Goal: Task Accomplishment & Management: Manage account settings

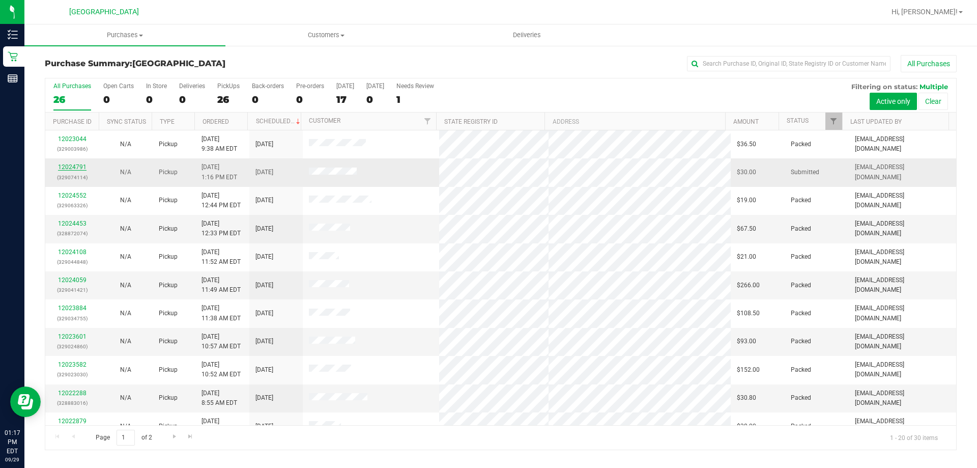
click at [63, 165] on link "12024791" at bounding box center [72, 166] width 28 height 7
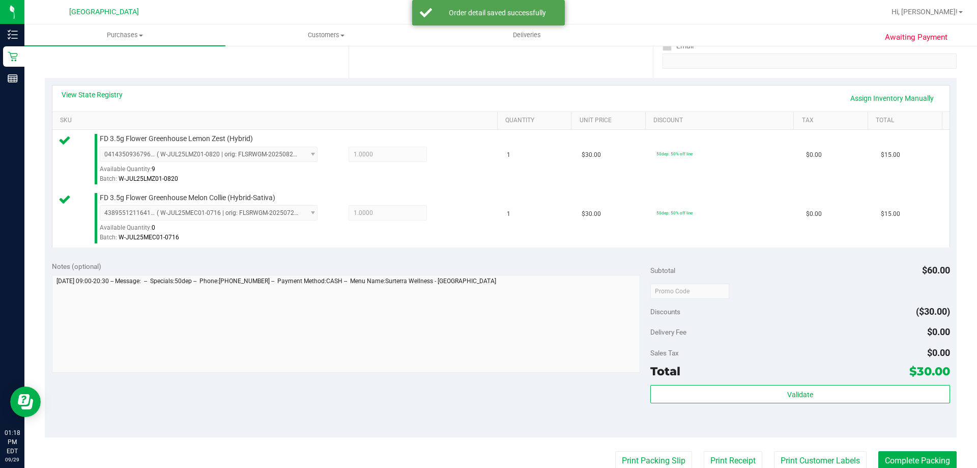
scroll to position [204, 0]
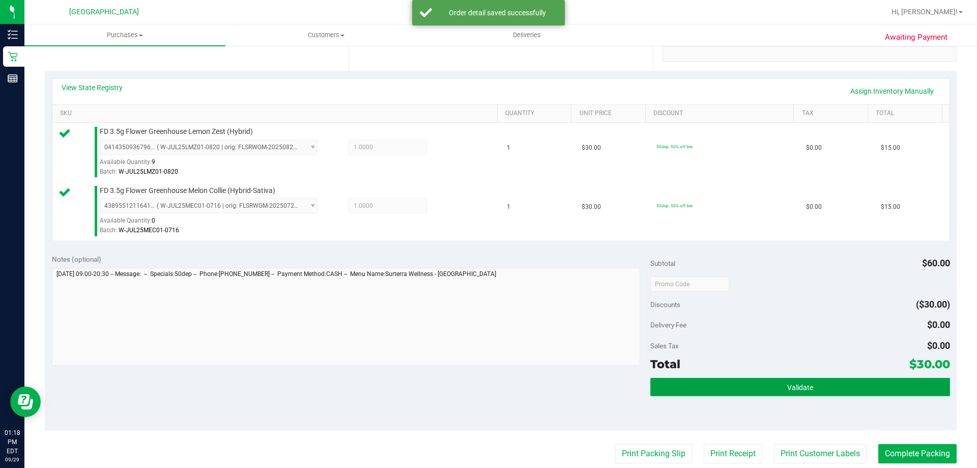
click at [477, 381] on button "Validate" at bounding box center [799, 387] width 299 height 18
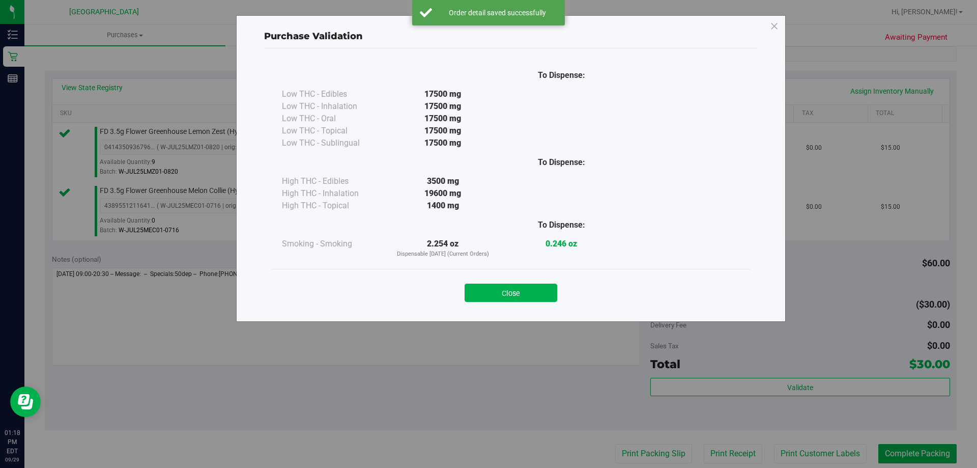
click at [477, 288] on button "Close" at bounding box center [511, 292] width 93 height 18
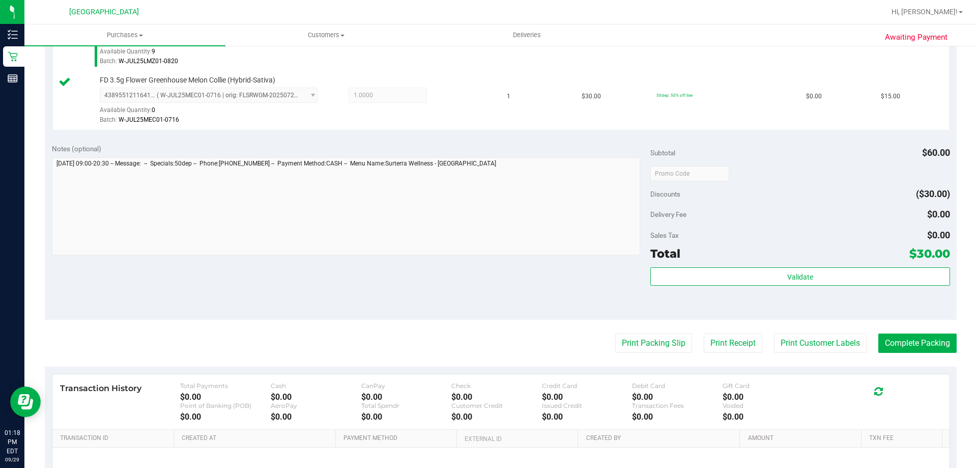
scroll to position [356, 0]
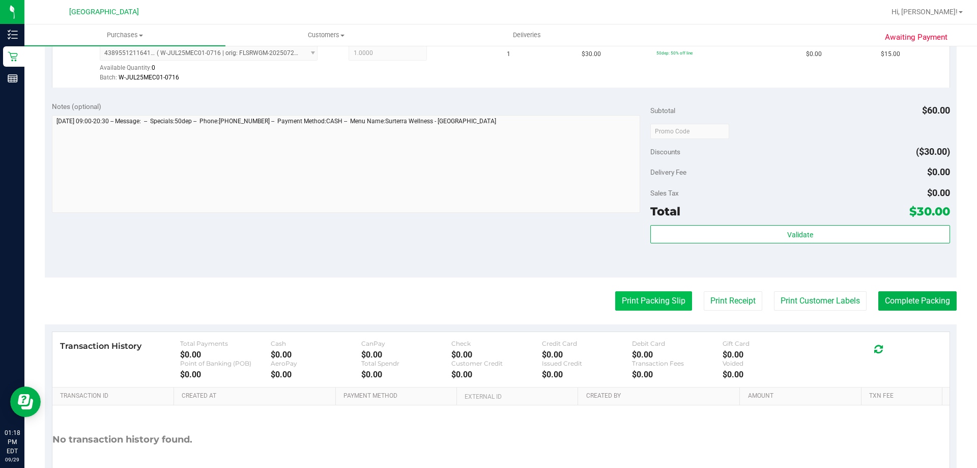
click at [477, 306] on button "Print Packing Slip" at bounding box center [653, 300] width 77 height 19
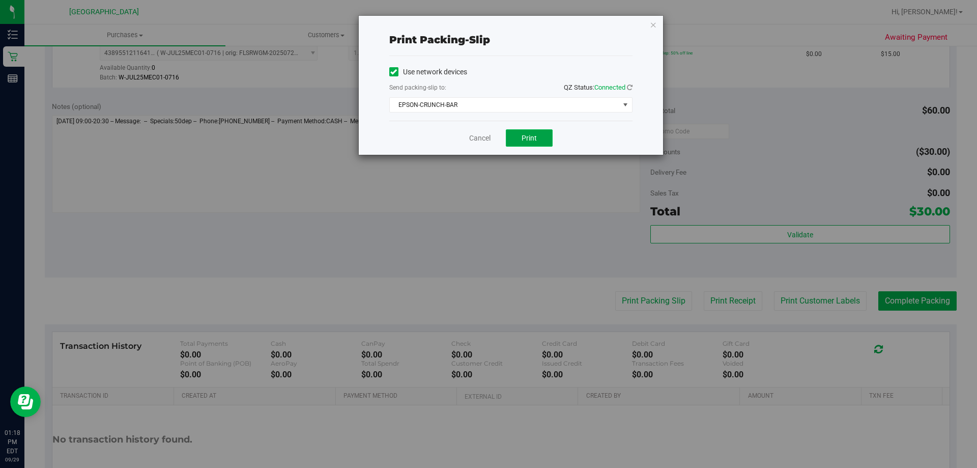
click at [477, 134] on span "Print" at bounding box center [528, 138] width 15 height 8
drag, startPoint x: 649, startPoint y: 23, endPoint x: 679, endPoint y: 82, distance: 66.0
click at [477, 23] on icon "button" at bounding box center [653, 24] width 7 height 12
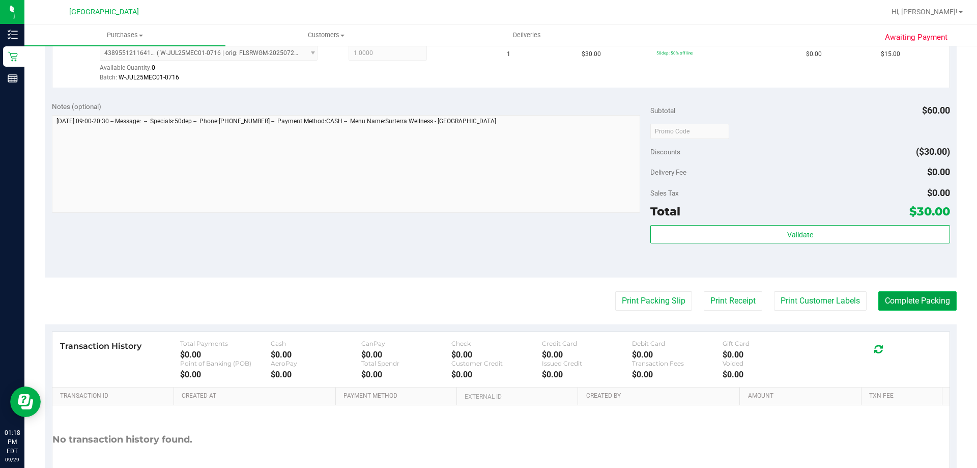
click at [477, 308] on button "Complete Packing" at bounding box center [917, 300] width 78 height 19
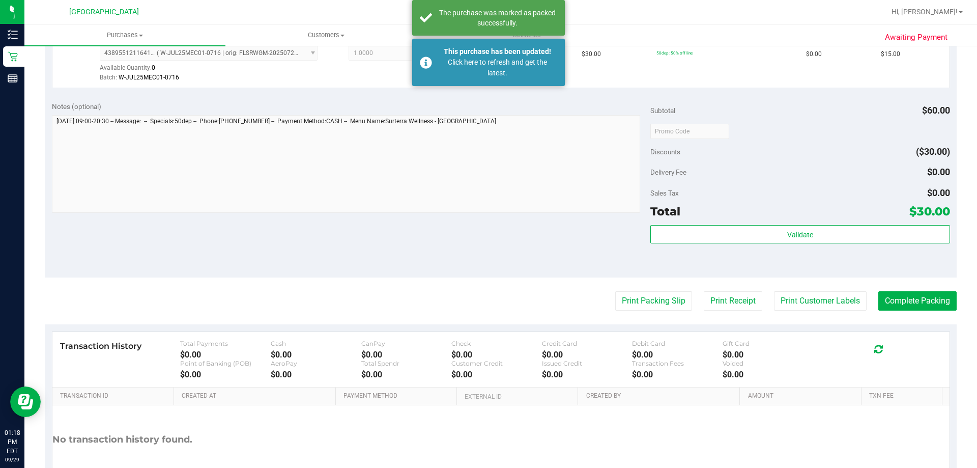
click at [477, 275] on div "Notes (optional) Subtotal $60.00 Discounts ($30.00) Delivery Fee $0.00 Sales Ta…" at bounding box center [501, 185] width 912 height 183
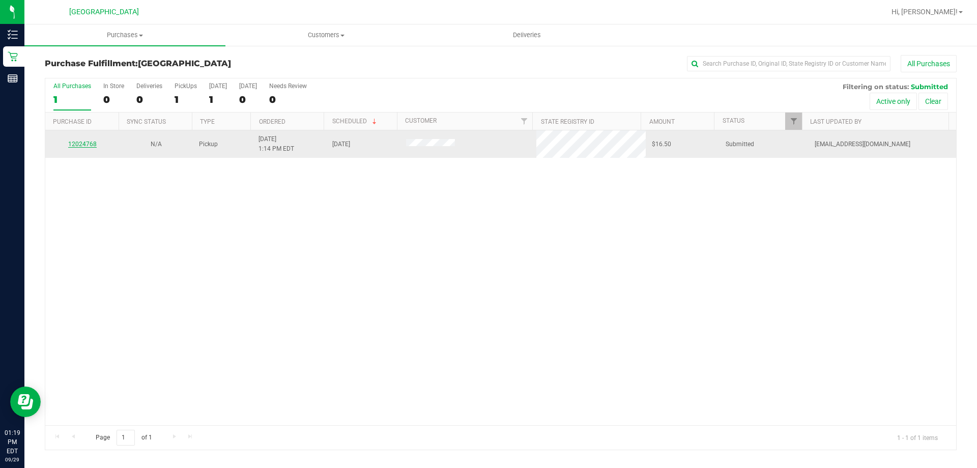
click at [87, 144] on link "12024768" at bounding box center [82, 143] width 28 height 7
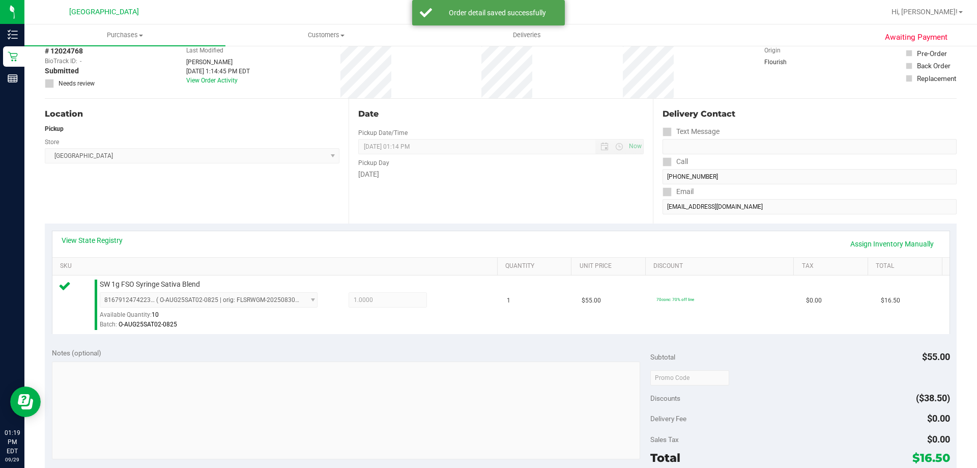
scroll to position [254, 0]
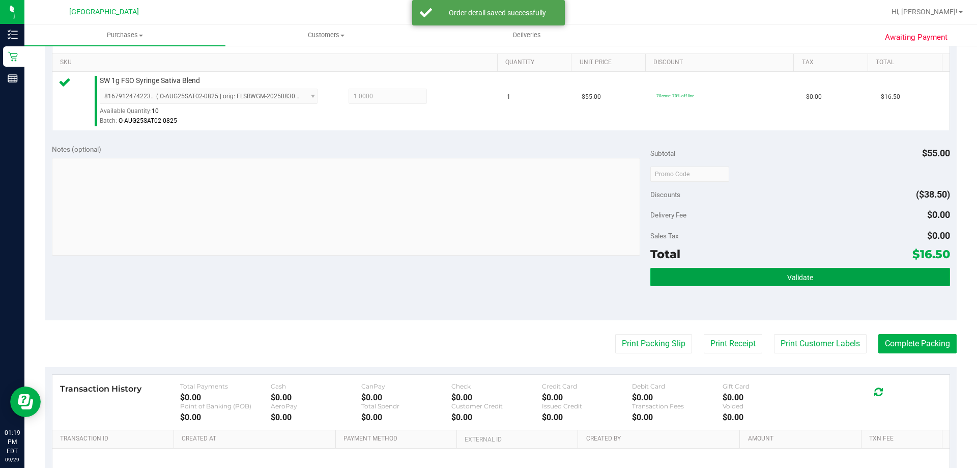
click at [477, 274] on button "Validate" at bounding box center [799, 277] width 299 height 18
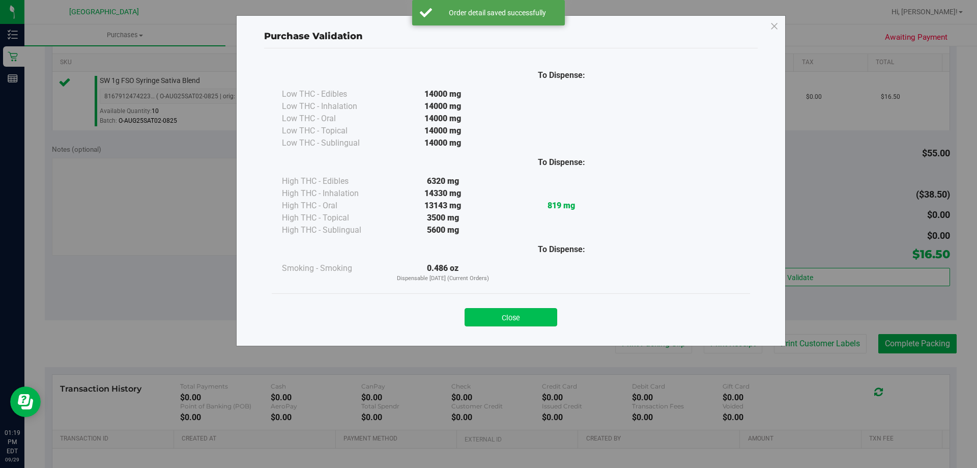
click at [477, 315] on button "Close" at bounding box center [511, 317] width 93 height 18
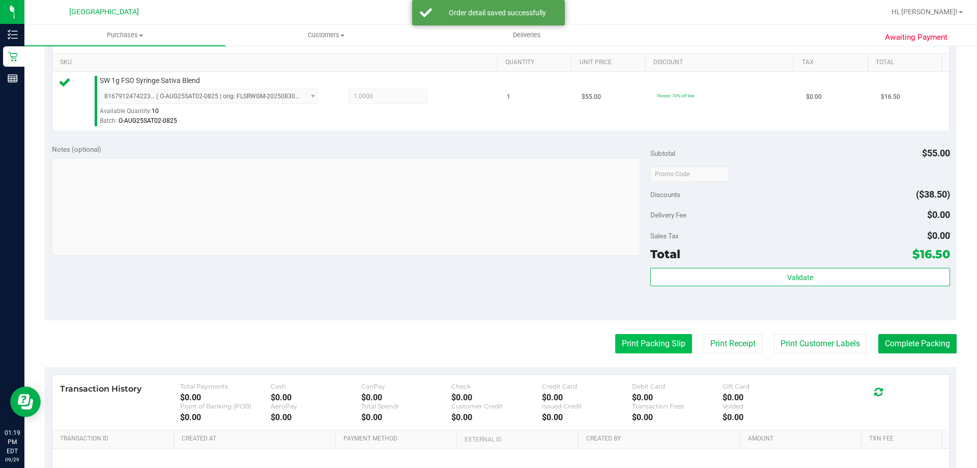
click at [477, 347] on button "Print Packing Slip" at bounding box center [653, 343] width 77 height 19
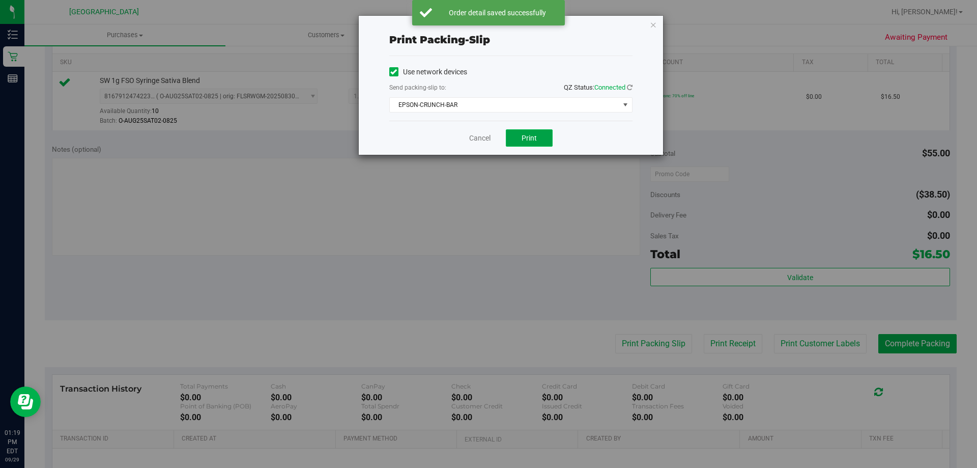
click at [477, 143] on button "Print" at bounding box center [529, 137] width 47 height 17
click at [477, 27] on icon "button" at bounding box center [653, 24] width 7 height 12
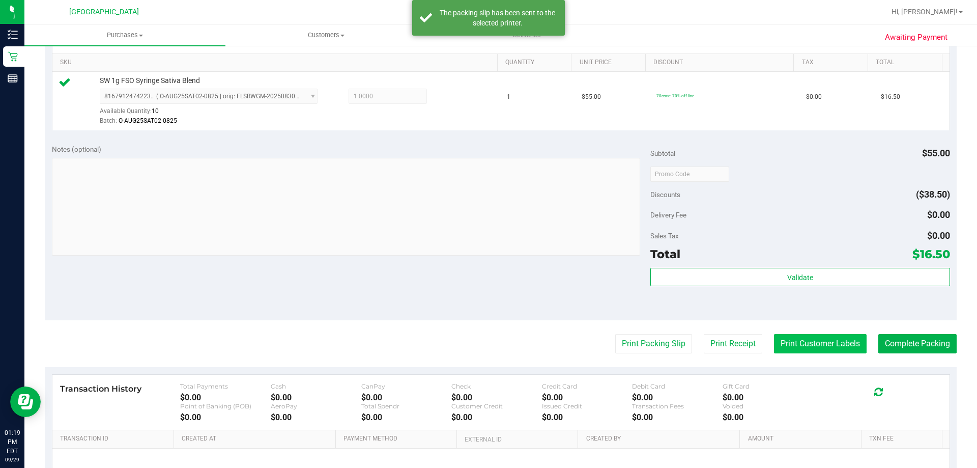
click at [477, 344] on button "Print Customer Labels" at bounding box center [820, 343] width 93 height 19
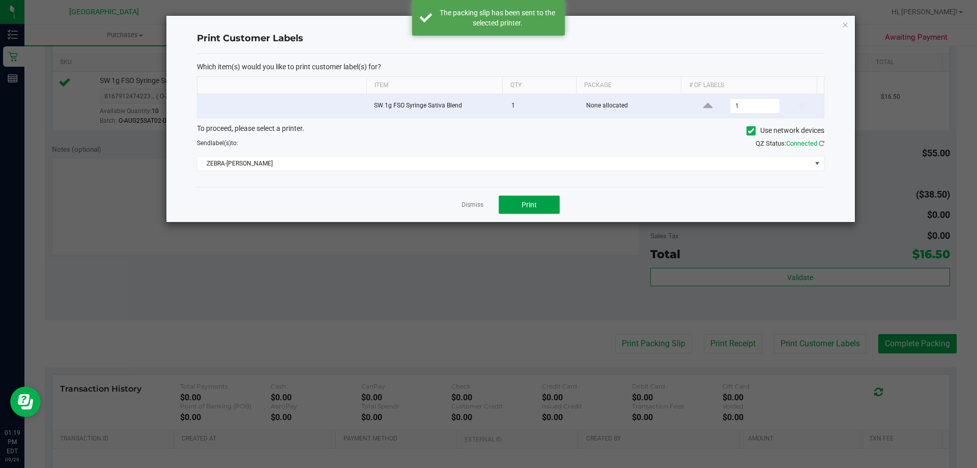
click at [477, 198] on button "Print" at bounding box center [529, 204] width 61 height 18
click at [477, 27] on icon "button" at bounding box center [844, 24] width 7 height 12
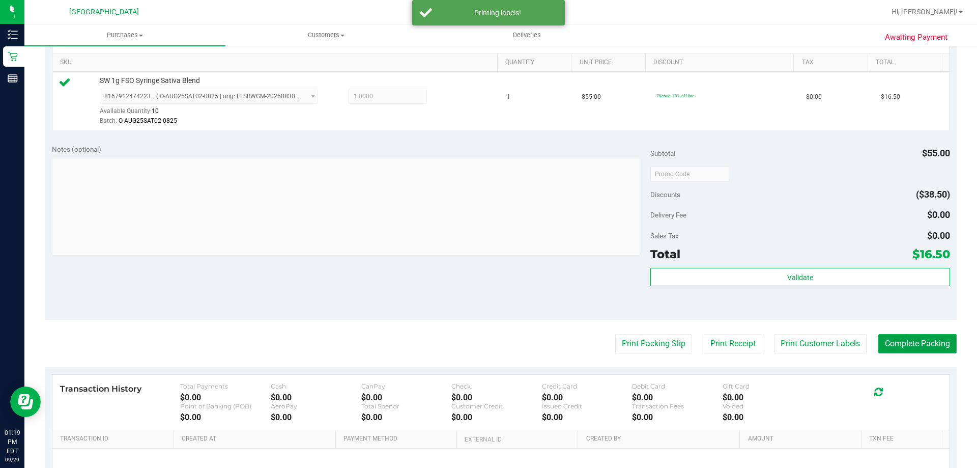
click at [477, 341] on button "Complete Packing" at bounding box center [917, 343] width 78 height 19
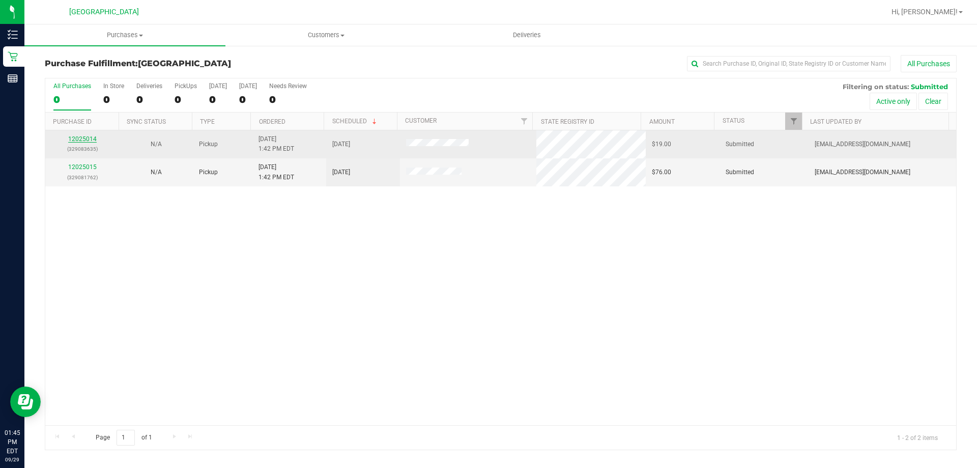
click at [85, 140] on link "12025014" at bounding box center [82, 138] width 28 height 7
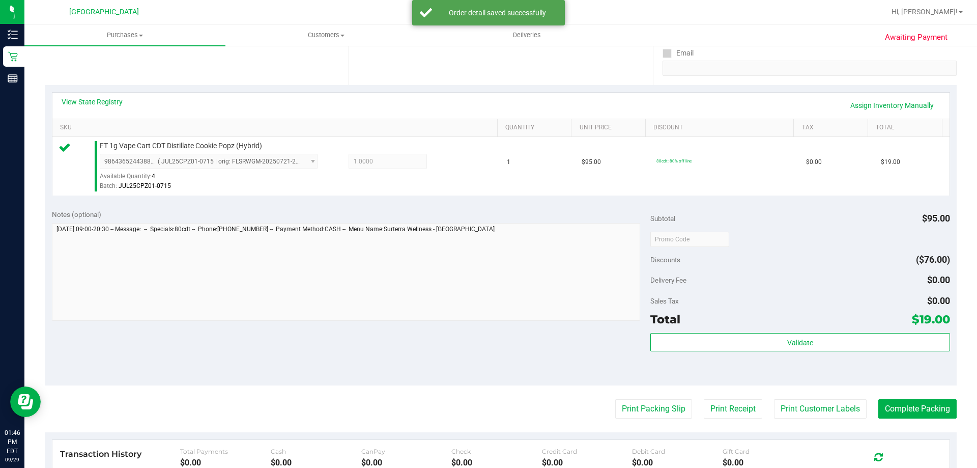
scroll to position [204, 0]
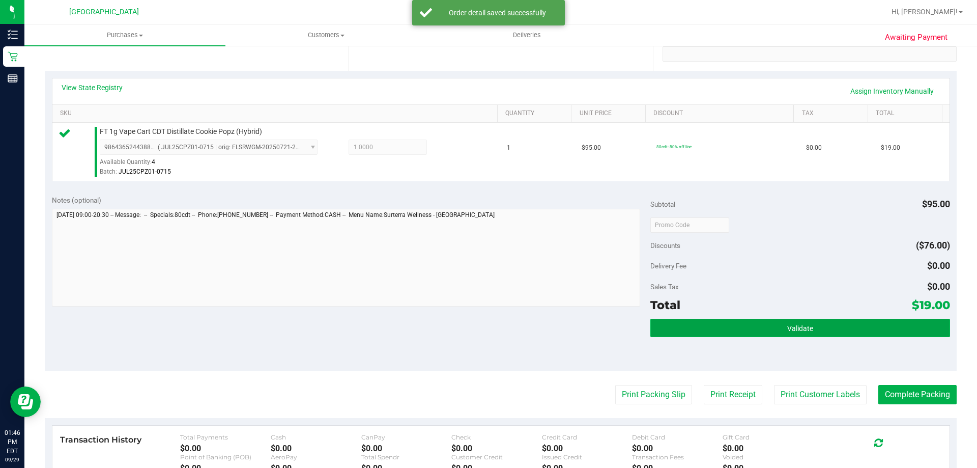
click at [477, 333] on button "Validate" at bounding box center [799, 327] width 299 height 18
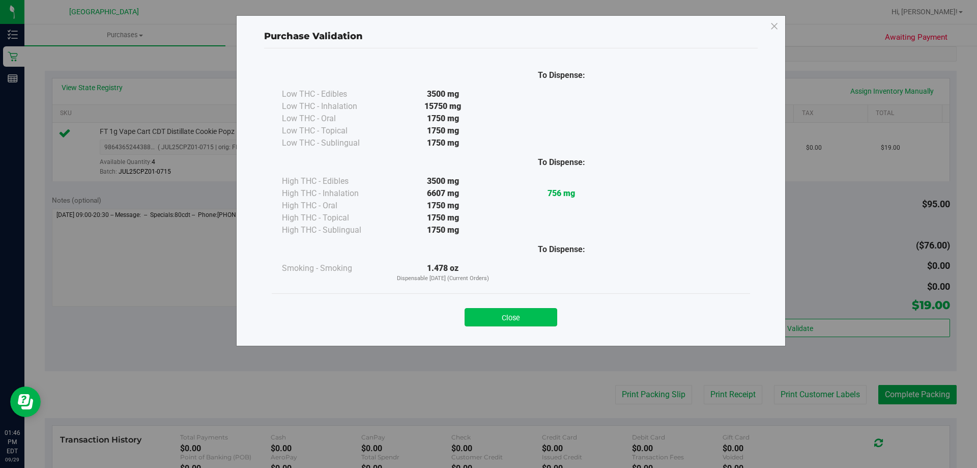
click at [477, 320] on button "Close" at bounding box center [511, 317] width 93 height 18
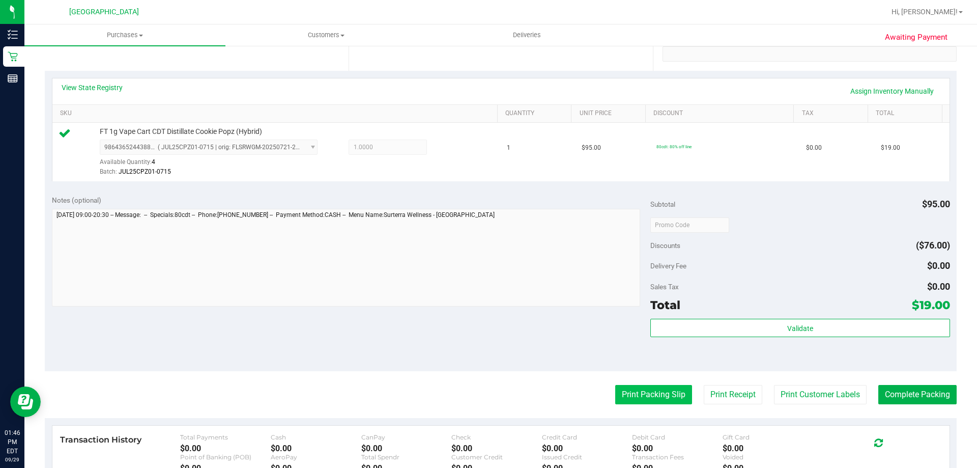
click at [477, 389] on button "Print Packing Slip" at bounding box center [653, 394] width 77 height 19
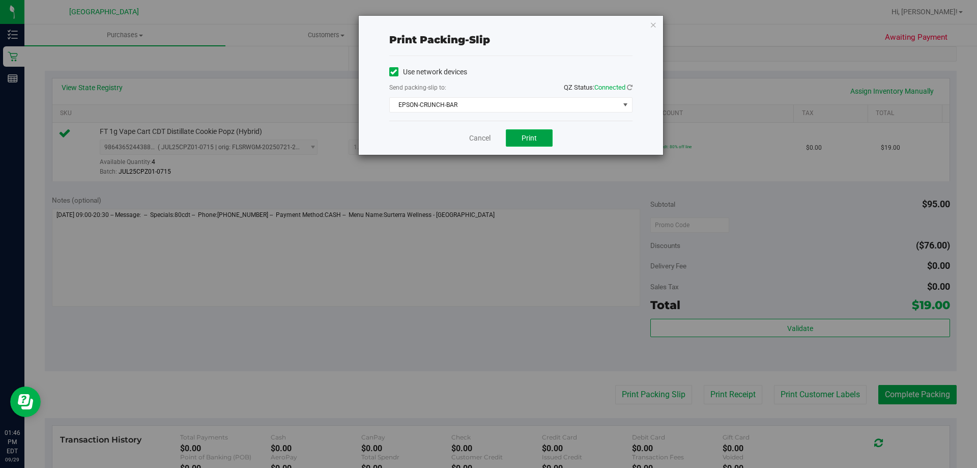
click at [477, 142] on button "Print" at bounding box center [529, 137] width 47 height 17
click at [477, 26] on icon "button" at bounding box center [653, 24] width 7 height 12
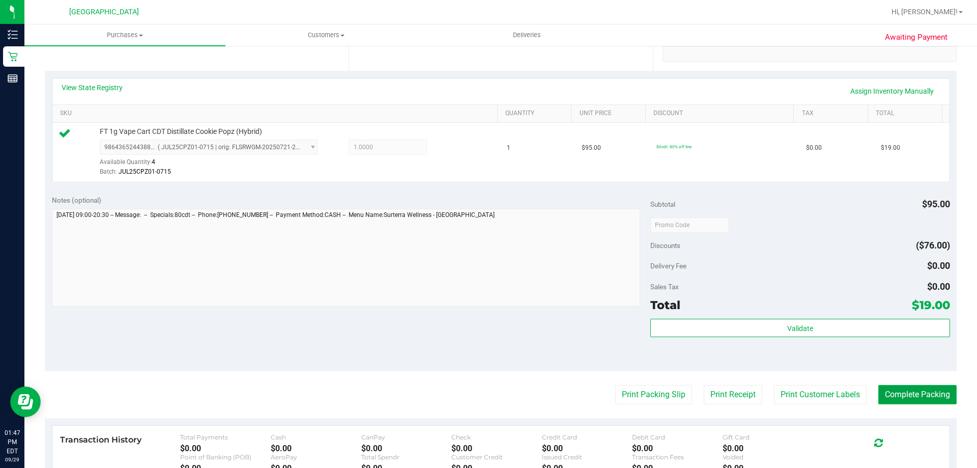
click at [477, 396] on button "Complete Packing" at bounding box center [917, 394] width 78 height 19
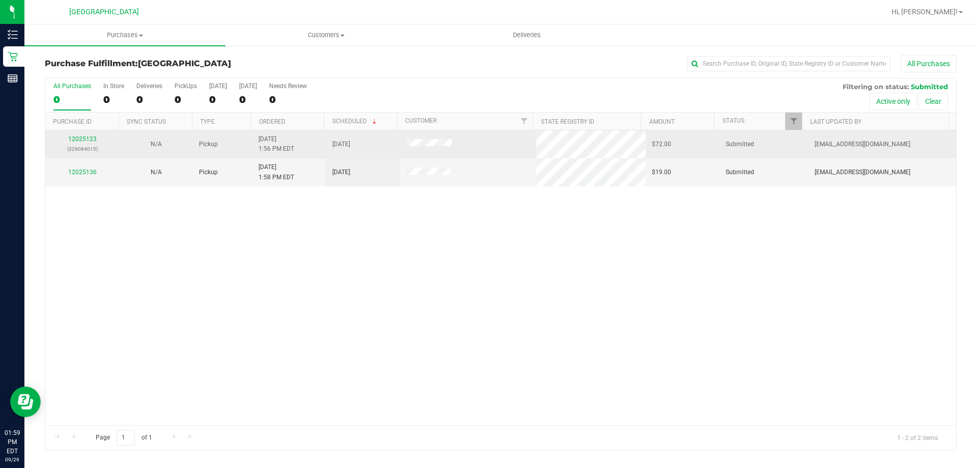
click at [82, 144] on p "(329084015)" at bounding box center [82, 149] width 62 height 10
click at [81, 141] on link "12025123" at bounding box center [82, 138] width 28 height 7
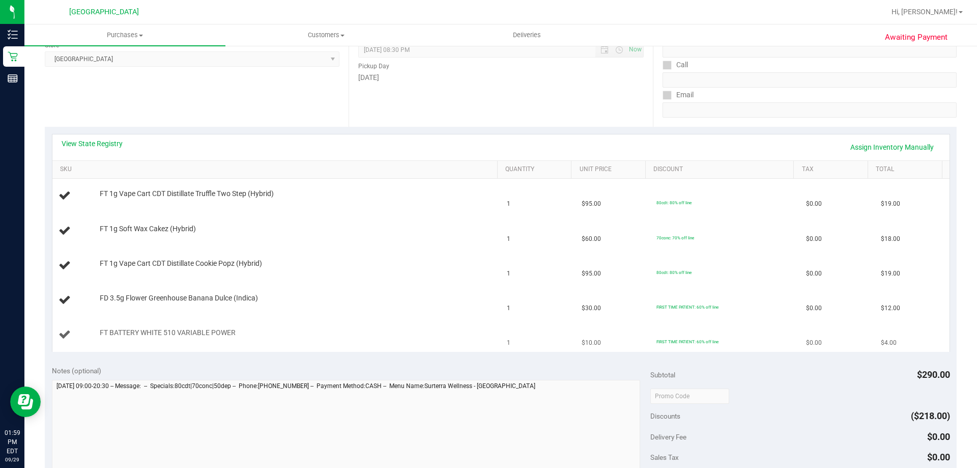
scroll to position [204, 0]
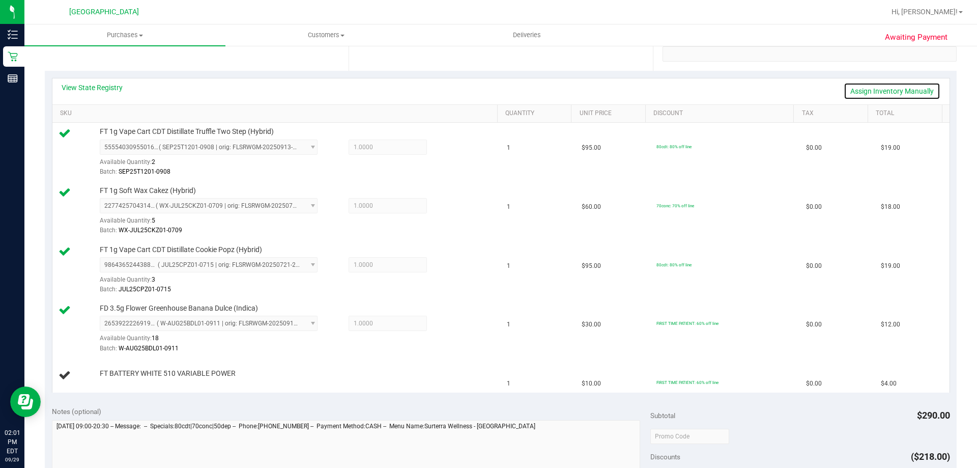
click at [477, 90] on link "Assign Inventory Manually" at bounding box center [892, 90] width 97 height 17
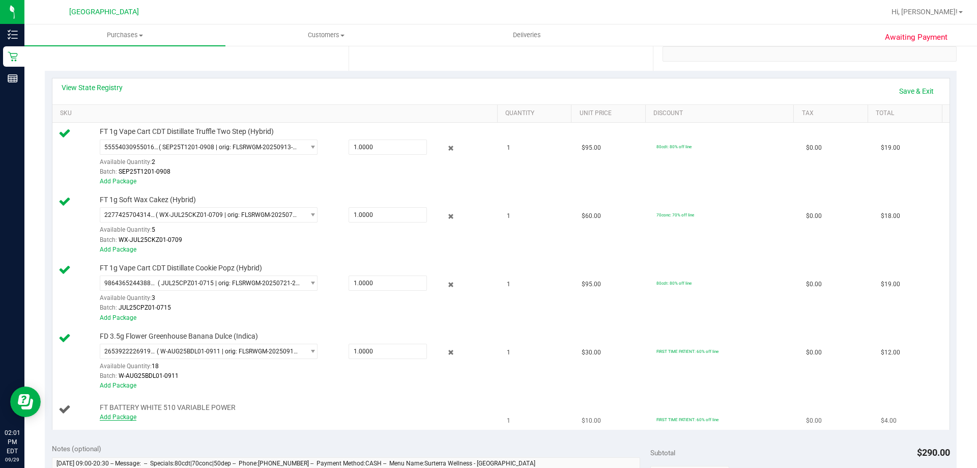
click at [114, 418] on link "Add Package" at bounding box center [118, 416] width 37 height 7
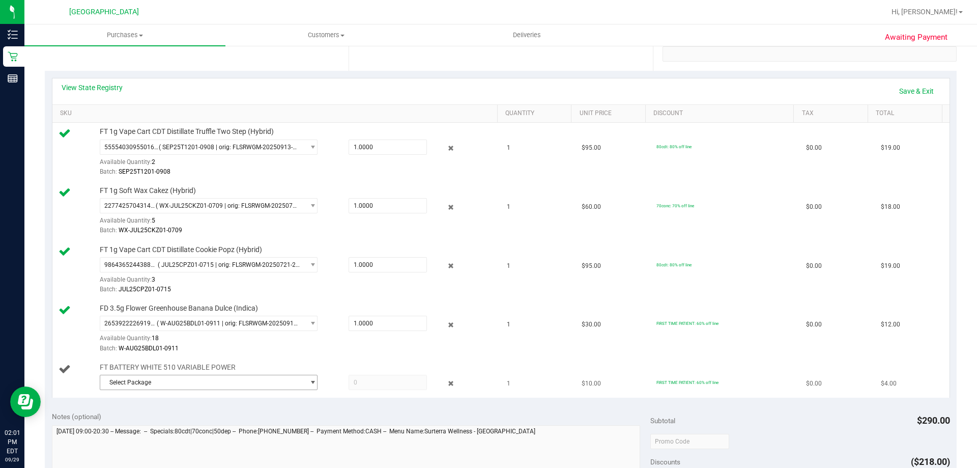
click at [252, 382] on span "Select Package" at bounding box center [202, 382] width 204 height 14
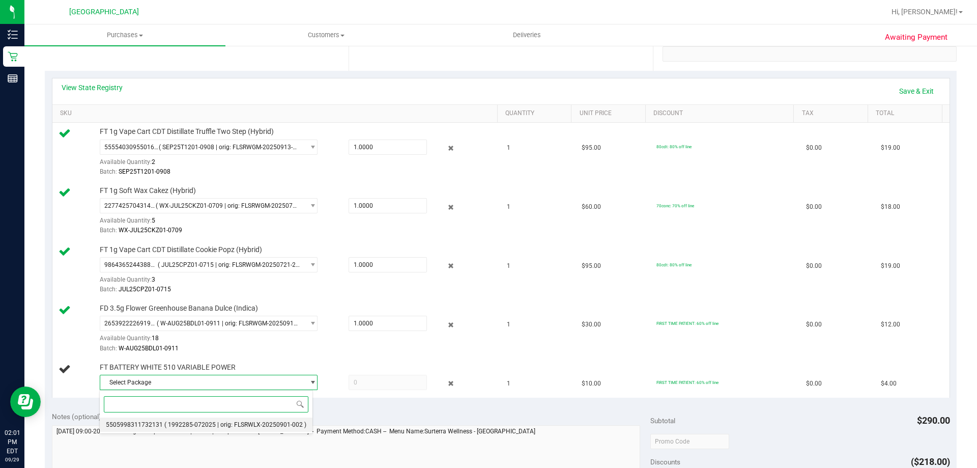
click at [211, 424] on span "( 1992285-072025 | orig: FLSRWLX-20250901-002 )" at bounding box center [235, 424] width 142 height 7
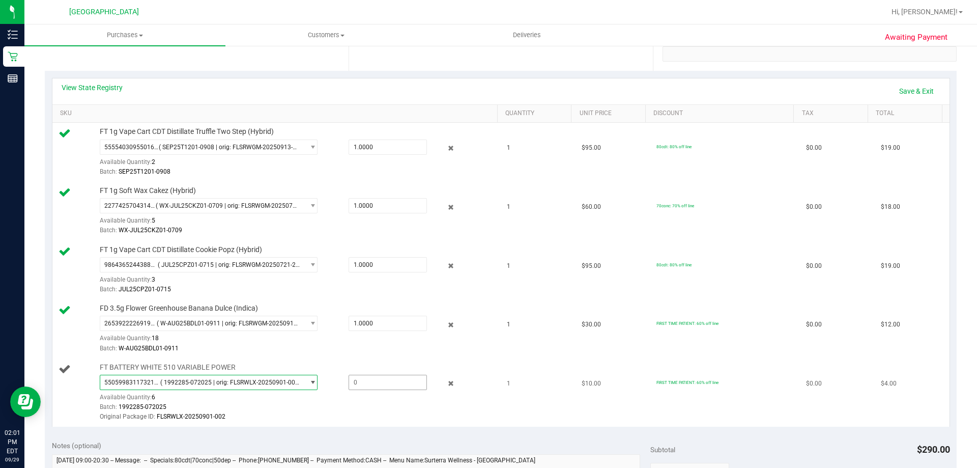
click at [398, 381] on span at bounding box center [388, 381] width 78 height 15
type input "1"
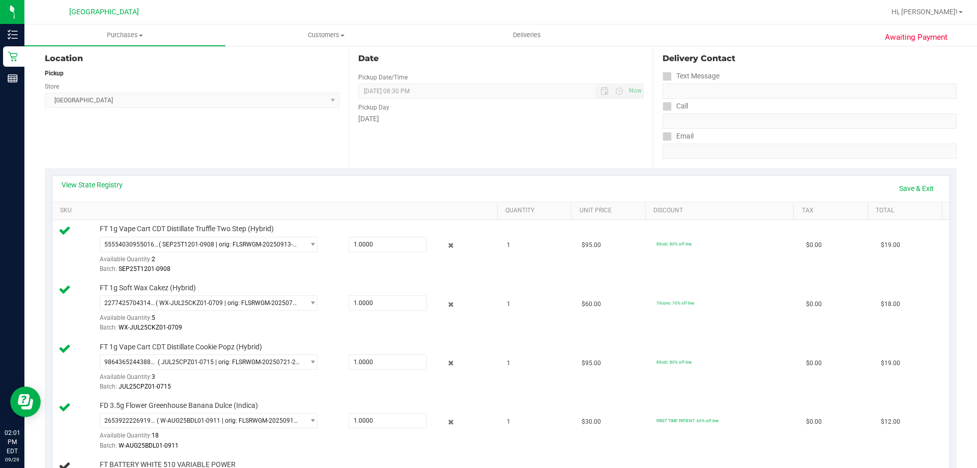
scroll to position [102, 0]
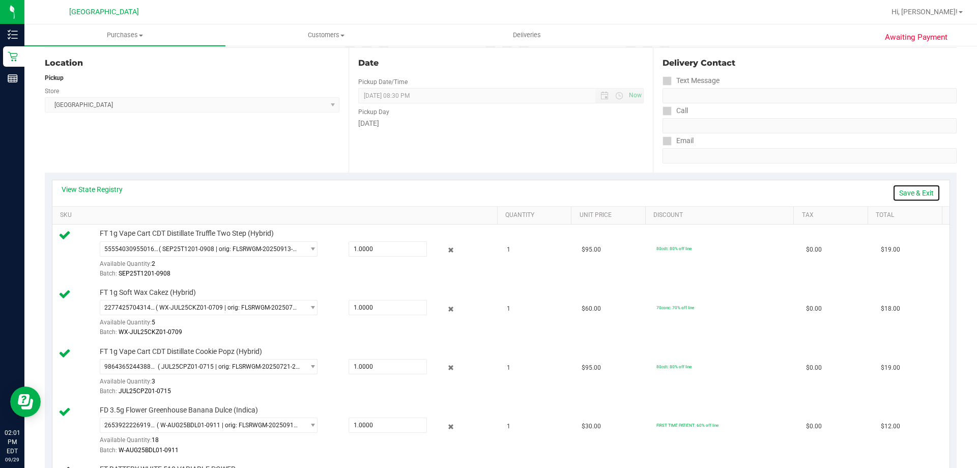
type input "1.0000"
click at [477, 189] on link "Save & Exit" at bounding box center [916, 192] width 48 height 17
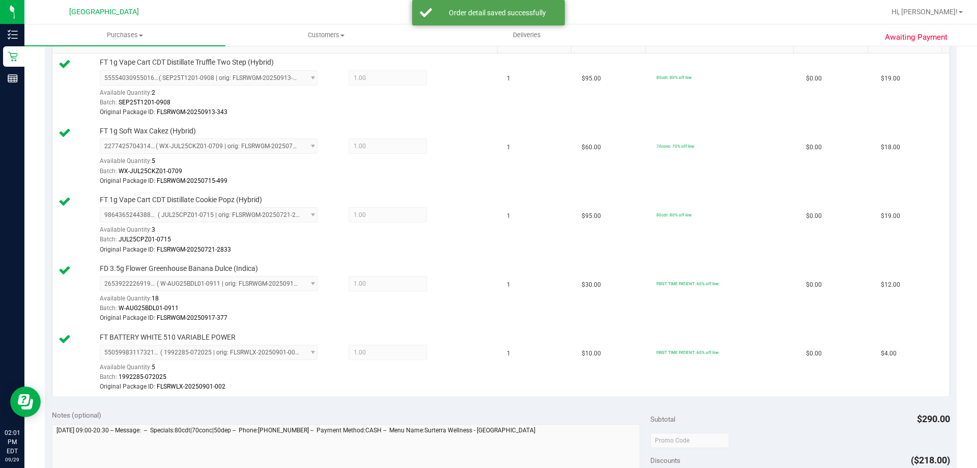
scroll to position [458, 0]
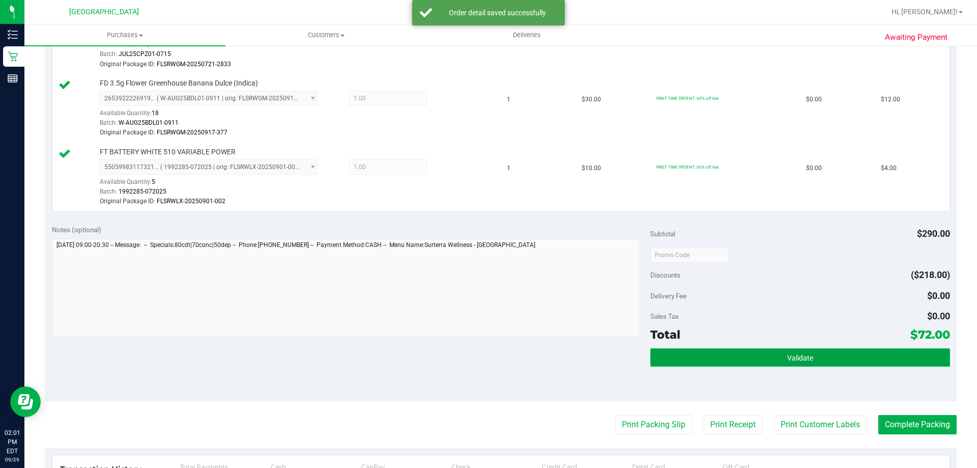
click at [477, 355] on button "Validate" at bounding box center [799, 357] width 299 height 18
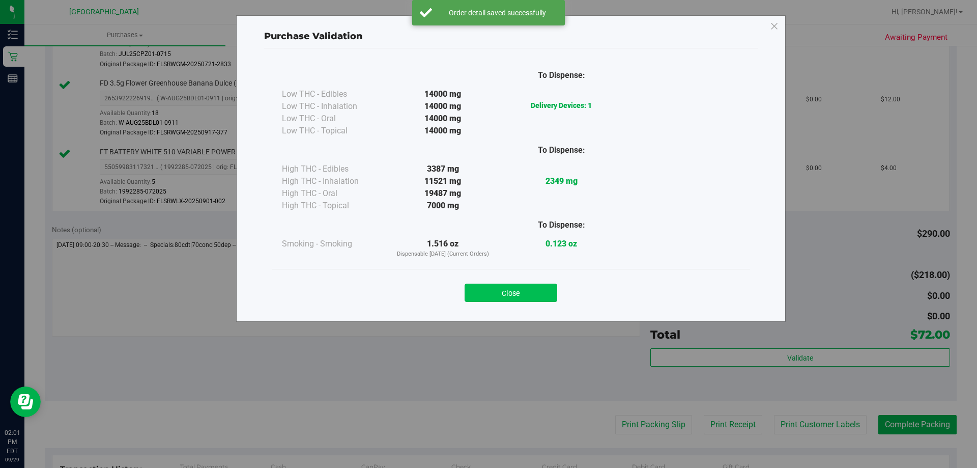
click at [477, 285] on button "Close" at bounding box center [511, 292] width 93 height 18
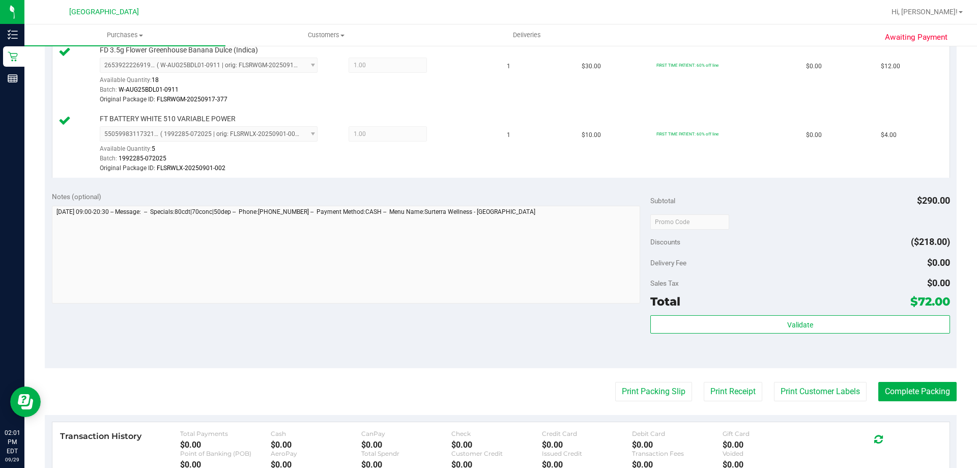
scroll to position [509, 0]
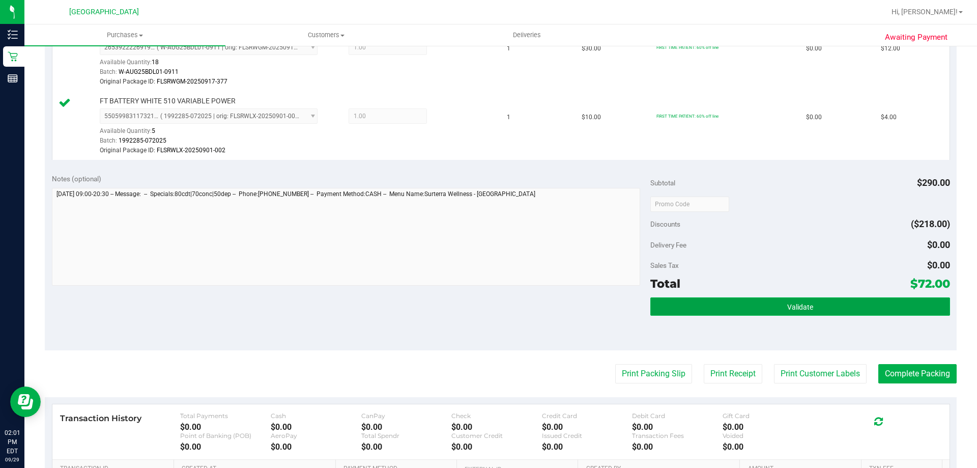
click at [477, 304] on button "Validate" at bounding box center [799, 306] width 299 height 18
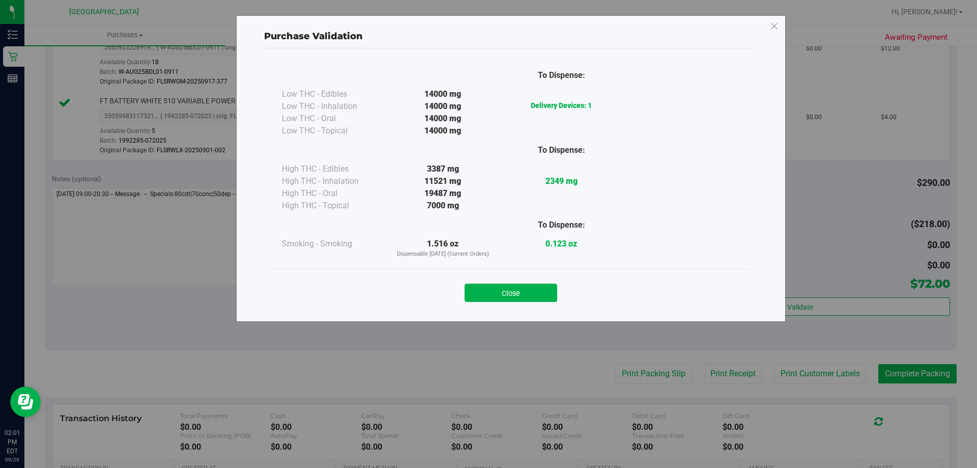
click at [477, 291] on button "Close" at bounding box center [511, 292] width 93 height 18
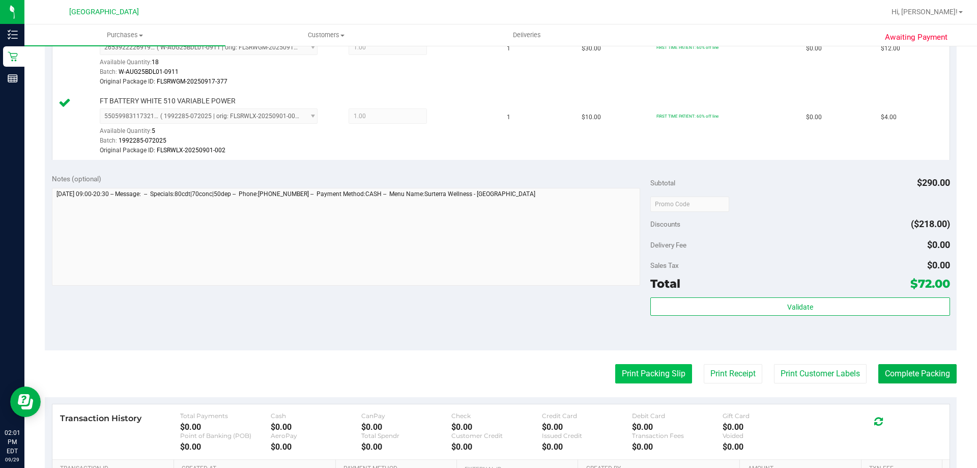
click at [477, 381] on button "Print Packing Slip" at bounding box center [653, 373] width 77 height 19
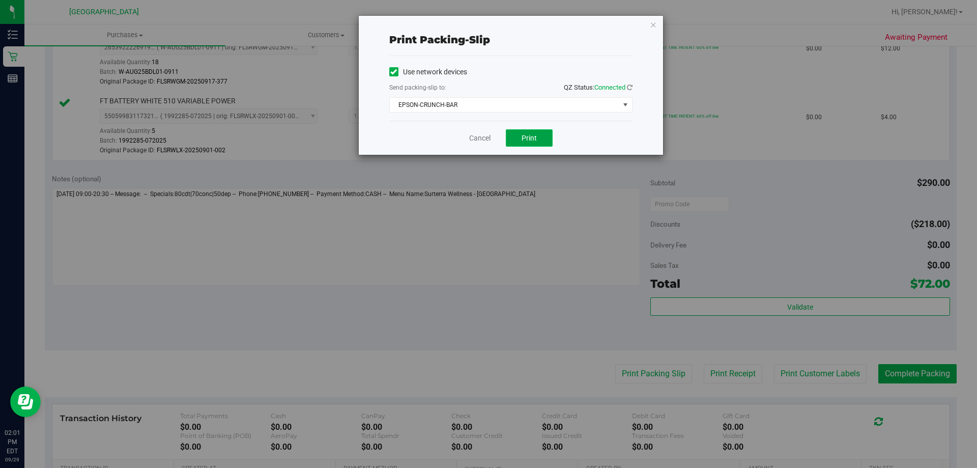
click at [477, 133] on button "Print" at bounding box center [529, 137] width 47 height 17
click at [477, 24] on icon "button" at bounding box center [653, 24] width 7 height 12
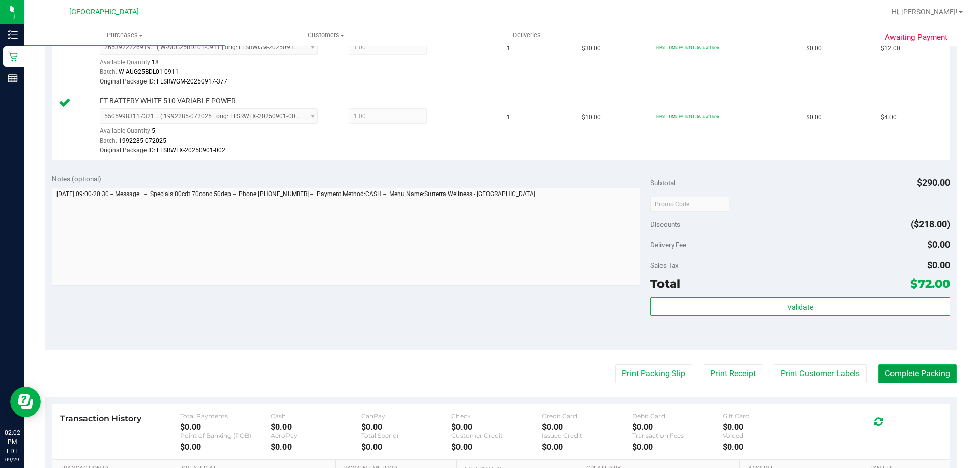
click at [477, 374] on button "Complete Packing" at bounding box center [917, 373] width 78 height 19
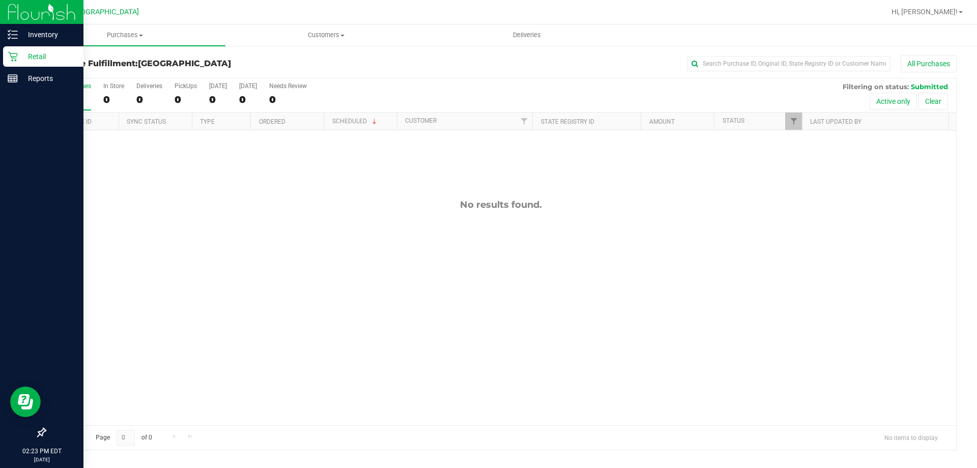
click at [19, 53] on p "Retail" at bounding box center [48, 56] width 61 height 12
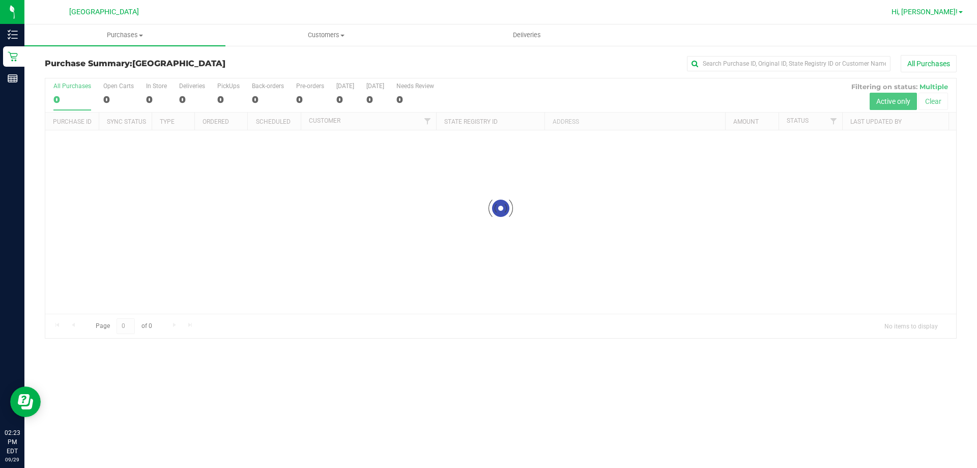
click at [477, 11] on span "Hi, Christine!" at bounding box center [924, 12] width 66 height 8
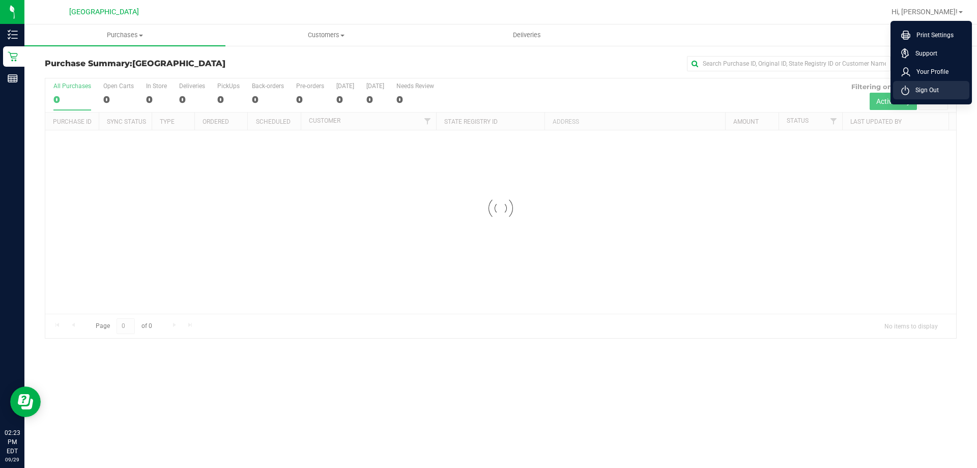
click at [477, 94] on span "Sign Out" at bounding box center [924, 90] width 30 height 10
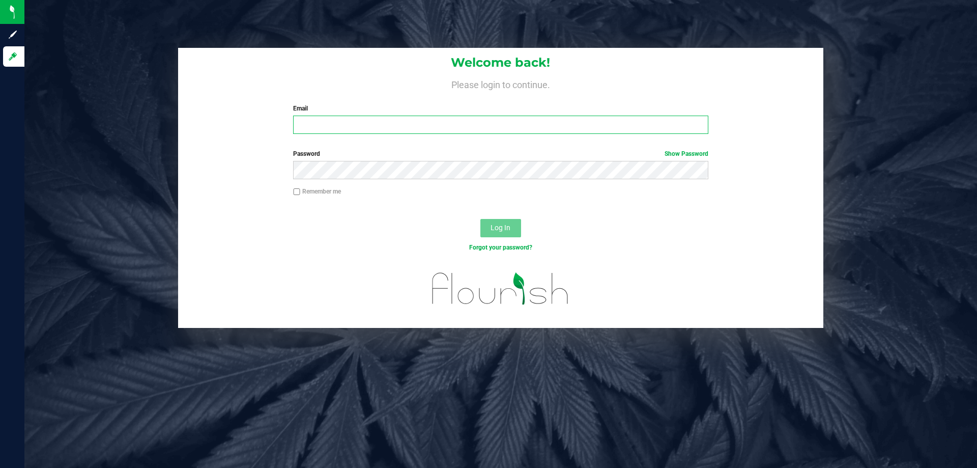
click at [318, 130] on input "Email" at bounding box center [500, 124] width 415 height 18
type input "[EMAIL_ADDRESS][DOMAIN_NAME]"
click at [477, 219] on button "Log In" at bounding box center [500, 228] width 41 height 18
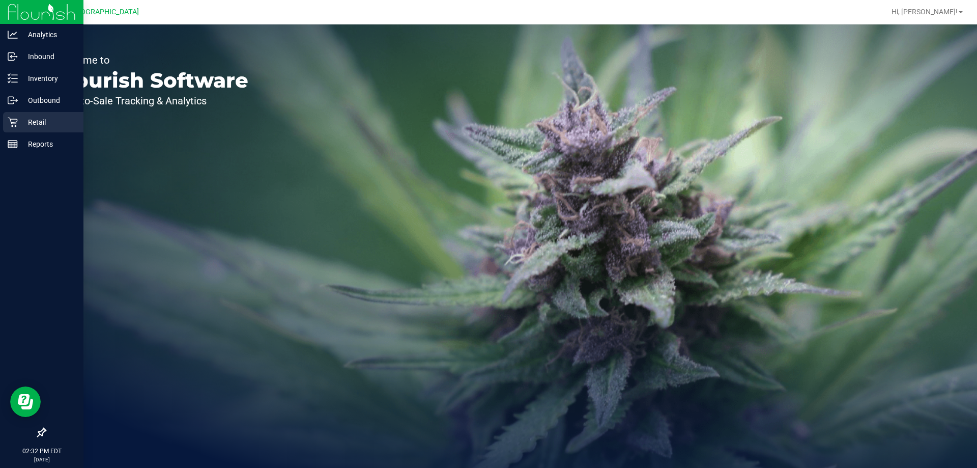
click at [21, 129] on div "Retail" at bounding box center [43, 122] width 80 height 20
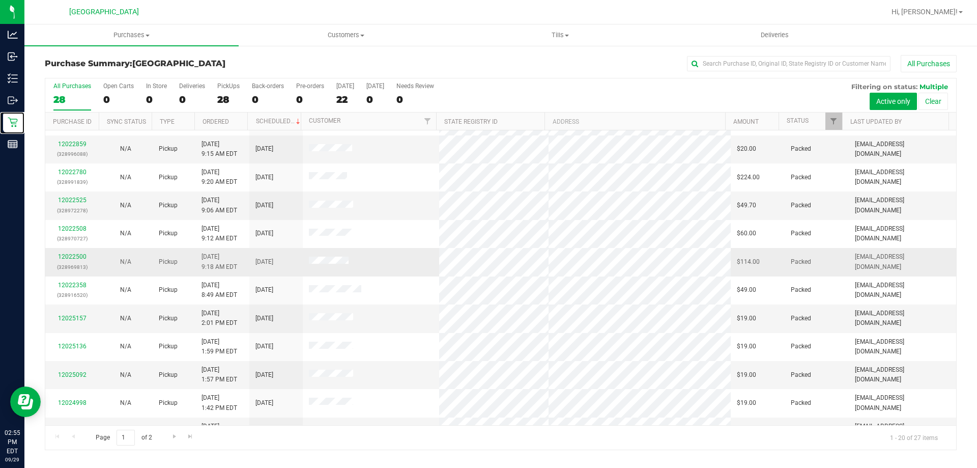
scroll to position [269, 0]
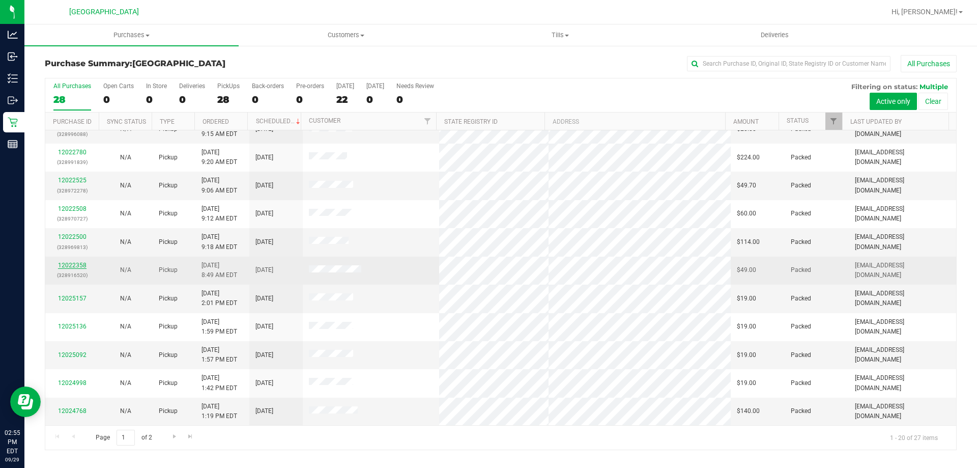
click at [81, 267] on link "12022358" at bounding box center [72, 265] width 28 height 7
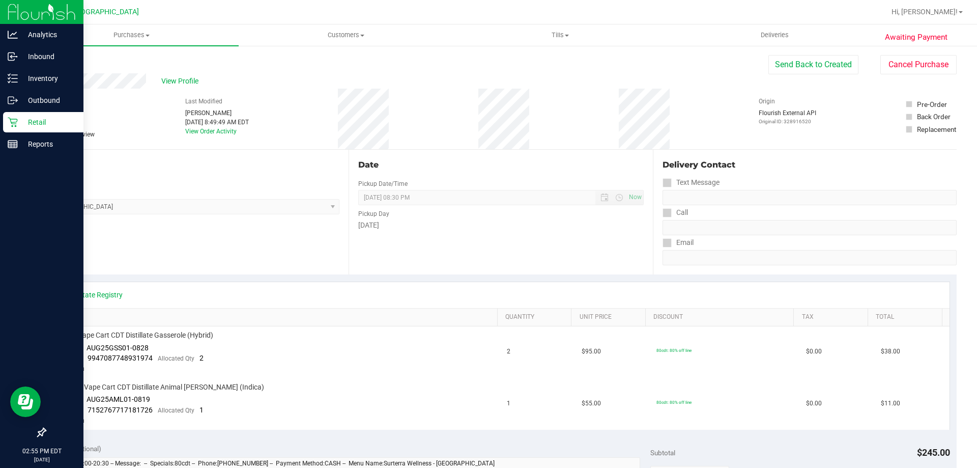
click at [33, 123] on p "Retail" at bounding box center [48, 122] width 61 height 12
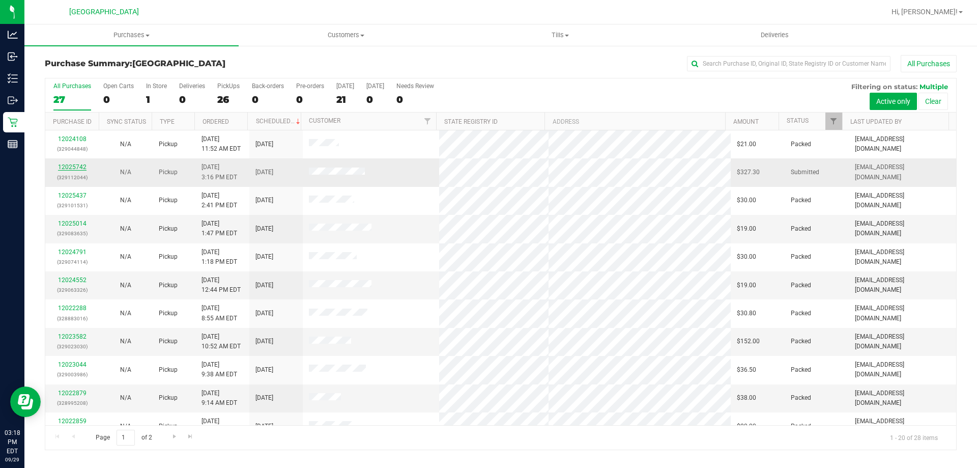
click at [71, 166] on link "12025742" at bounding box center [72, 166] width 28 height 7
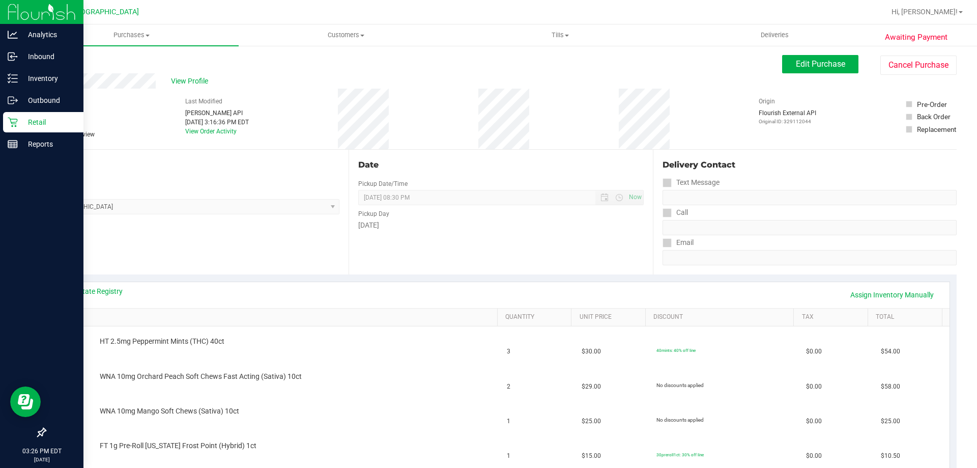
click at [0, 123] on link "Retail" at bounding box center [41, 123] width 83 height 22
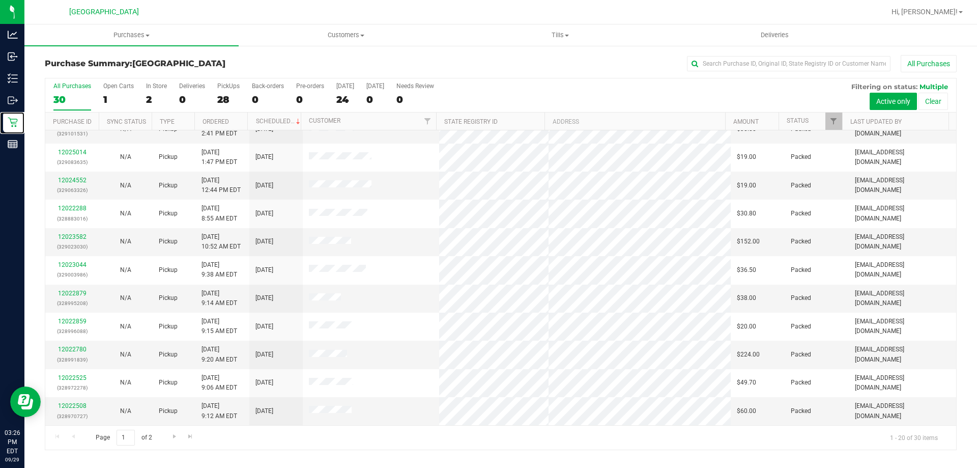
scroll to position [269, 0]
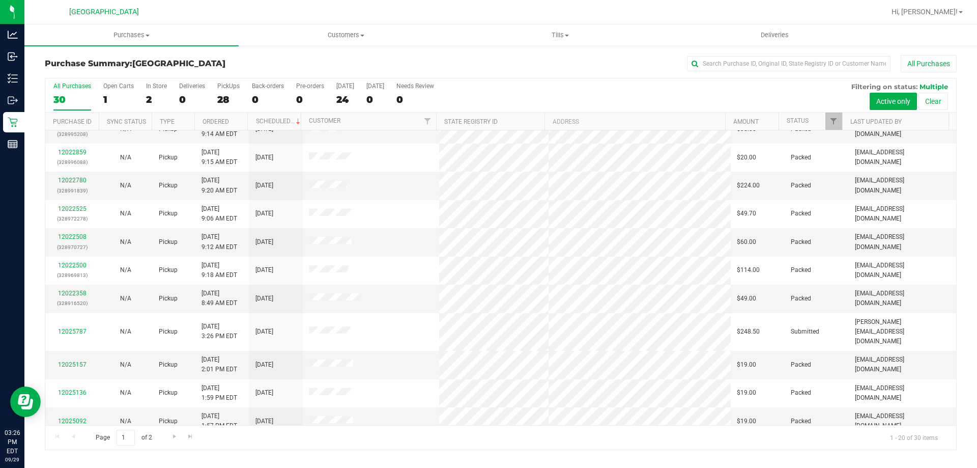
click at [149, 79] on div "All Purchases 30 Open Carts 1 In Store 2 Deliveries 0 PickUps 28 Back-orders 0 …" at bounding box center [500, 82] width 911 height 8
click at [150, 87] on div "In Store" at bounding box center [156, 85] width 21 height 7
click at [0, 0] on input "In Store 2" at bounding box center [0, 0] width 0 height 0
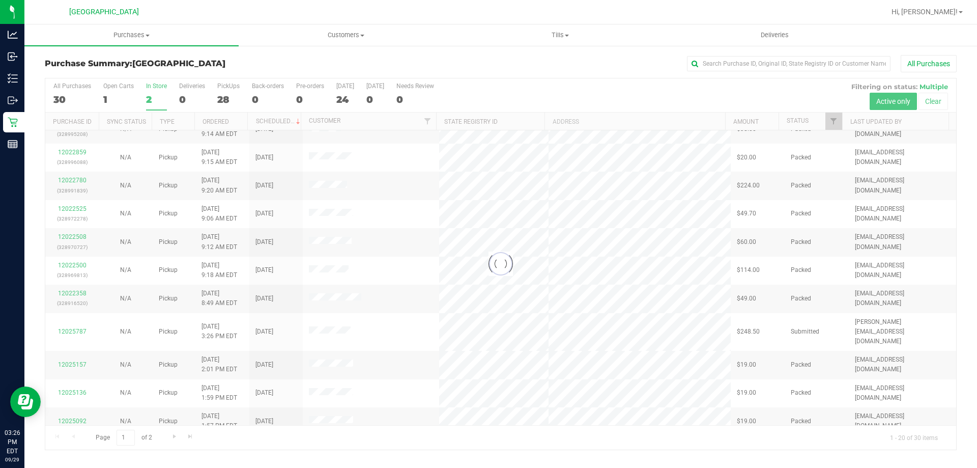
scroll to position [0, 0]
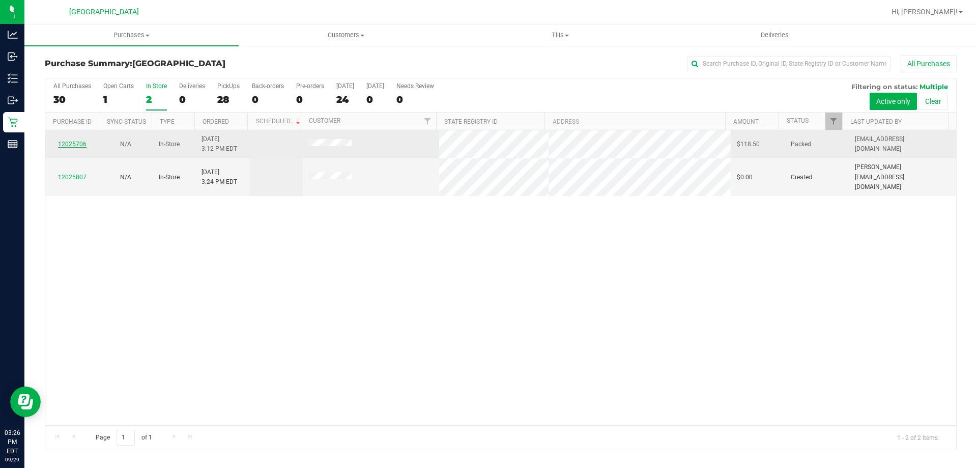
click at [71, 141] on link "12025706" at bounding box center [72, 143] width 28 height 7
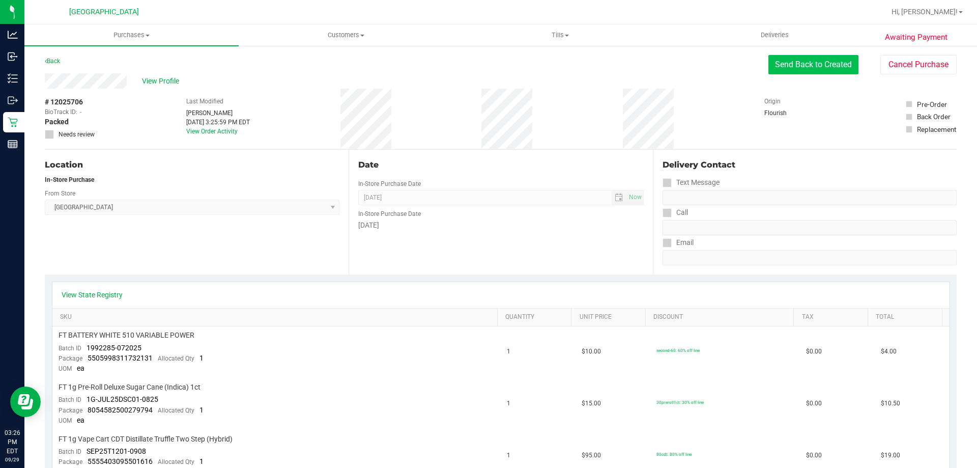
click at [477, 63] on button "Send Back to Created" at bounding box center [813, 64] width 90 height 19
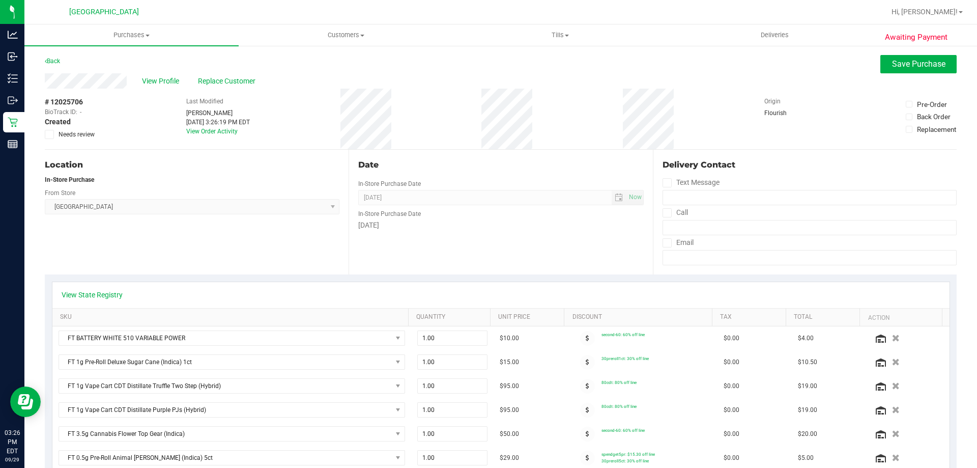
scroll to position [51, 0]
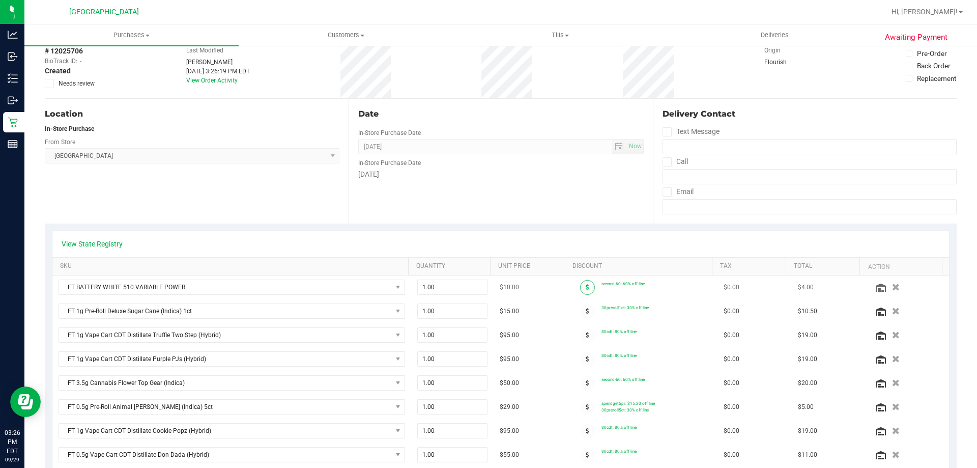
click at [477, 286] on span at bounding box center [587, 287] width 15 height 15
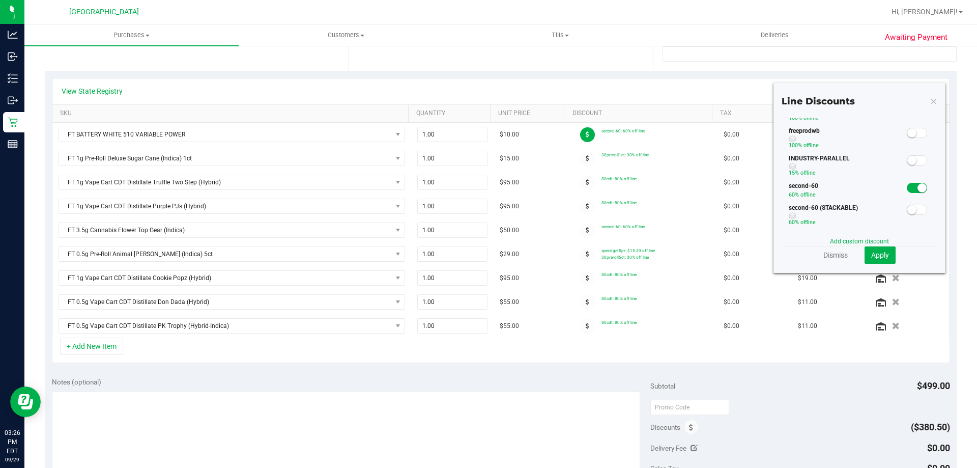
scroll to position [153, 0]
click at [477, 137] on small at bounding box center [921, 136] width 9 height 9
click at [477, 251] on span "Apply" at bounding box center [880, 255] width 18 height 8
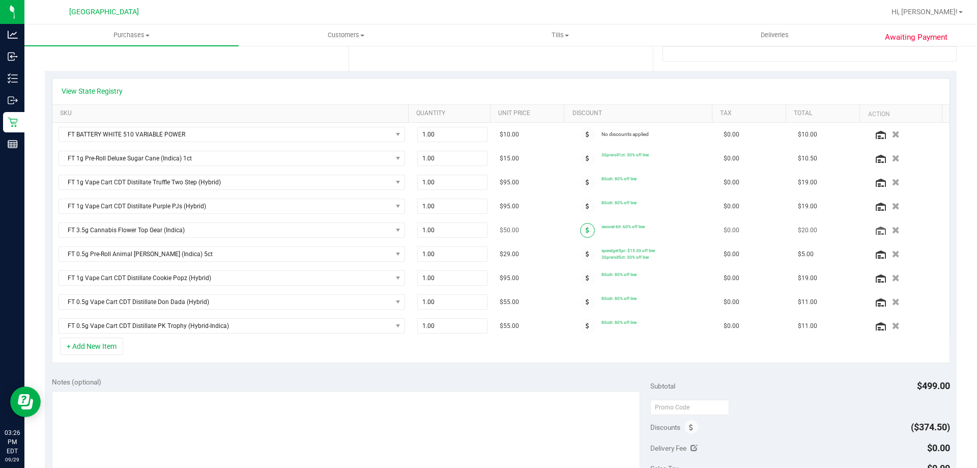
click at [477, 234] on span at bounding box center [587, 230] width 15 height 15
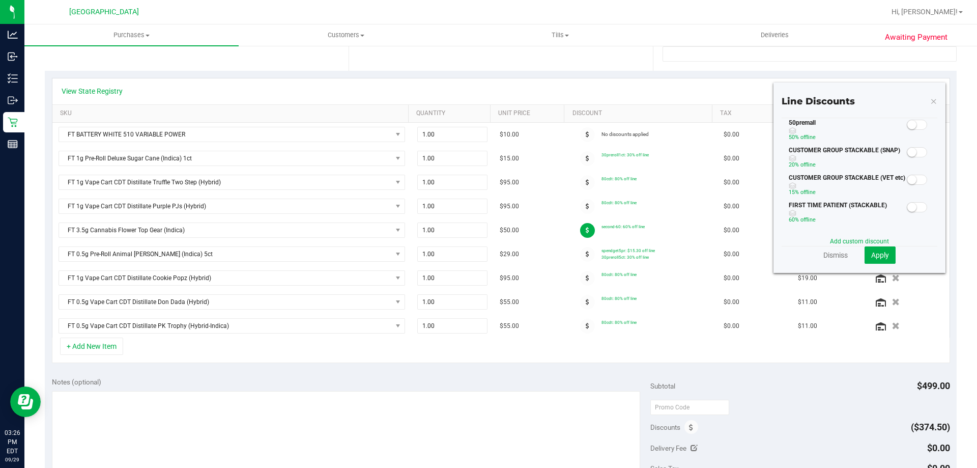
click at [477, 123] on span at bounding box center [917, 125] width 20 height 10
click at [477, 253] on span "Apply" at bounding box center [880, 255] width 18 height 8
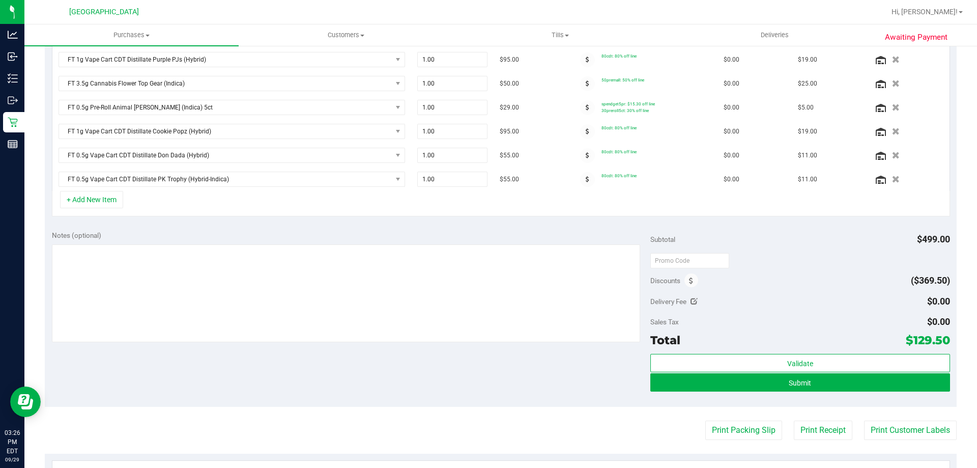
scroll to position [356, 0]
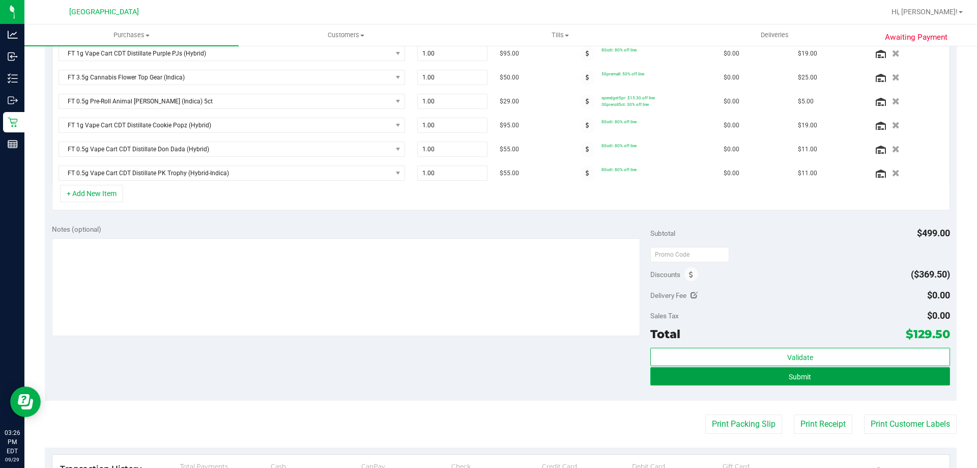
click at [477, 373] on button "Submit" at bounding box center [799, 376] width 299 height 18
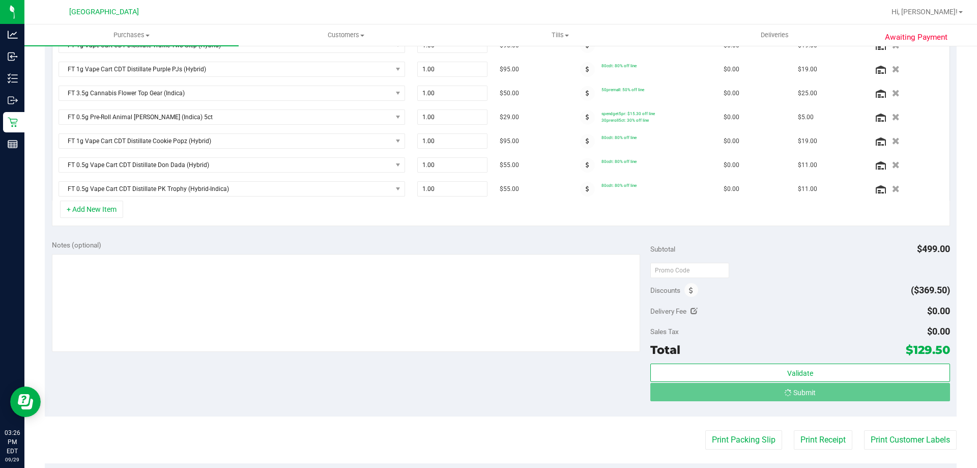
scroll to position [325, 0]
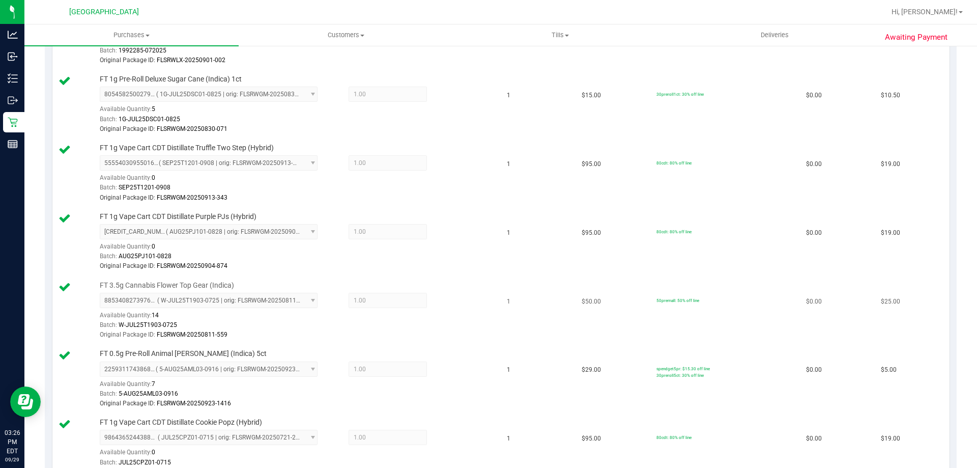
click at [477, 338] on td "$50.00" at bounding box center [612, 310] width 75 height 69
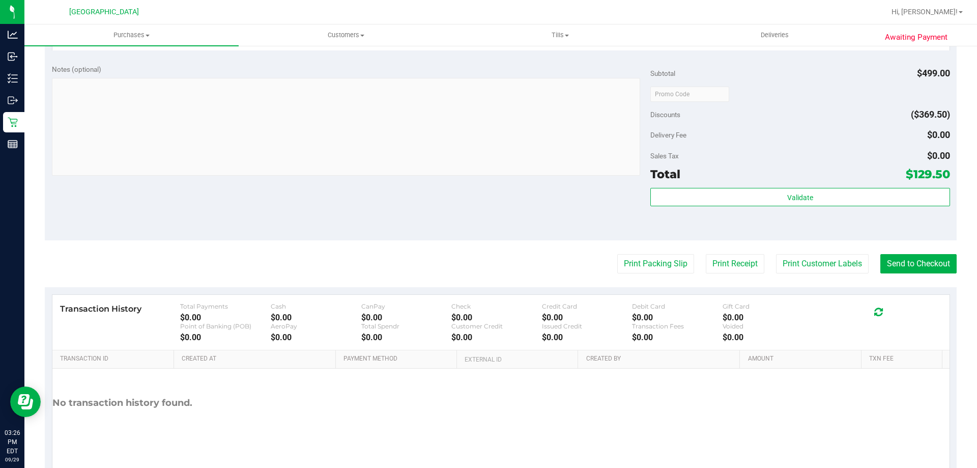
scroll to position [923, 0]
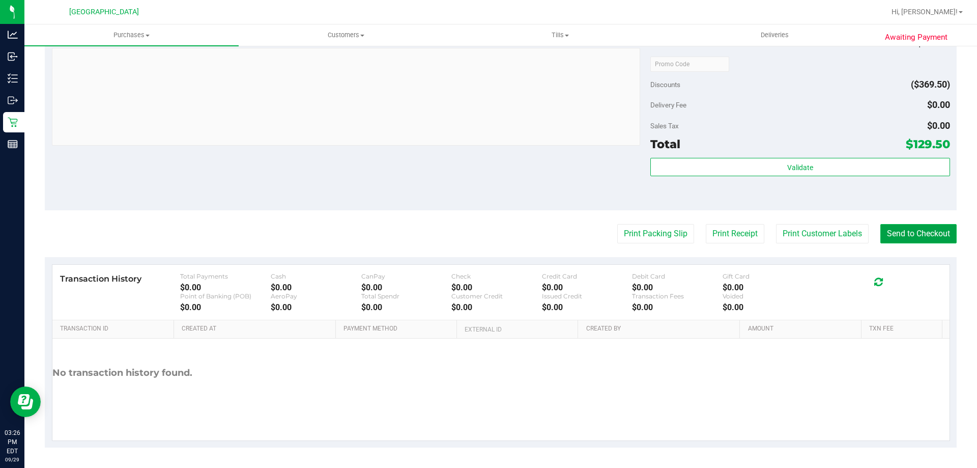
click at [477, 240] on button "Send to Checkout" at bounding box center [918, 233] width 76 height 19
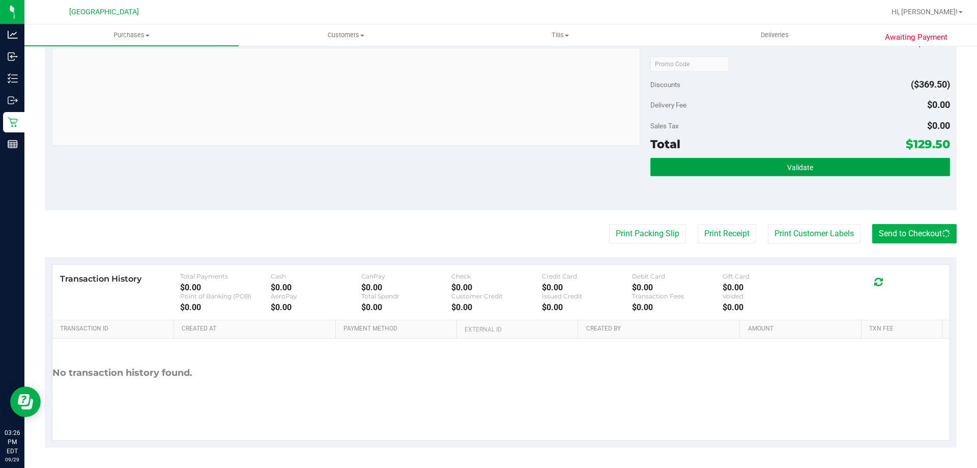
click at [477, 158] on button "Validate" at bounding box center [799, 167] width 299 height 18
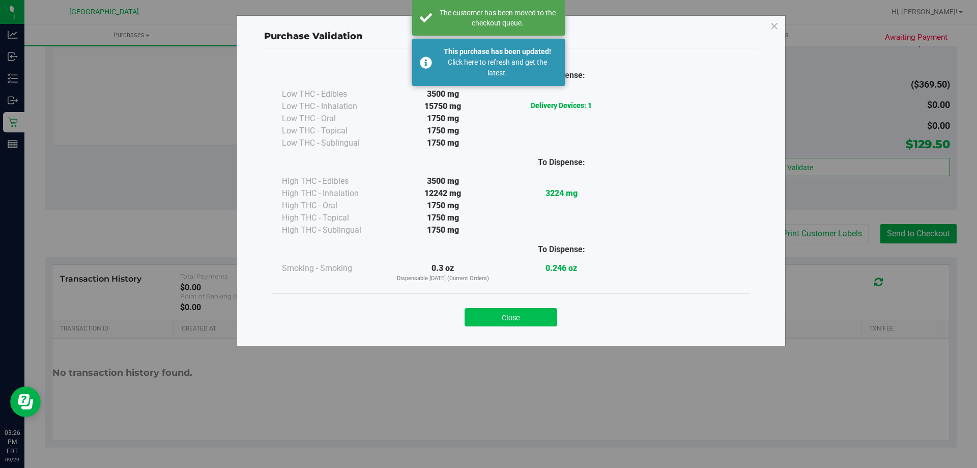
click at [477, 311] on button "Close" at bounding box center [511, 317] width 93 height 18
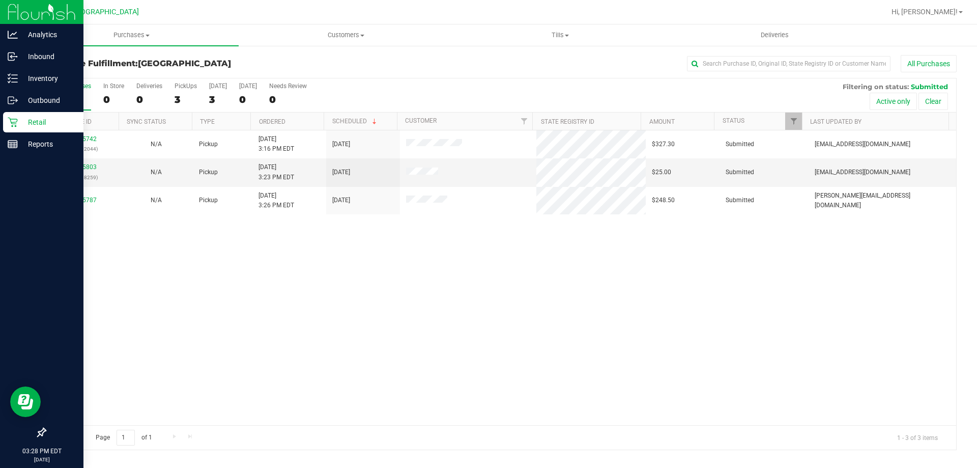
click at [15, 124] on icon at bounding box center [13, 123] width 10 height 10
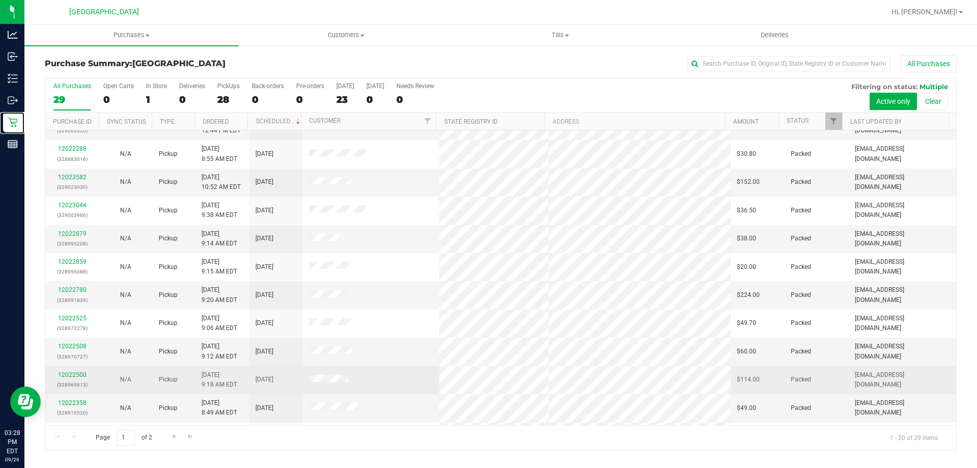
scroll to position [269, 0]
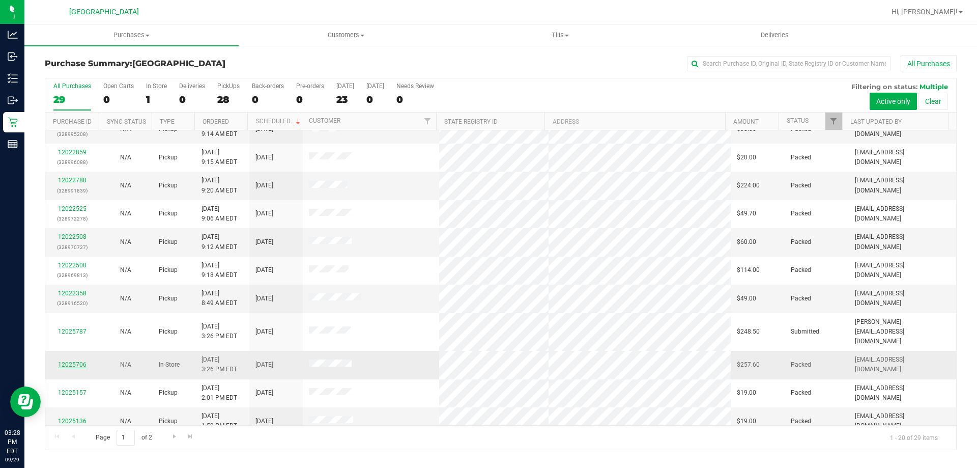
click at [69, 361] on link "12025706" at bounding box center [72, 364] width 28 height 7
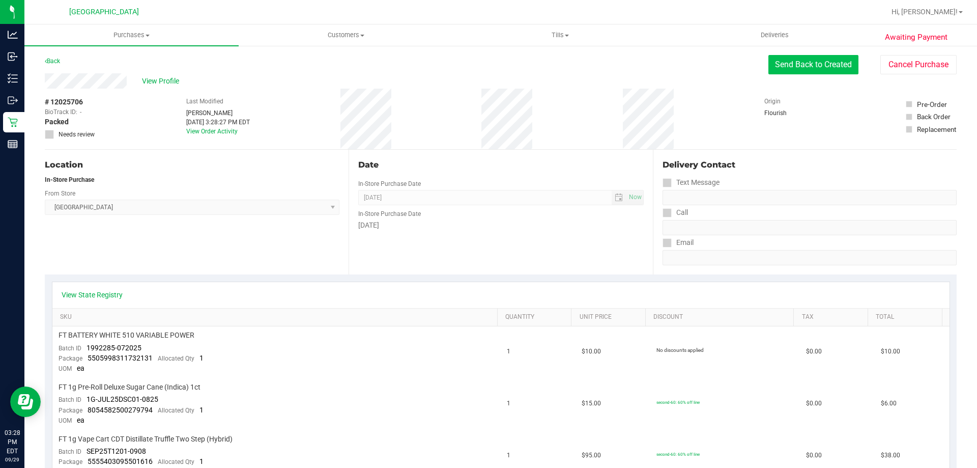
click at [477, 71] on button "Send Back to Created" at bounding box center [813, 64] width 90 height 19
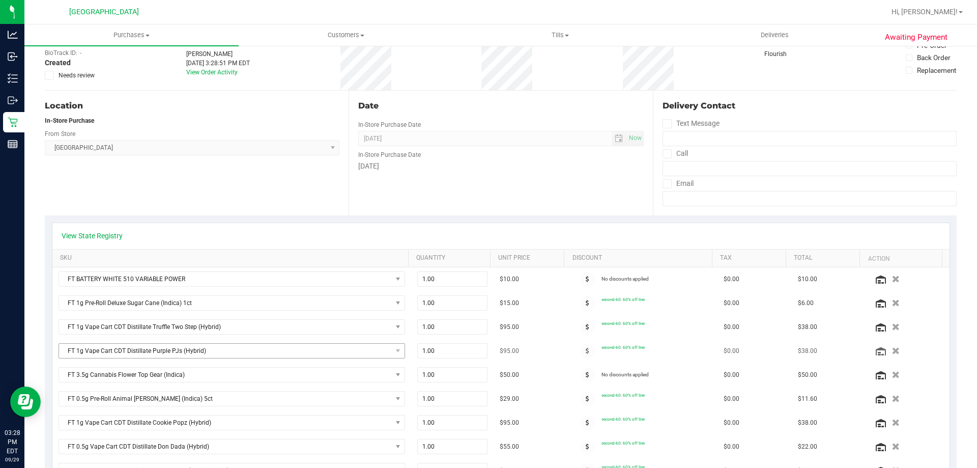
scroll to position [153, 0]
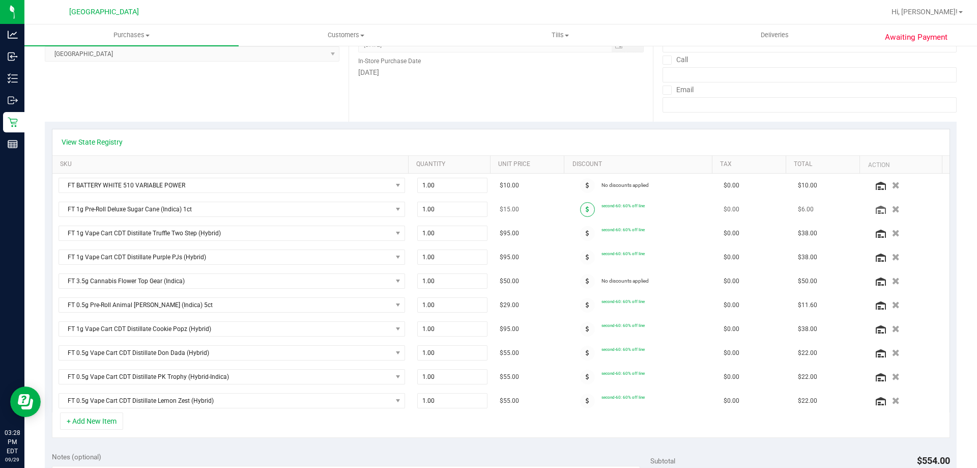
click at [477, 214] on span at bounding box center [587, 209] width 15 height 15
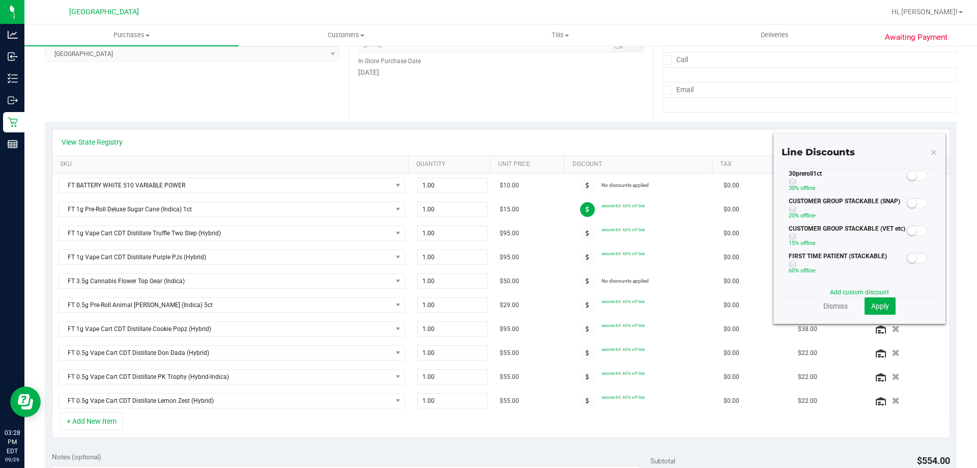
drag, startPoint x: 909, startPoint y: 175, endPoint x: 896, endPoint y: 191, distance: 20.4
click at [477, 175] on span at bounding box center [917, 175] width 20 height 10
click at [477, 309] on span "Apply" at bounding box center [880, 306] width 18 height 8
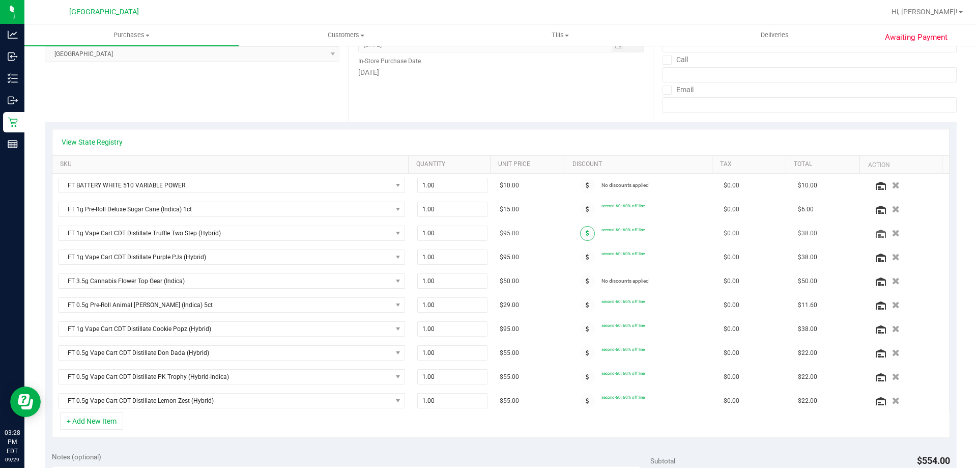
click at [477, 233] on span at bounding box center [587, 233] width 15 height 15
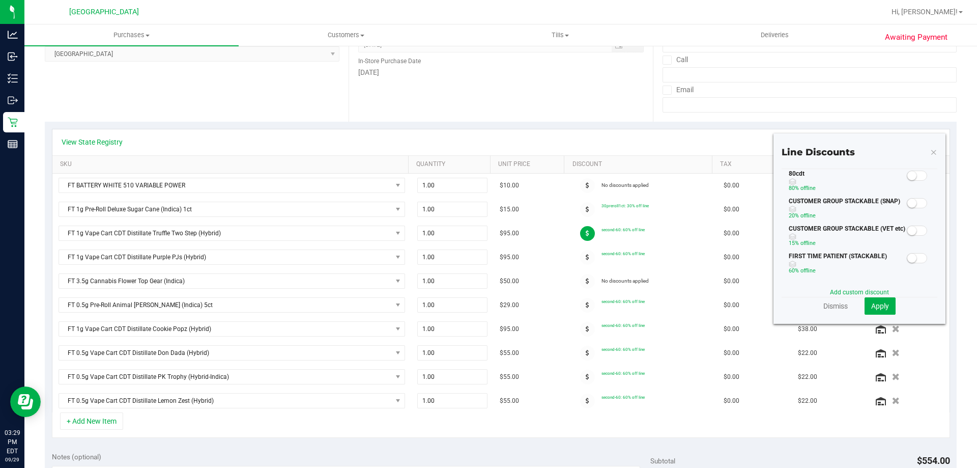
click at [477, 173] on span at bounding box center [917, 175] width 20 height 10
click at [477, 308] on span "Apply" at bounding box center [880, 306] width 18 height 8
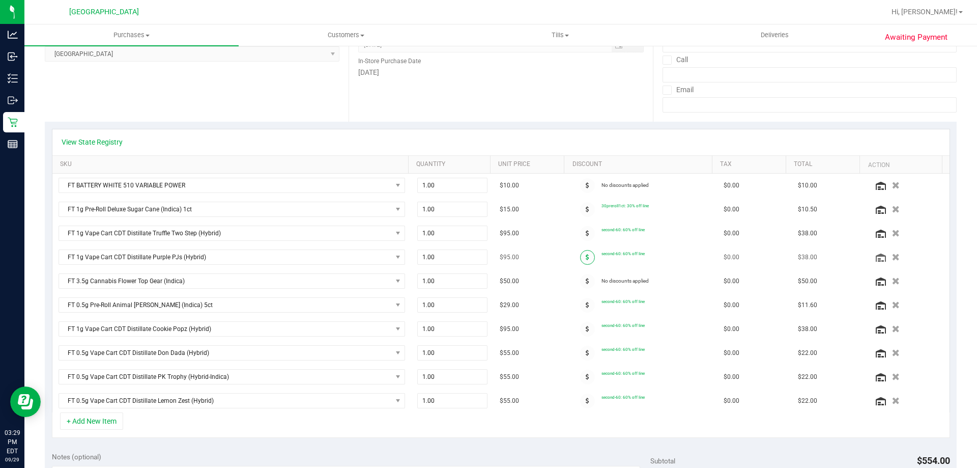
click at [477, 253] on span at bounding box center [587, 257] width 15 height 15
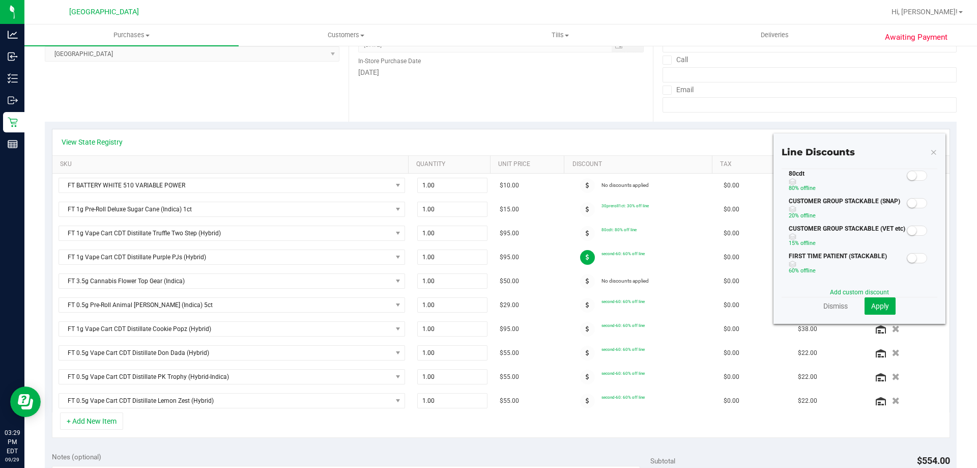
click at [477, 173] on span at bounding box center [917, 175] width 20 height 10
click at [477, 304] on span "Apply" at bounding box center [880, 306] width 18 height 8
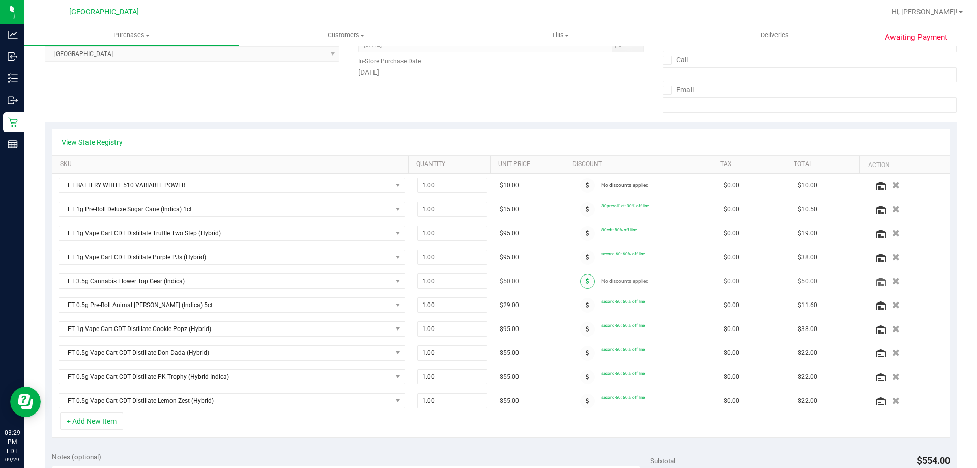
click at [477, 276] on span at bounding box center [587, 281] width 15 height 15
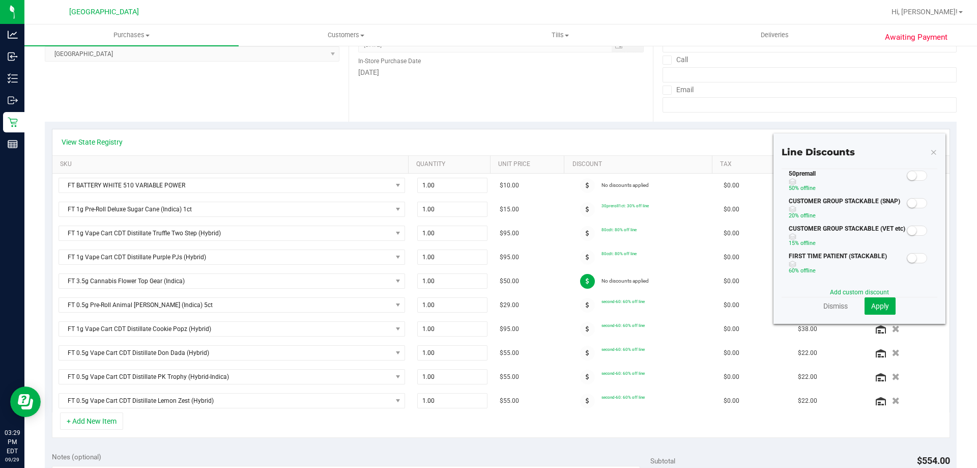
click at [477, 181] on div "50premall 50% off line" at bounding box center [859, 182] width 156 height 27
click at [477, 177] on span at bounding box center [917, 175] width 20 height 10
click at [477, 298] on button "Apply" at bounding box center [879, 305] width 31 height 17
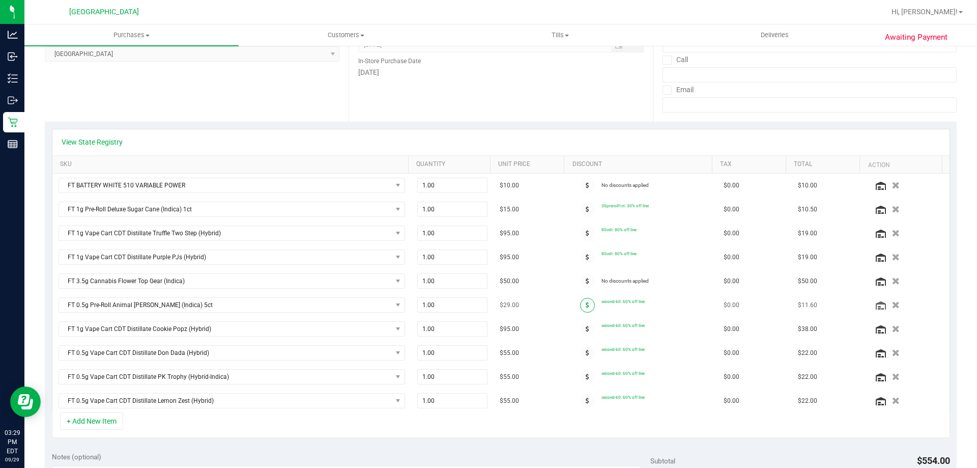
click at [477, 303] on span at bounding box center [587, 305] width 15 height 15
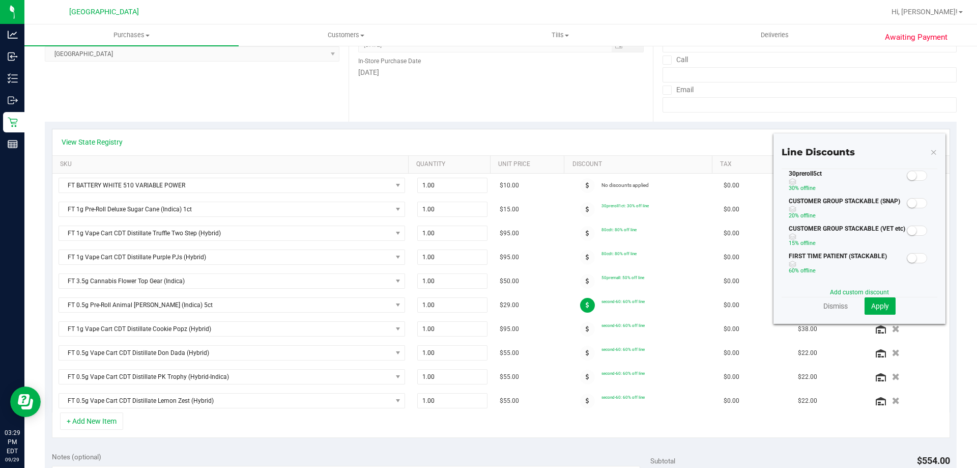
click at [477, 177] on span at bounding box center [917, 175] width 20 height 10
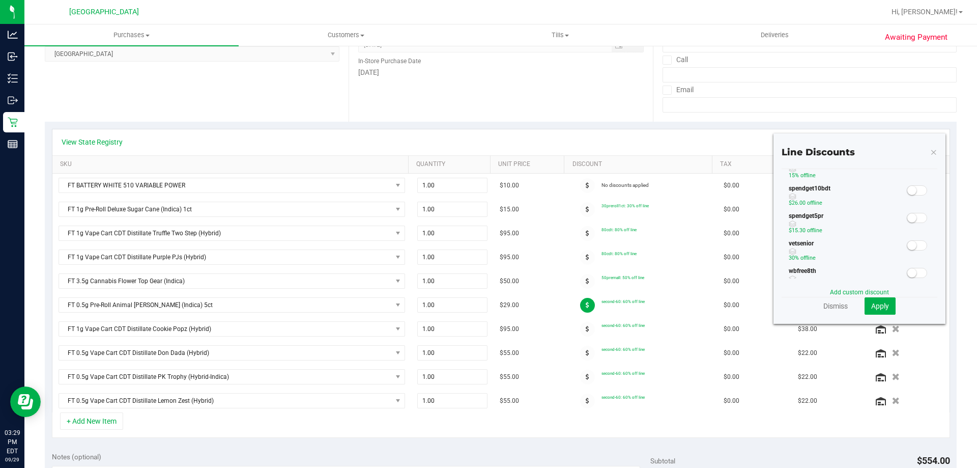
click at [477, 217] on span at bounding box center [917, 218] width 20 height 10
click at [477, 308] on span "Apply" at bounding box center [880, 306] width 18 height 8
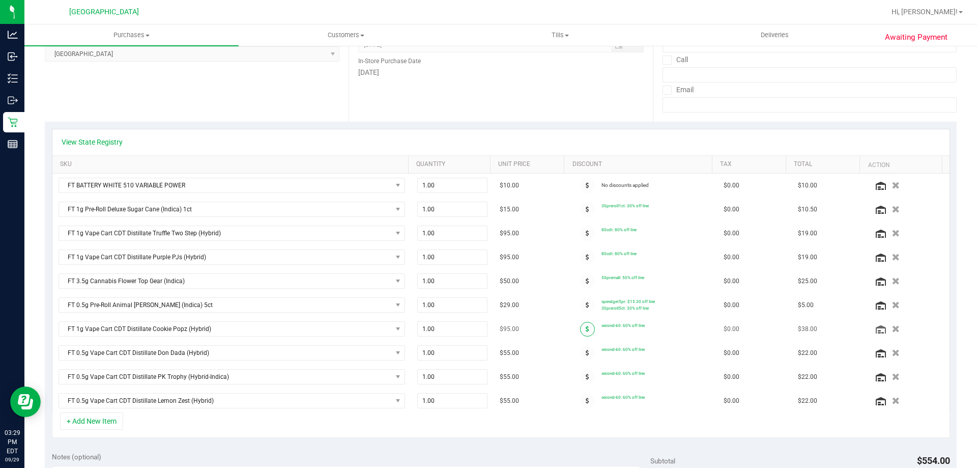
click at [477, 329] on span at bounding box center [587, 329] width 15 height 15
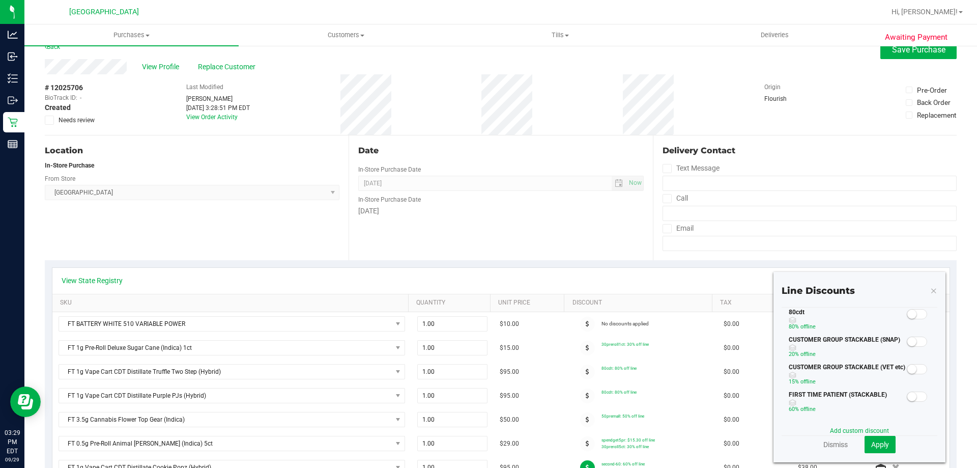
scroll to position [0, 0]
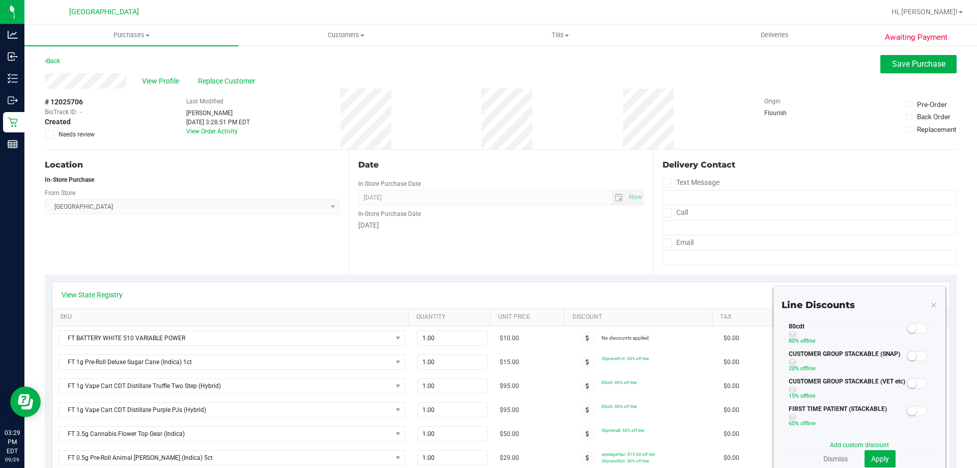
click at [477, 326] on small at bounding box center [911, 328] width 9 height 9
click at [477, 455] on span "Apply" at bounding box center [880, 458] width 18 height 8
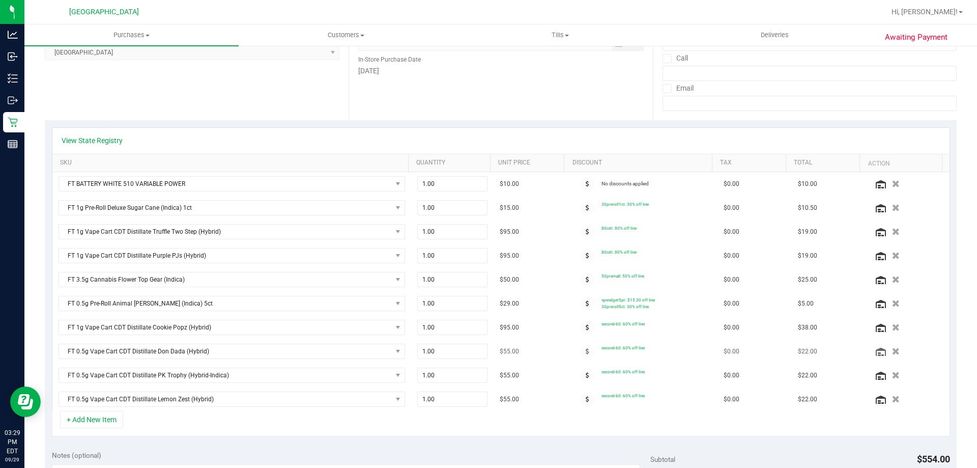
scroll to position [204, 0]
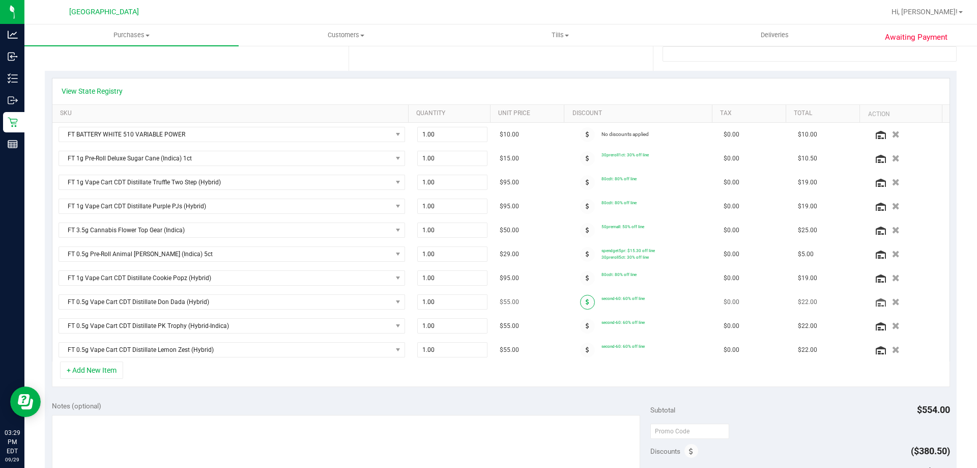
click at [477, 300] on span at bounding box center [587, 302] width 15 height 15
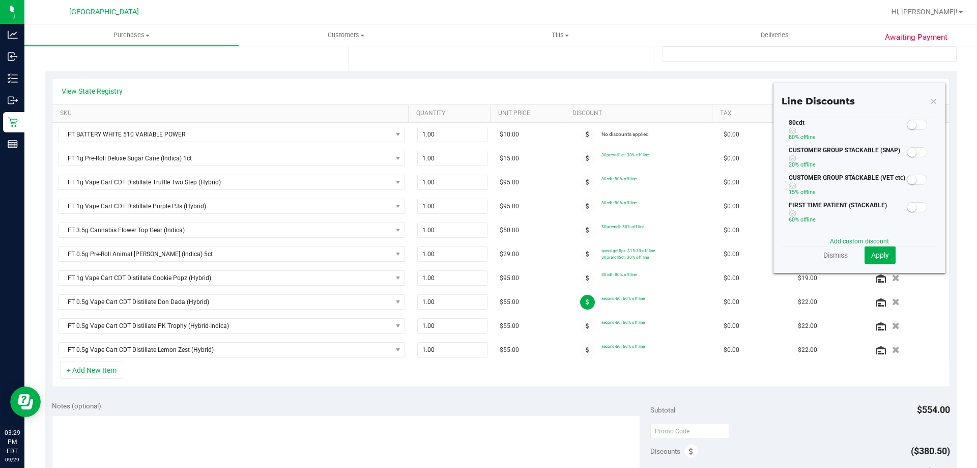
click at [477, 126] on span at bounding box center [917, 125] width 20 height 10
click at [477, 251] on button "Apply" at bounding box center [879, 254] width 31 height 17
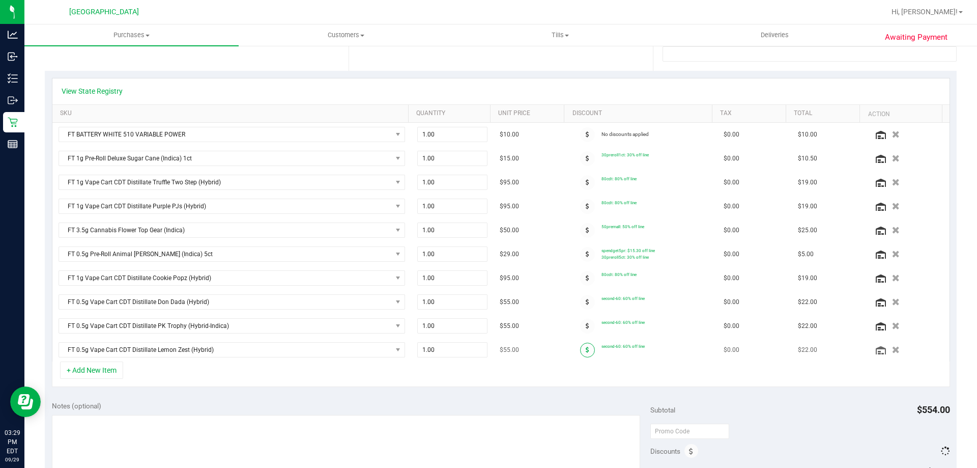
click at [477, 352] on span at bounding box center [587, 349] width 15 height 15
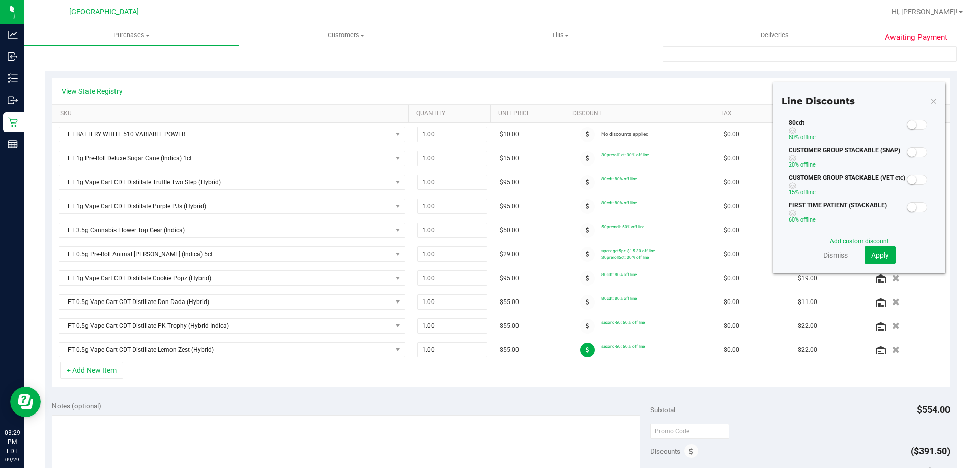
click at [477, 128] on span at bounding box center [917, 125] width 20 height 10
click at [477, 249] on button "Apply" at bounding box center [879, 254] width 31 height 17
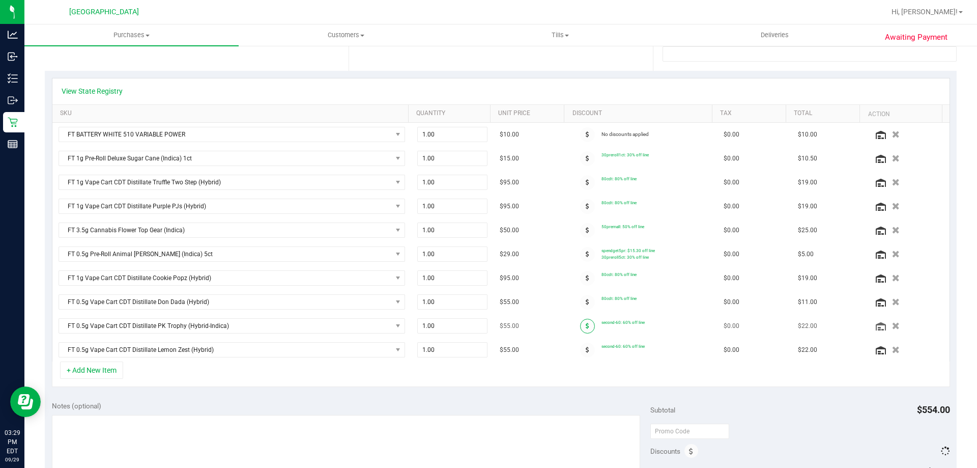
click at [477, 323] on icon at bounding box center [588, 326] width 4 height 6
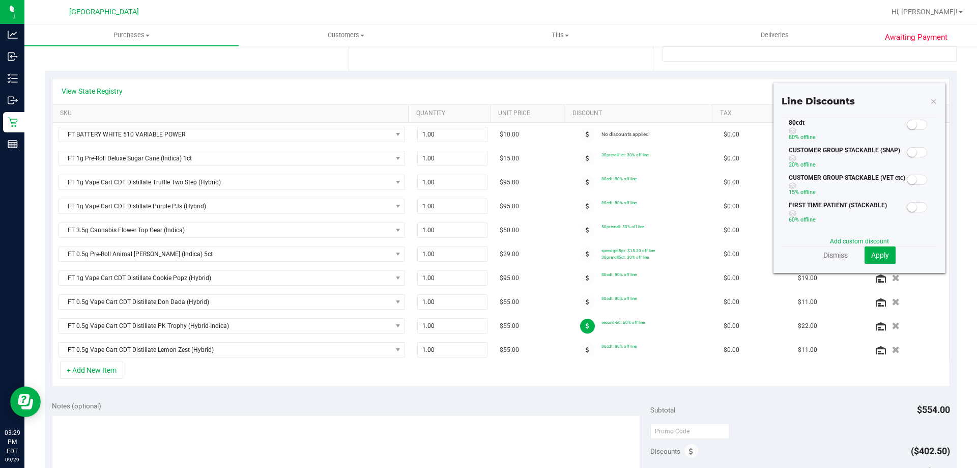
click at [477, 127] on span at bounding box center [917, 125] width 20 height 10
click at [477, 255] on span "Apply" at bounding box center [880, 255] width 18 height 8
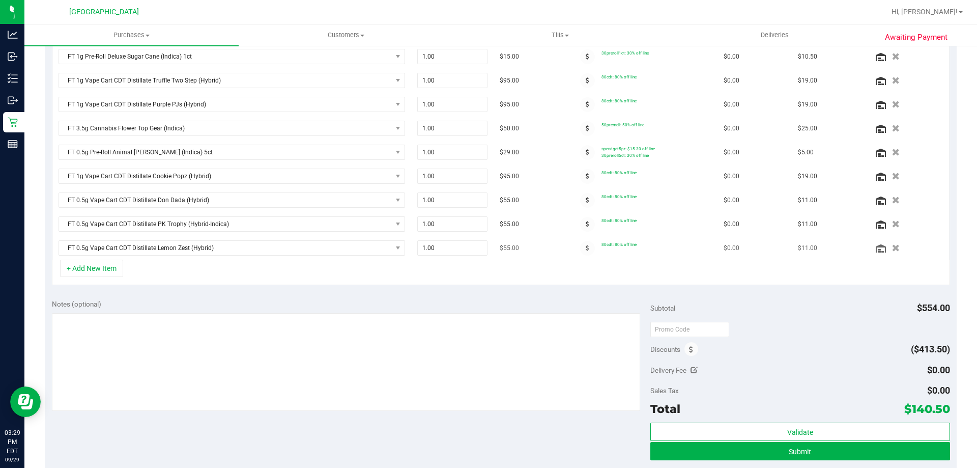
scroll to position [254, 0]
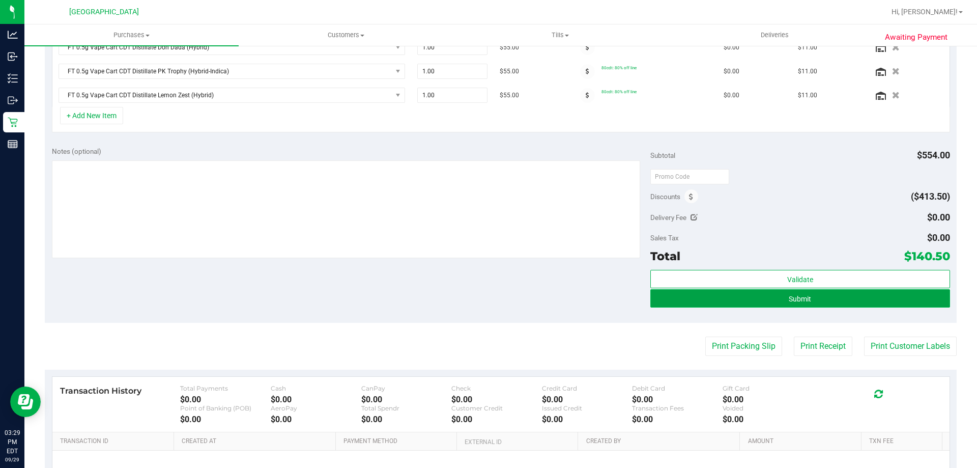
click at [477, 306] on button "Submit" at bounding box center [799, 298] width 299 height 18
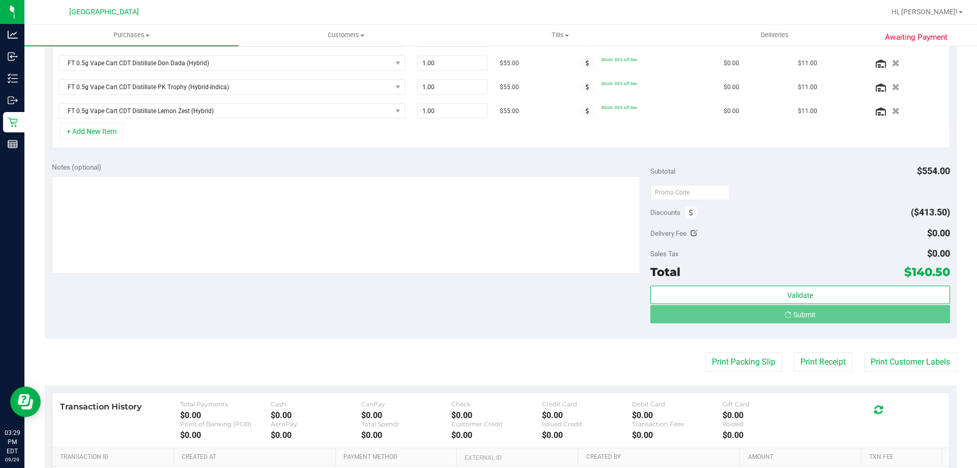
scroll to position [426, 0]
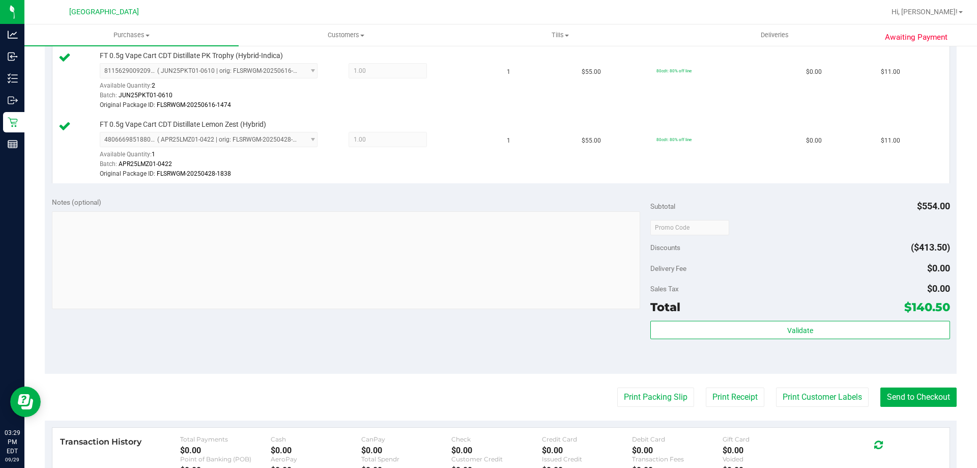
scroll to position [833, 0]
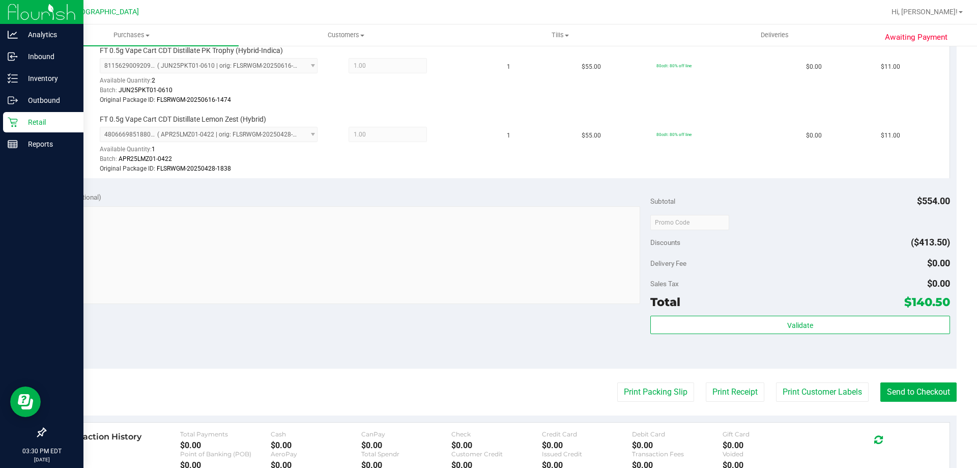
click at [15, 124] on icon at bounding box center [13, 123] width 10 height 10
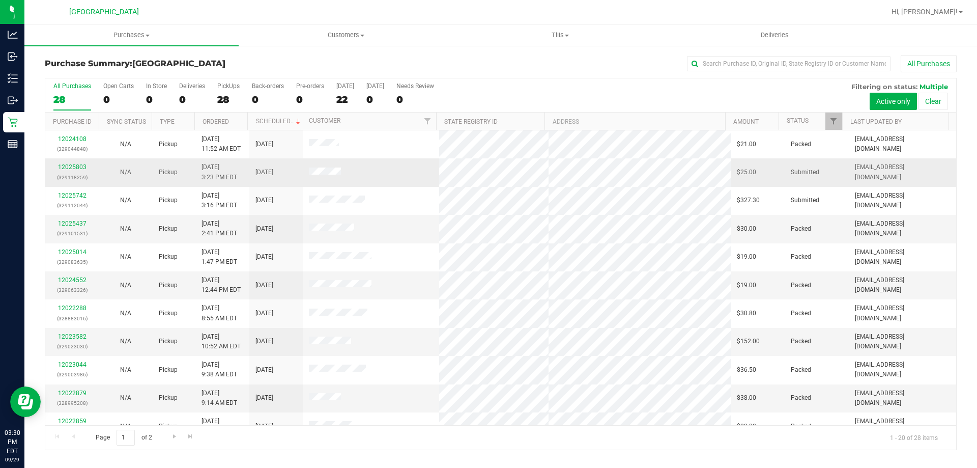
click at [78, 170] on div "12025803 (329118259)" at bounding box center [71, 171] width 41 height 19
click at [76, 170] on link "12025803" at bounding box center [72, 166] width 28 height 7
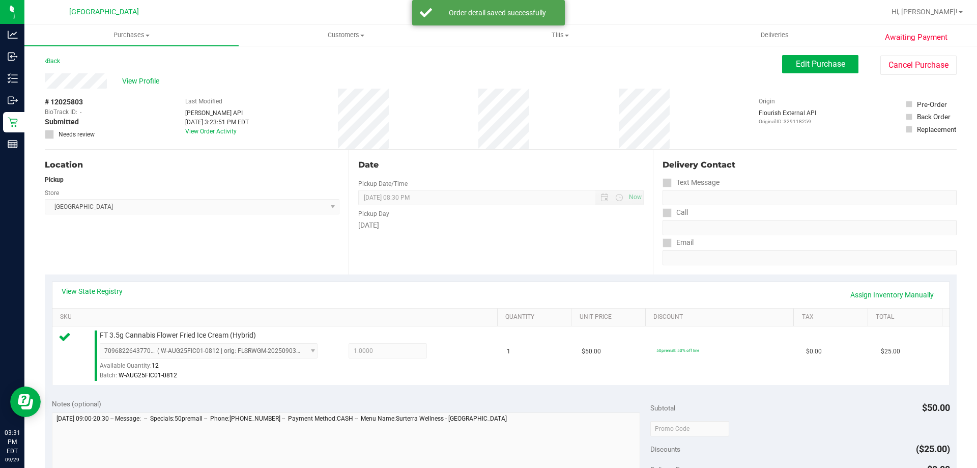
scroll to position [254, 0]
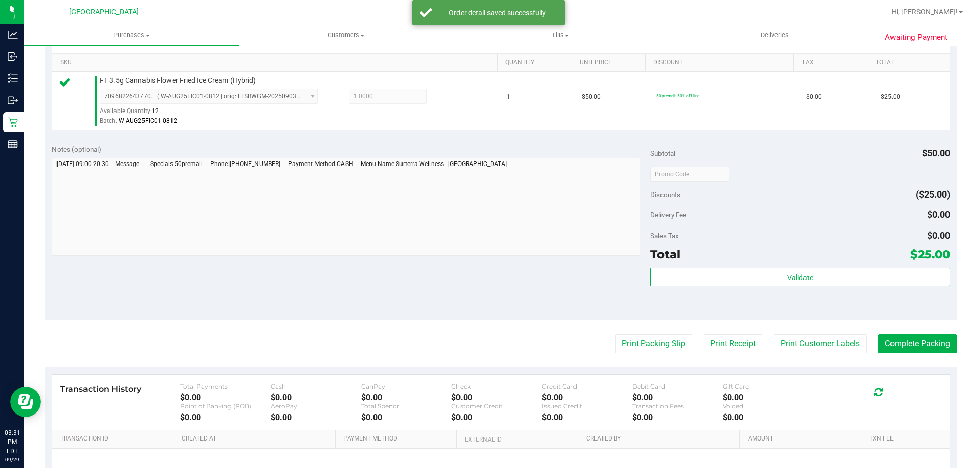
click at [477, 292] on div "Validate" at bounding box center [799, 291] width 299 height 46
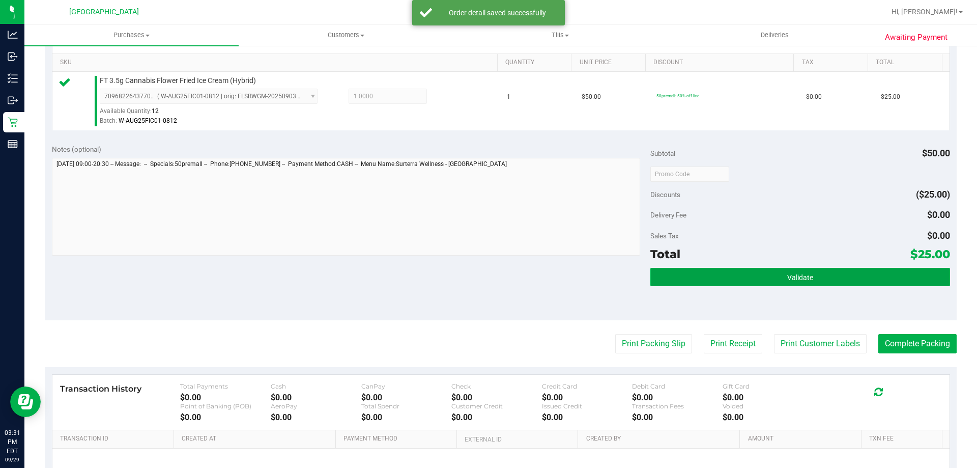
click at [477, 281] on button "Validate" at bounding box center [799, 277] width 299 height 18
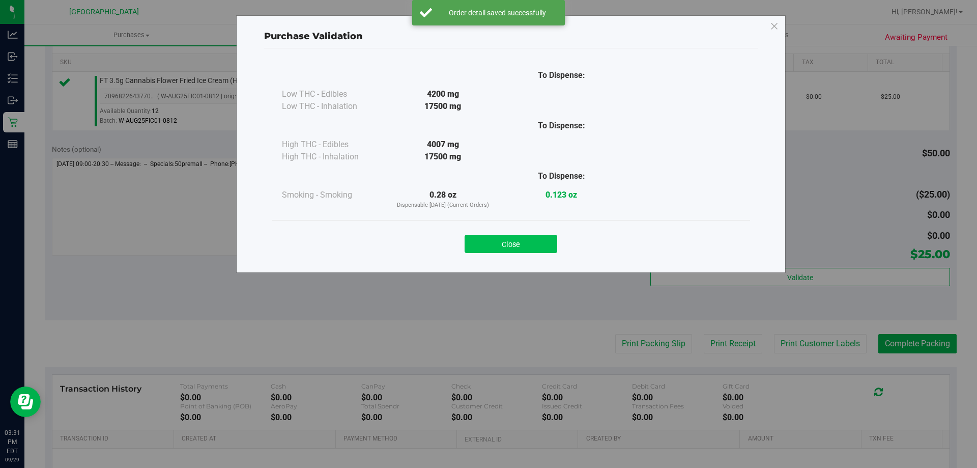
click at [477, 249] on button "Close" at bounding box center [511, 244] width 93 height 18
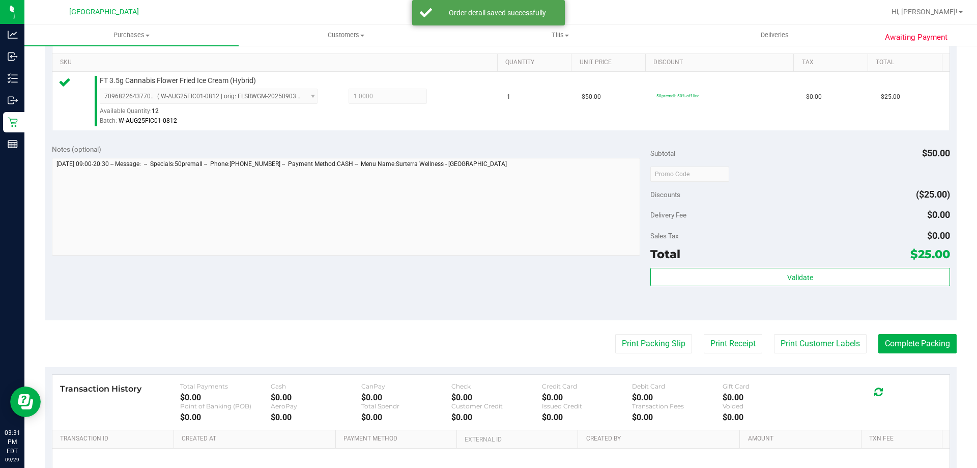
click at [477, 358] on purchase-details "Back Edit Purchase Cancel Purchase View Profile # 12025803 BioTrack ID: - Submi…" at bounding box center [501, 179] width 912 height 757
click at [477, 347] on button "Print Customer Labels" at bounding box center [820, 343] width 93 height 19
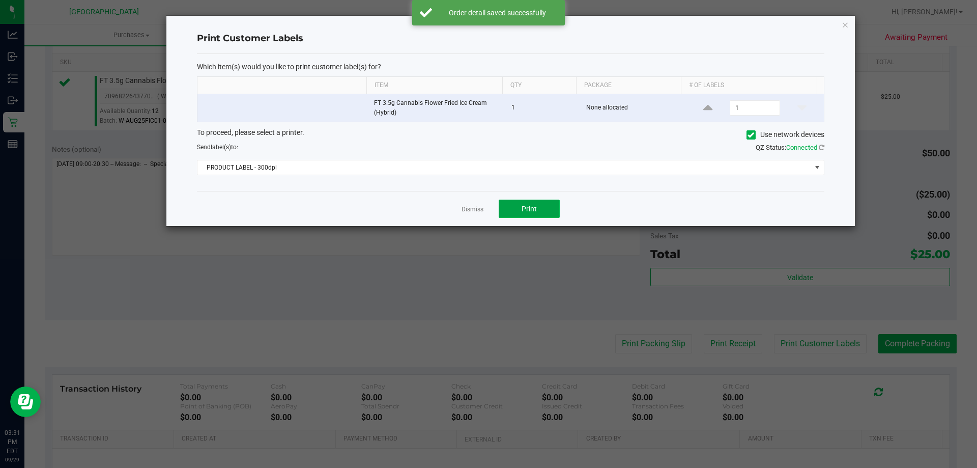
click at [477, 209] on button "Print" at bounding box center [529, 208] width 61 height 18
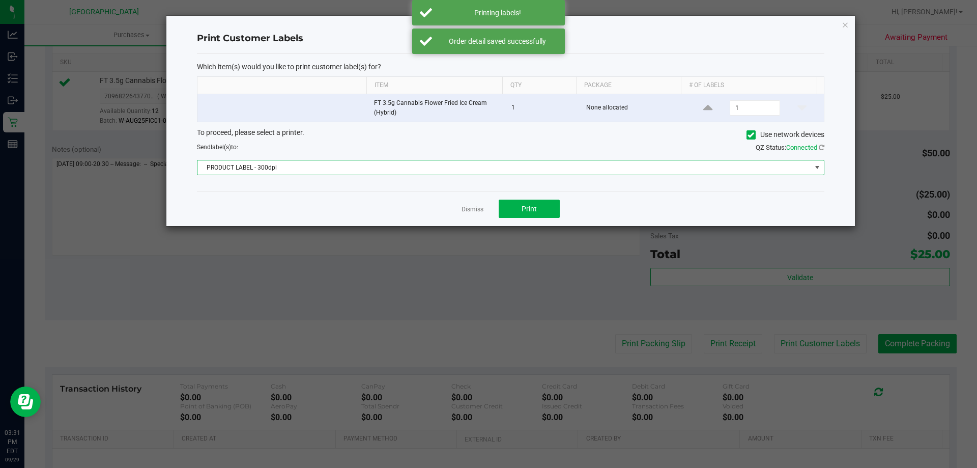
click at [437, 167] on span "PRODUCT LABEL - 300dpi" at bounding box center [504, 167] width 614 height 14
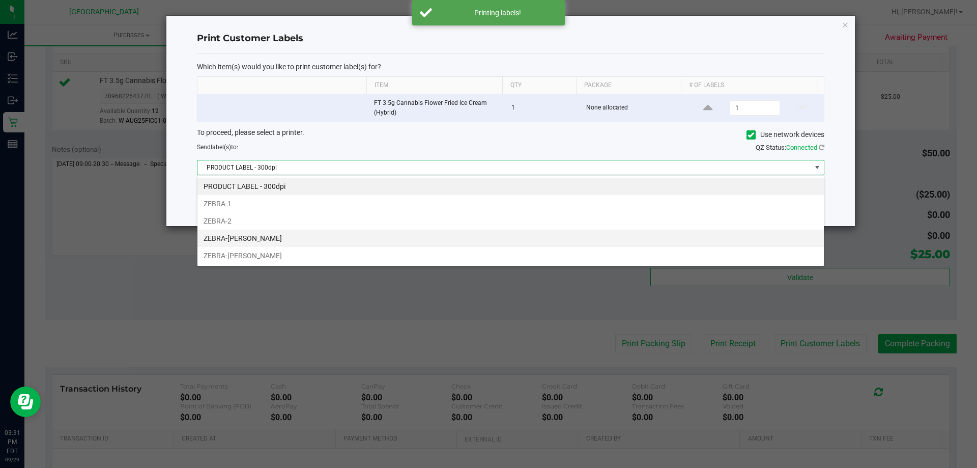
scroll to position [15, 627]
click at [326, 237] on li "ZEBRA-DAVID-COOK" at bounding box center [510, 237] width 626 height 17
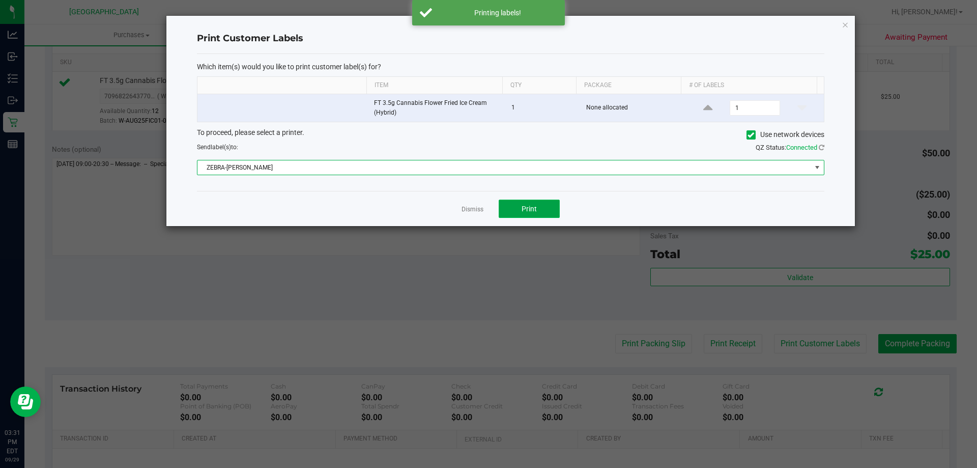
click at [477, 200] on button "Print" at bounding box center [529, 208] width 61 height 18
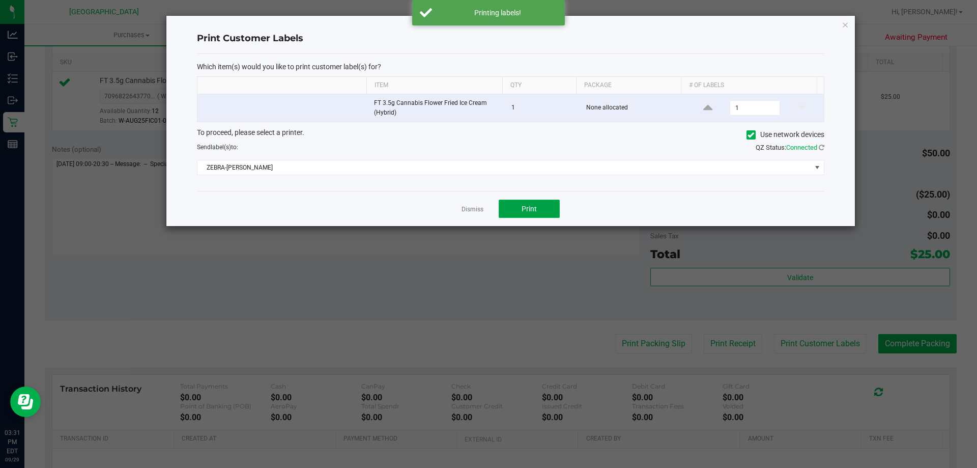
click at [477, 203] on button "Print" at bounding box center [529, 208] width 61 height 18
click at [469, 209] on link "Dismiss" at bounding box center [472, 209] width 22 height 9
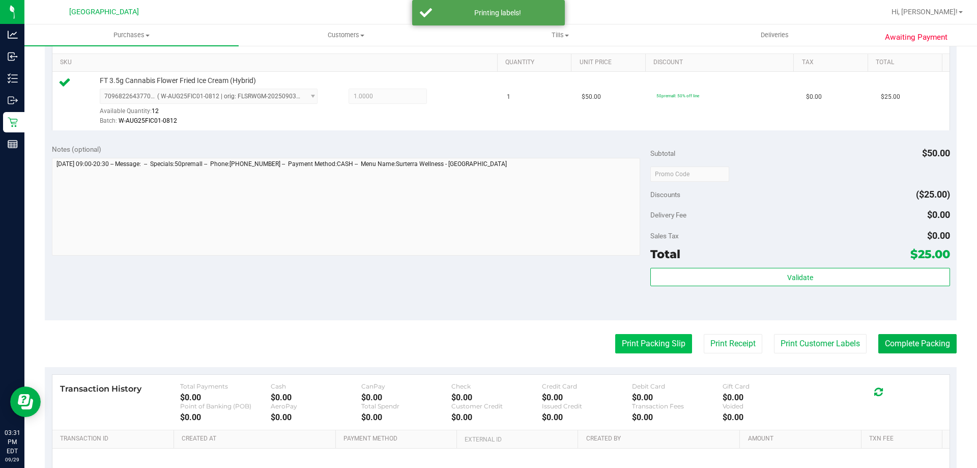
click at [477, 349] on button "Print Packing Slip" at bounding box center [653, 343] width 77 height 19
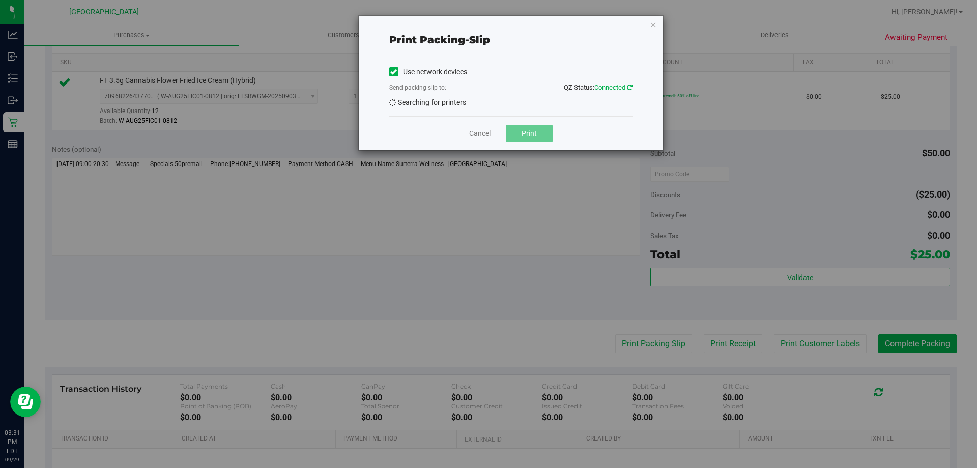
click at [477, 86] on icon at bounding box center [630, 87] width 6 height 7
click at [477, 131] on link "Cancel" at bounding box center [479, 133] width 21 height 11
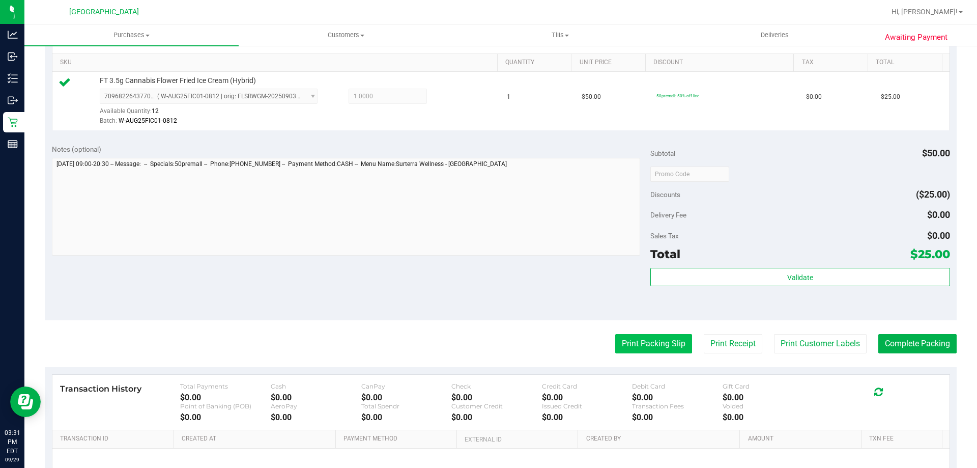
click at [477, 345] on button "Print Packing Slip" at bounding box center [653, 343] width 77 height 19
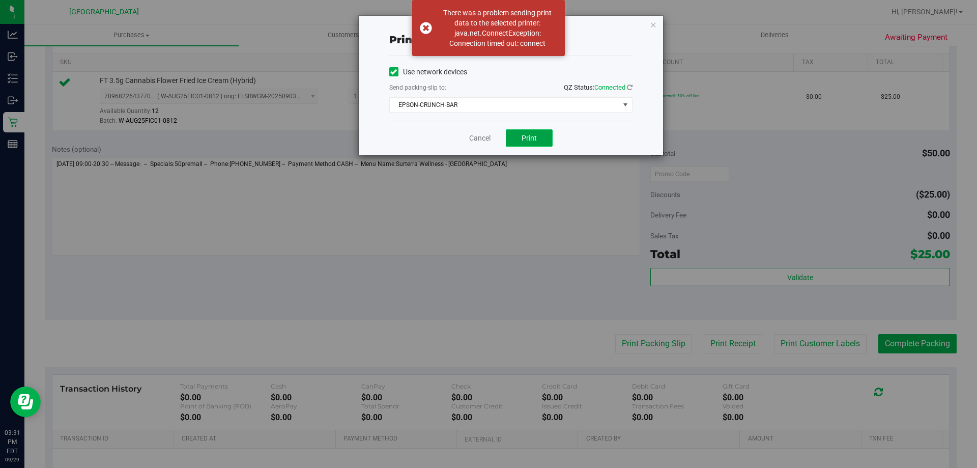
click at [477, 142] on button "Print" at bounding box center [529, 137] width 47 height 17
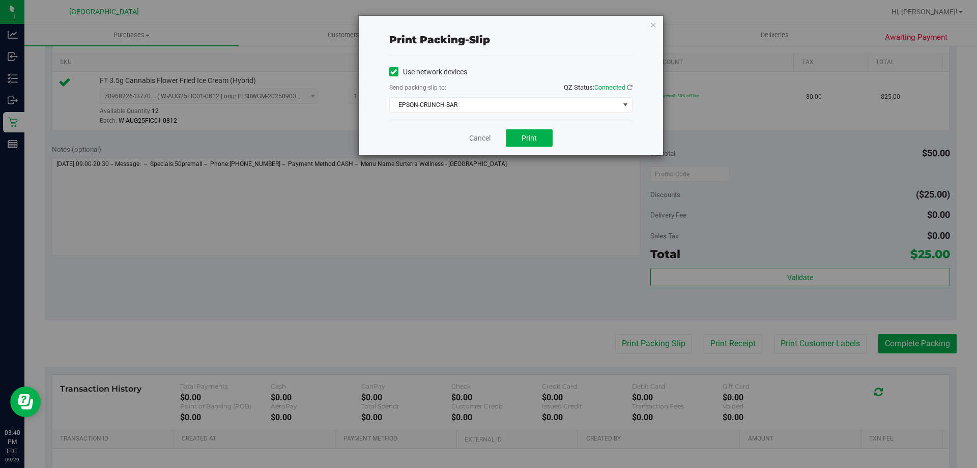
click at [477, 157] on div "Print packing-slip Use network devices Send packing-slip to: QZ Status: Connect…" at bounding box center [492, 234] width 984 height 468
click at [477, 152] on div "Cancel Print" at bounding box center [510, 138] width 243 height 34
click at [473, 139] on link "Cancel" at bounding box center [479, 138] width 21 height 11
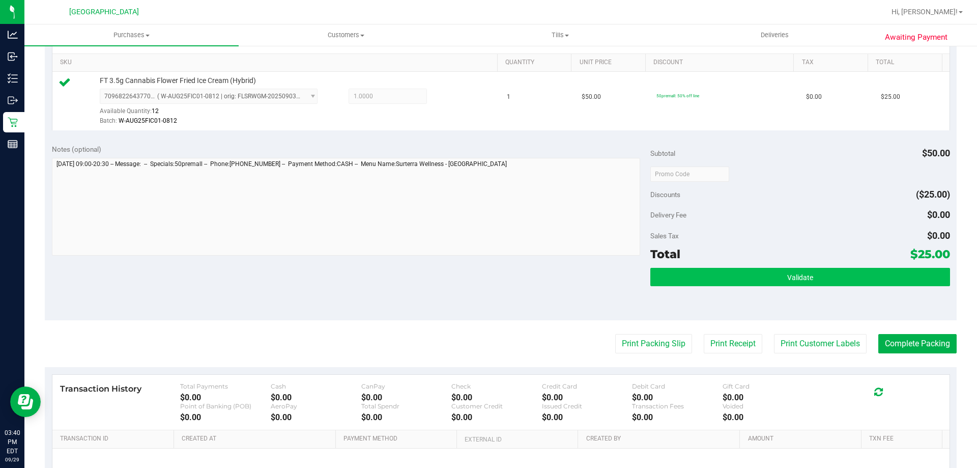
click at [477, 278] on button "Validate" at bounding box center [799, 277] width 299 height 18
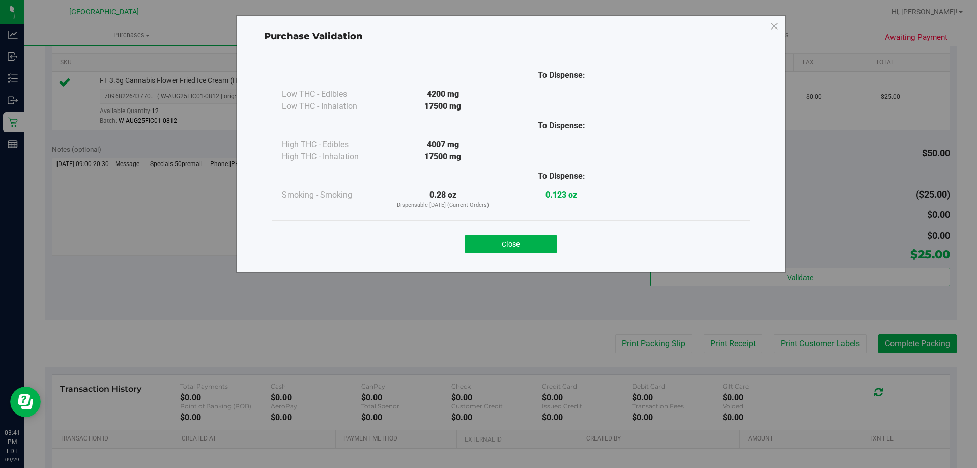
click at [477, 356] on div "Purchase Validation To Dispense: Low THC - Edibles 4200 mg" at bounding box center [492, 234] width 984 height 468
click at [477, 244] on button "Close" at bounding box center [511, 244] width 93 height 18
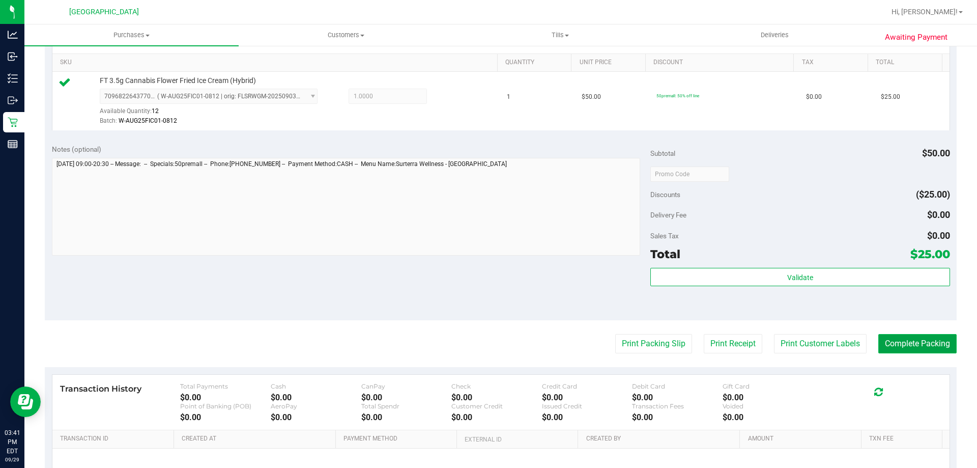
click at [477, 340] on button "Complete Packing" at bounding box center [917, 343] width 78 height 19
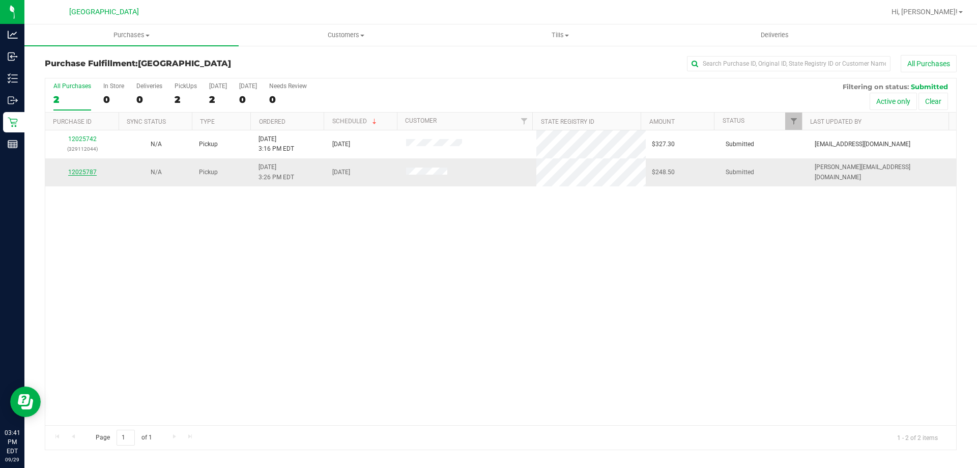
click at [79, 170] on link "12025787" at bounding box center [82, 171] width 28 height 7
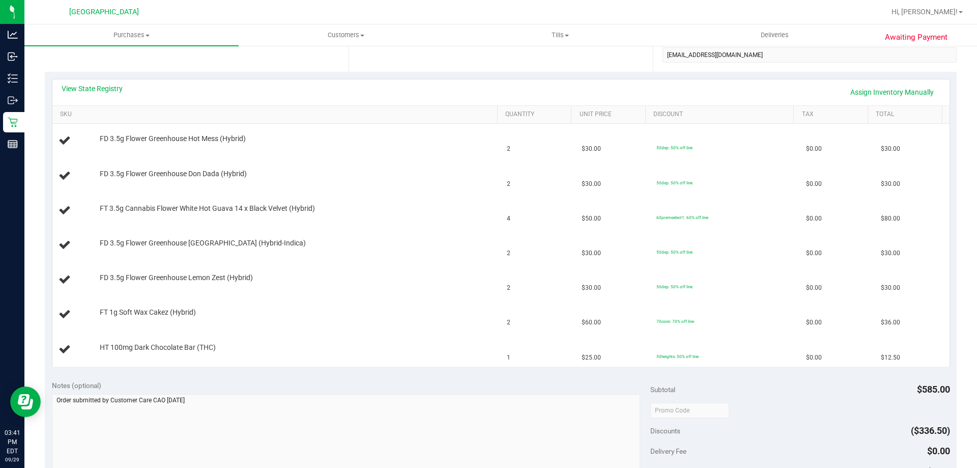
scroll to position [204, 0]
click at [99, 85] on link "View State Registry" at bounding box center [92, 87] width 61 height 10
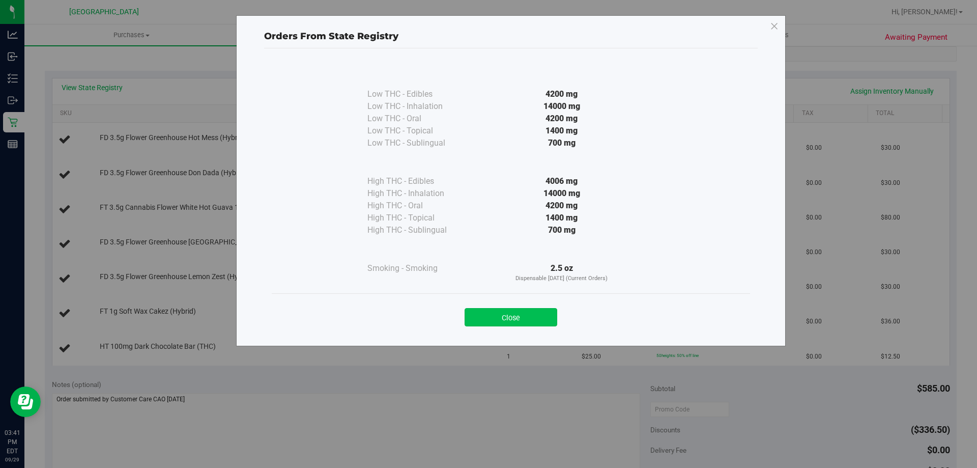
click at [477, 316] on button "Close" at bounding box center [511, 317] width 93 height 18
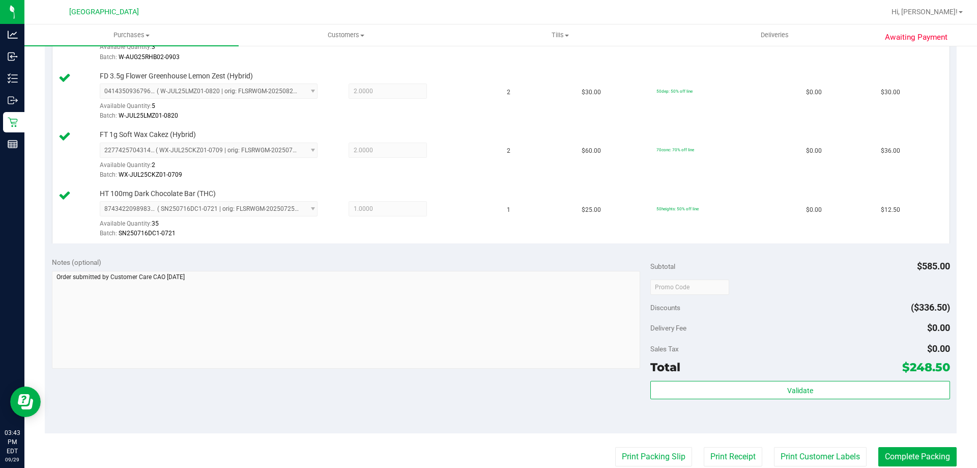
scroll to position [606, 0]
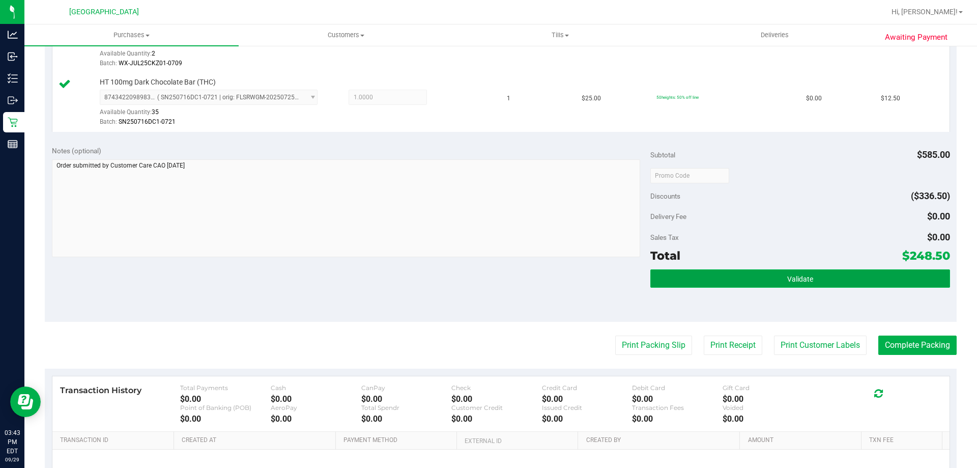
click at [477, 269] on button "Validate" at bounding box center [799, 278] width 299 height 18
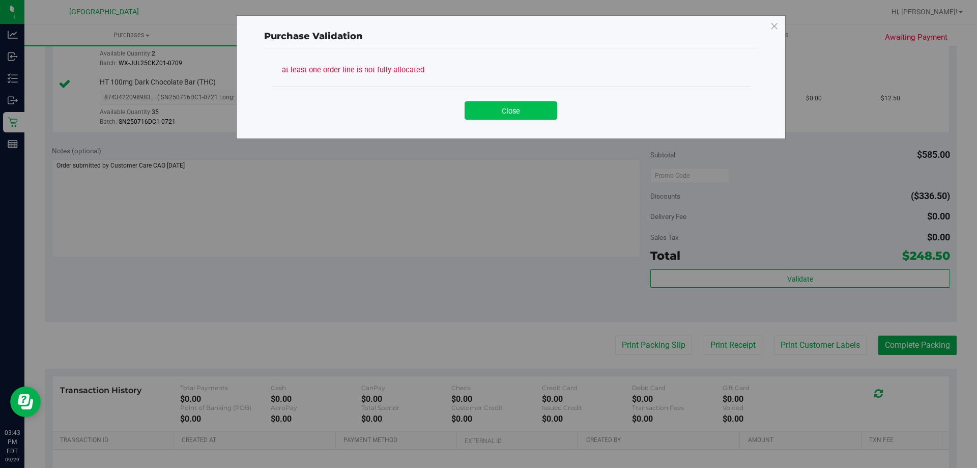
click at [477, 106] on button "Close" at bounding box center [511, 110] width 93 height 18
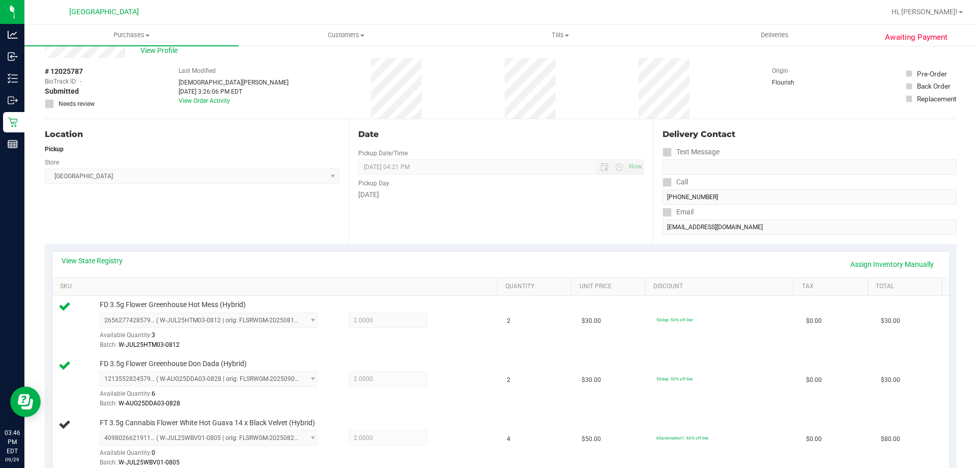
scroll to position [0, 0]
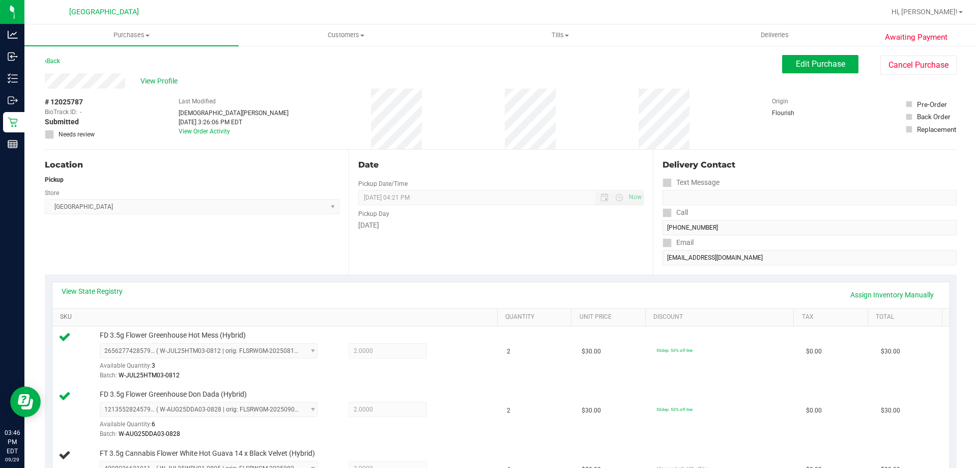
click at [431, 313] on link "SKU" at bounding box center [276, 317] width 433 height 8
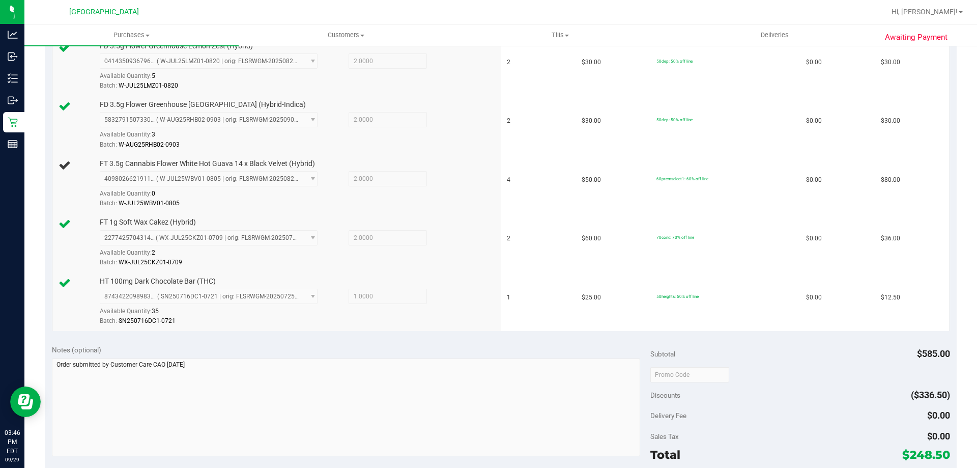
scroll to position [436, 0]
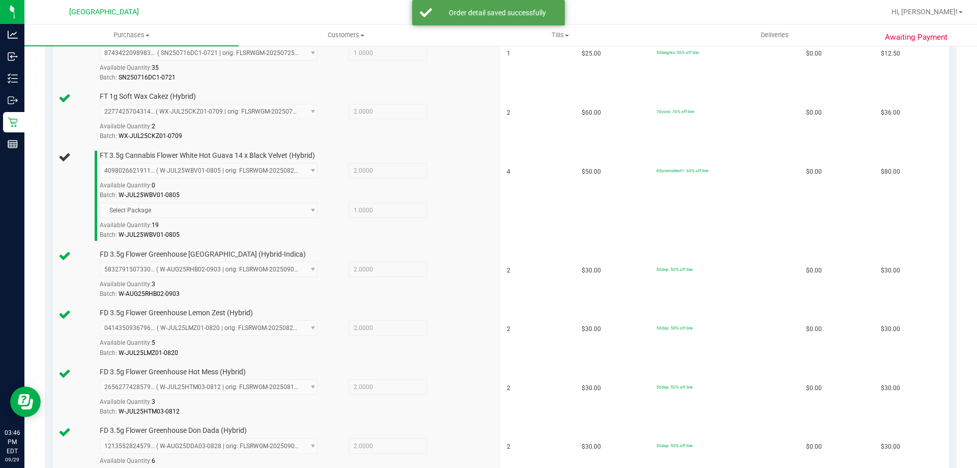
scroll to position [297, 0]
click at [60, 16] on link "SKU" at bounding box center [276, 20] width 433 height 8
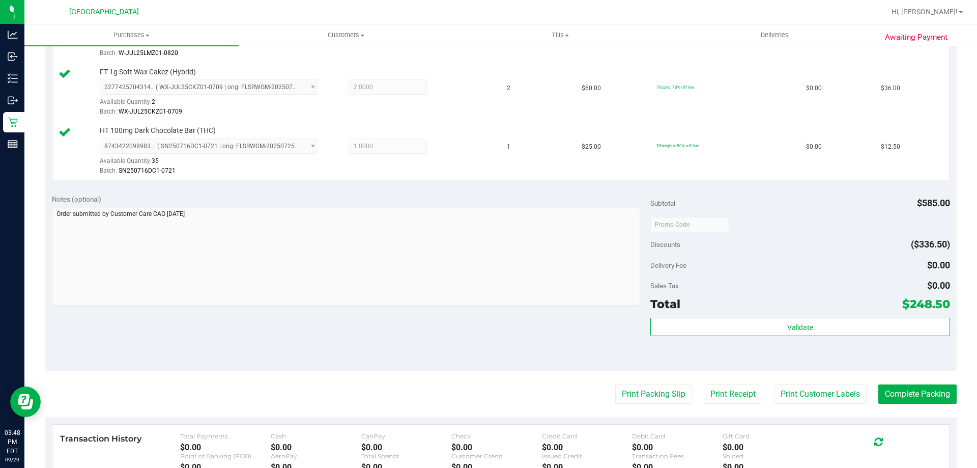
scroll to position [757, 0]
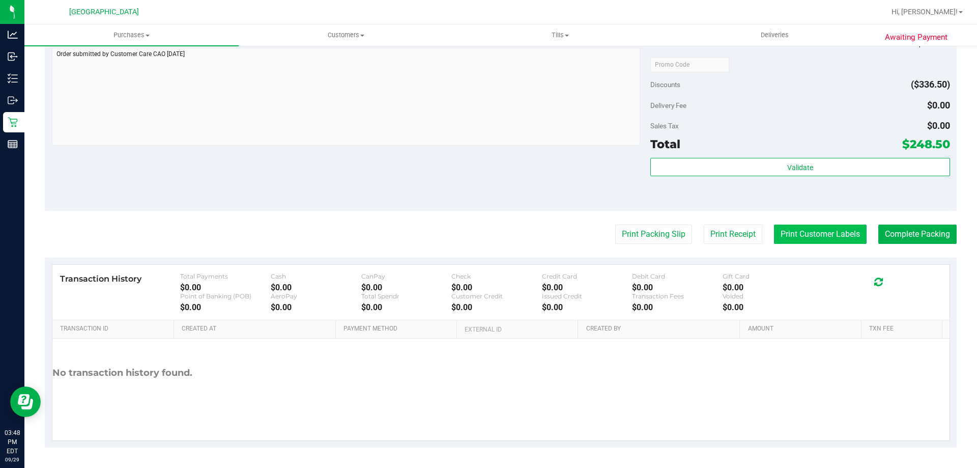
click at [477, 235] on button "Print Customer Labels" at bounding box center [820, 233] width 93 height 19
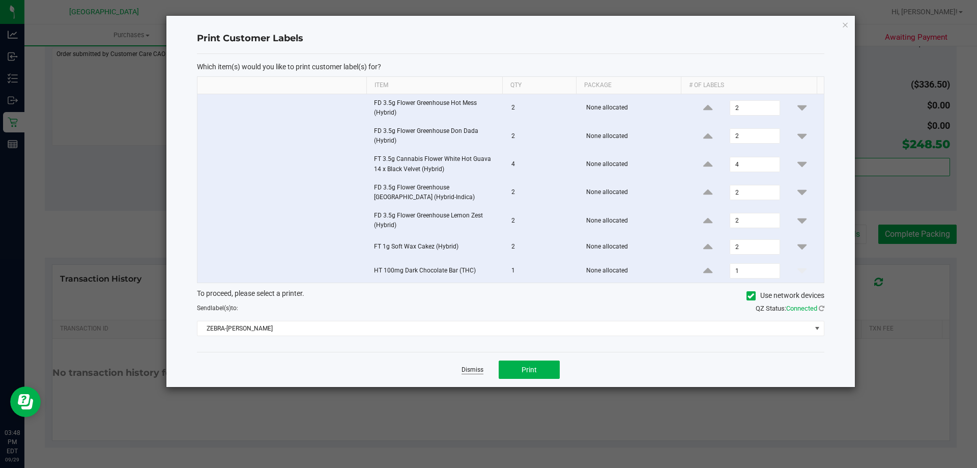
click at [468, 367] on link "Dismiss" at bounding box center [472, 369] width 22 height 9
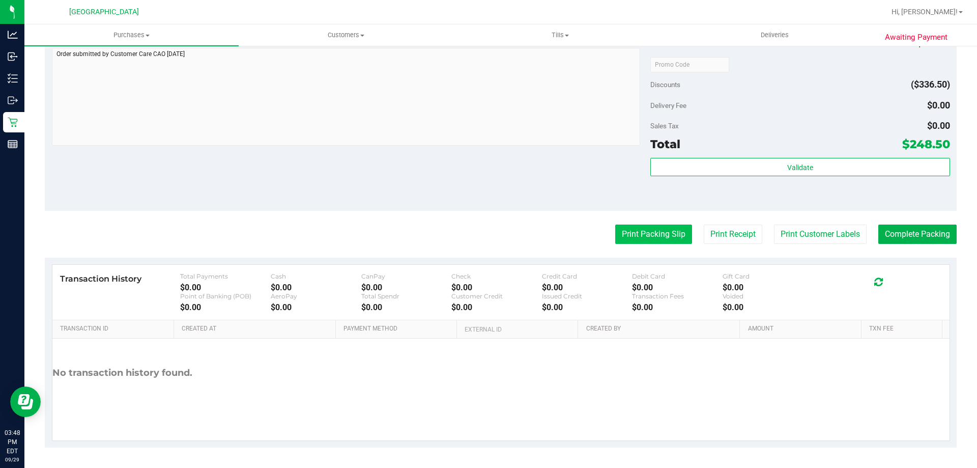
click at [477, 238] on button "Print Packing Slip" at bounding box center [653, 233] width 77 height 19
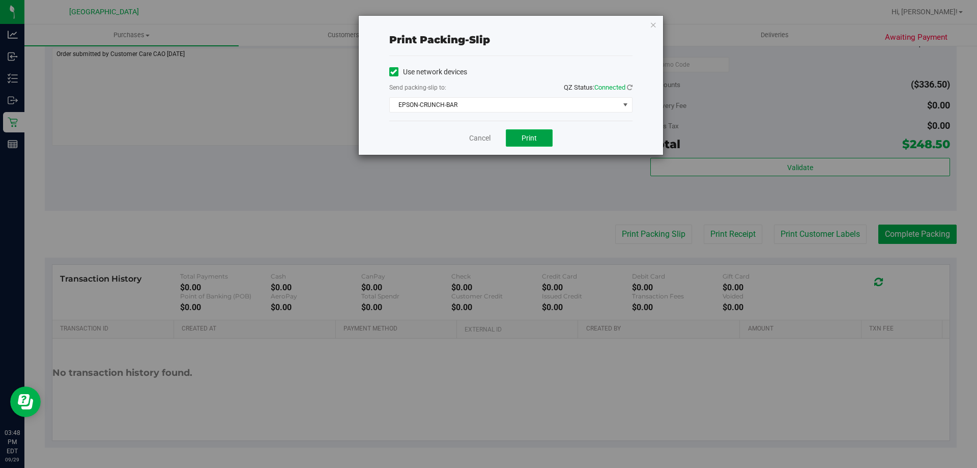
click at [477, 131] on button "Print" at bounding box center [529, 137] width 47 height 17
click at [477, 140] on link "Cancel" at bounding box center [479, 138] width 21 height 11
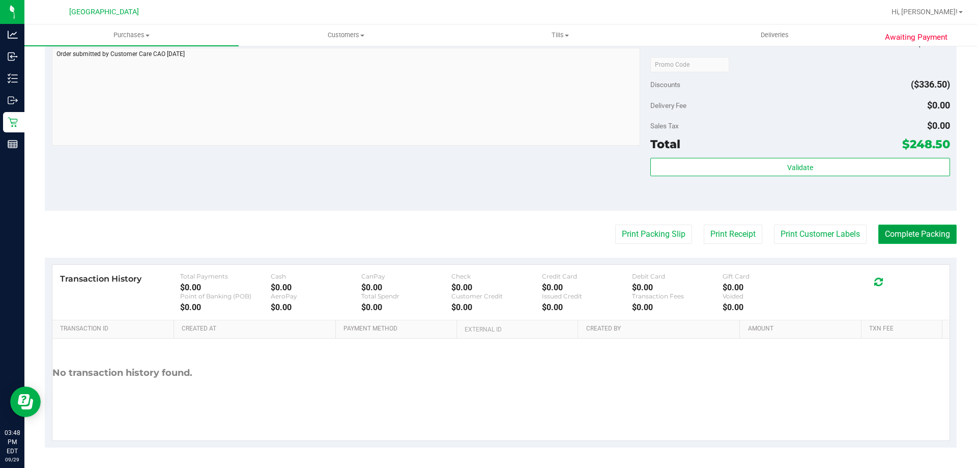
click at [477, 228] on button "Complete Packing" at bounding box center [917, 233] width 78 height 19
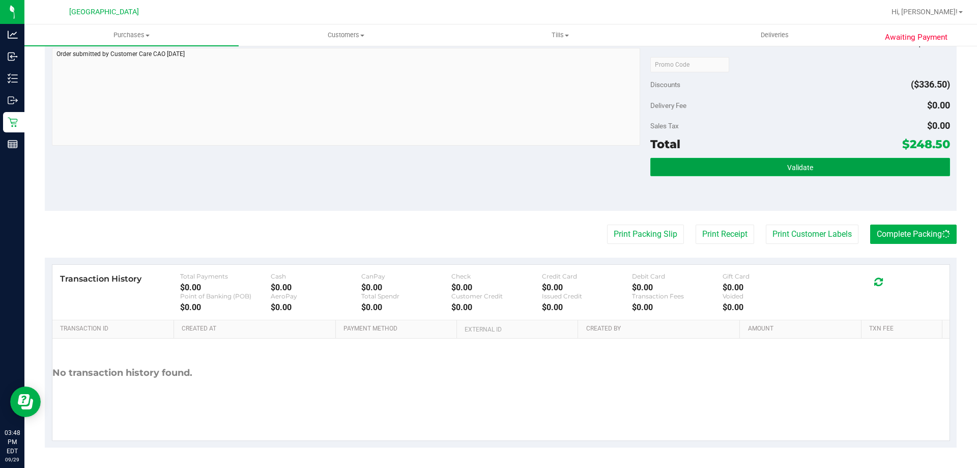
click at [477, 165] on button "Validate" at bounding box center [799, 167] width 299 height 18
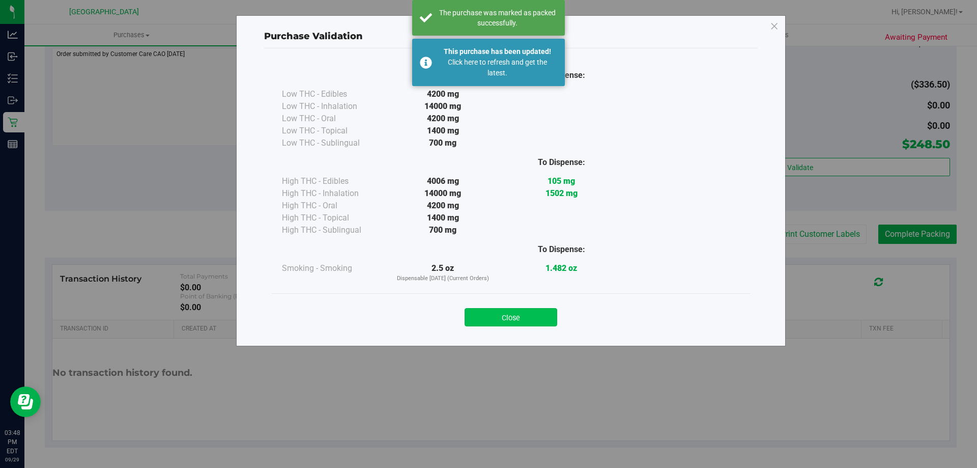
click at [477, 318] on button "Close" at bounding box center [511, 317] width 93 height 18
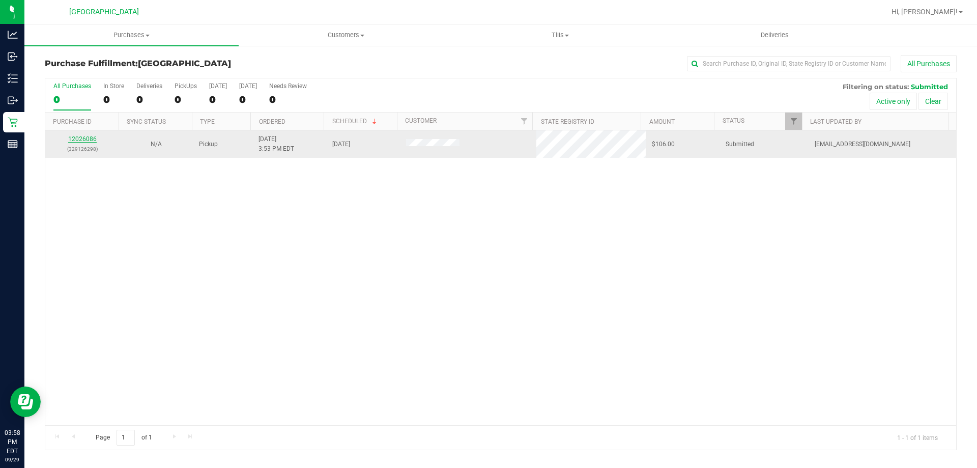
click at [93, 140] on link "12026086" at bounding box center [82, 138] width 28 height 7
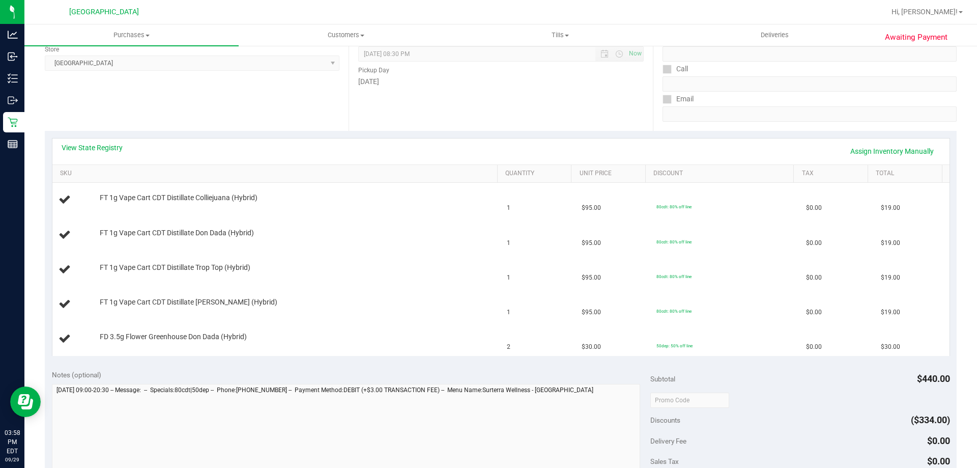
scroll to position [153, 0]
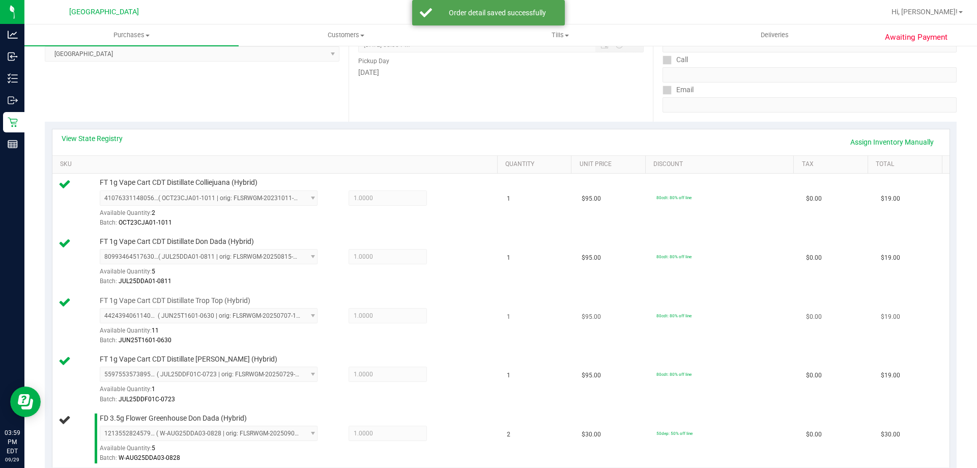
click at [477, 334] on td "80cdt: 80% off line" at bounding box center [725, 321] width 150 height 59
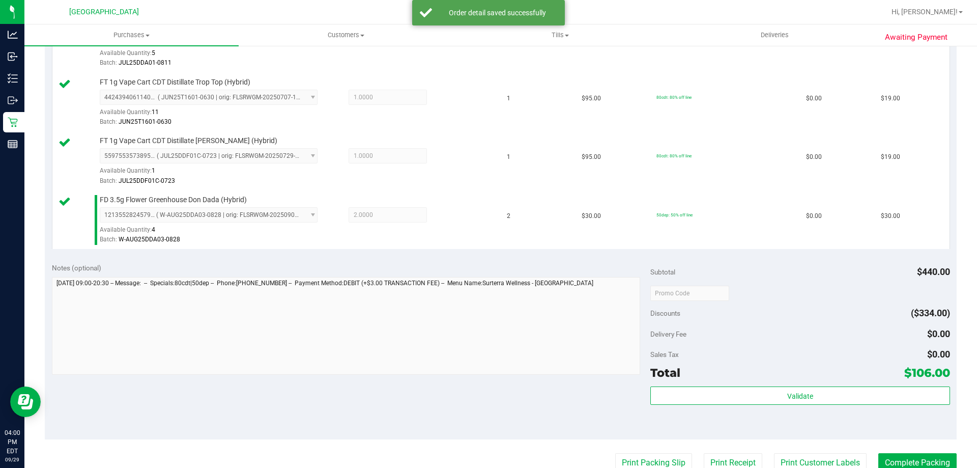
scroll to position [376, 0]
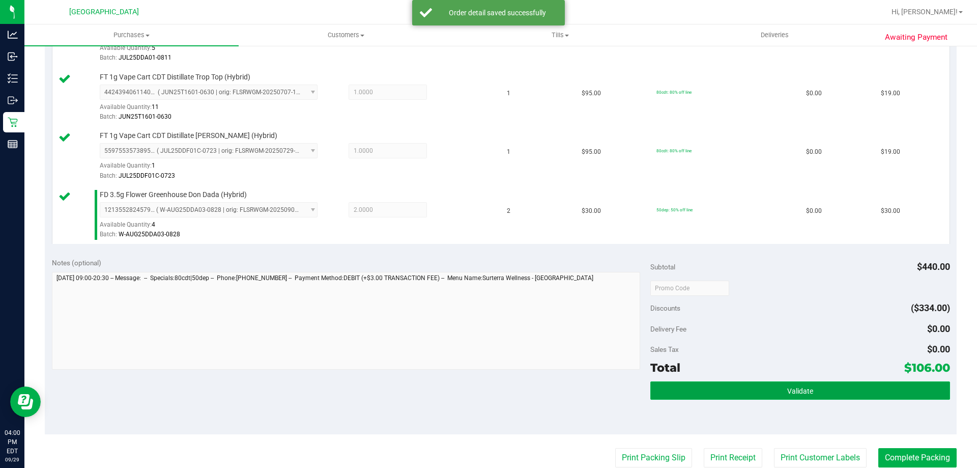
click at [477, 388] on button "Validate" at bounding box center [799, 390] width 299 height 18
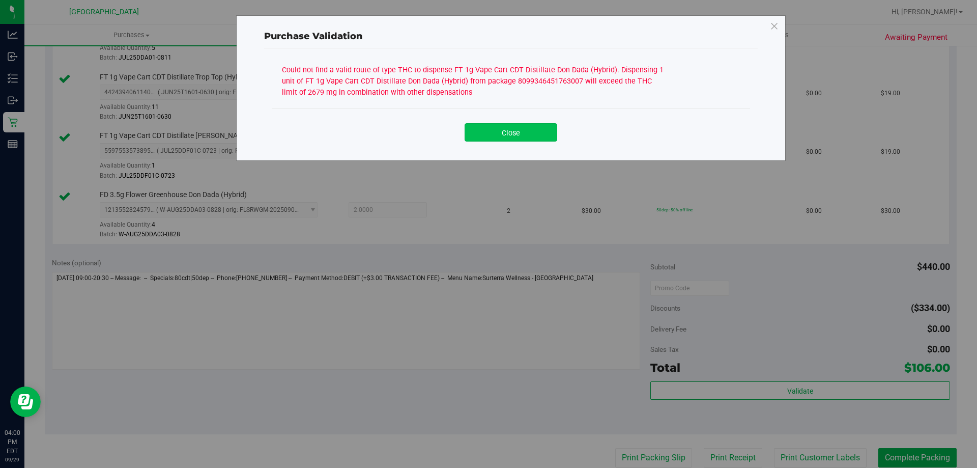
click at [477, 125] on button "Close" at bounding box center [511, 132] width 93 height 18
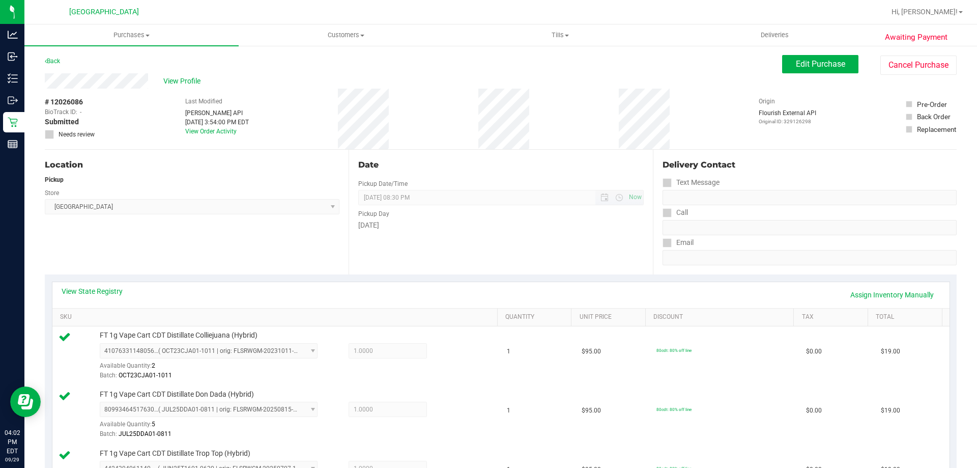
scroll to position [153, 0]
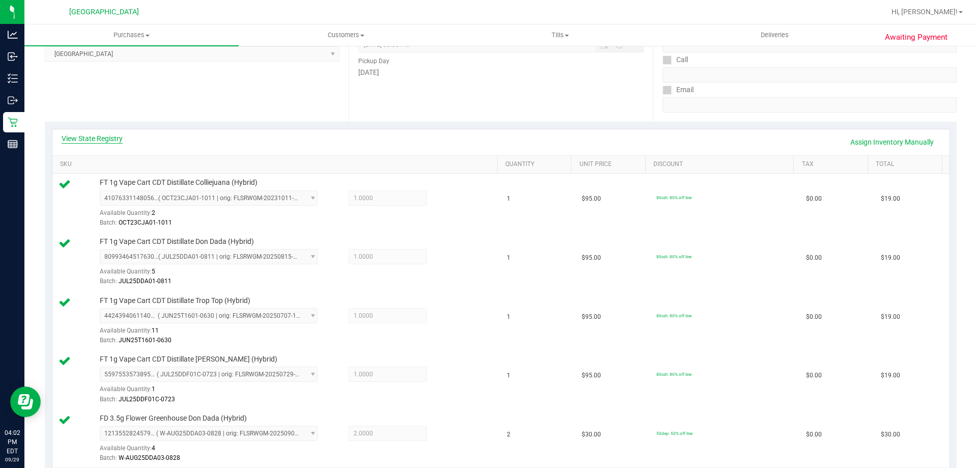
click at [106, 139] on link "View State Registry" at bounding box center [92, 138] width 61 height 10
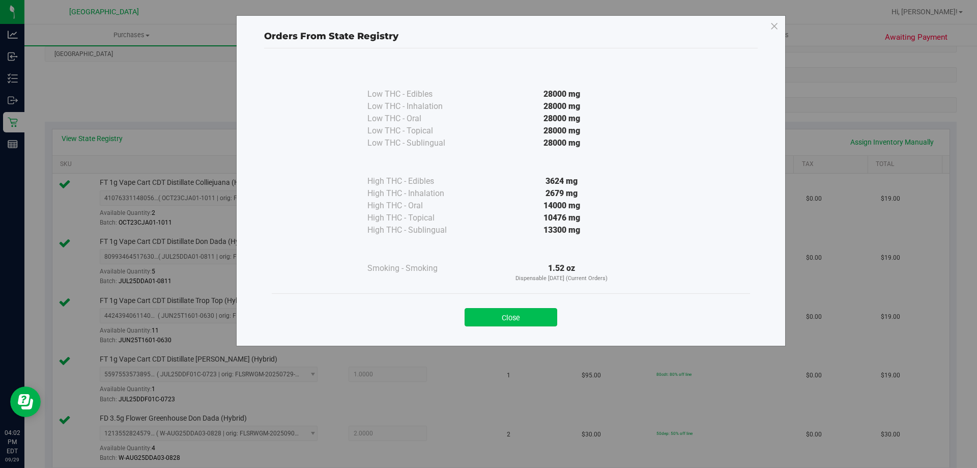
click at [477, 325] on button "Close" at bounding box center [511, 317] width 93 height 18
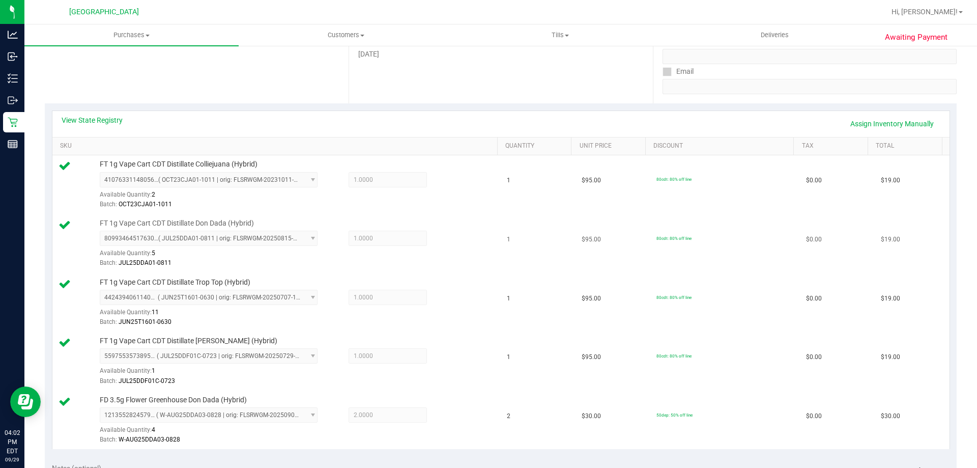
scroll to position [204, 0]
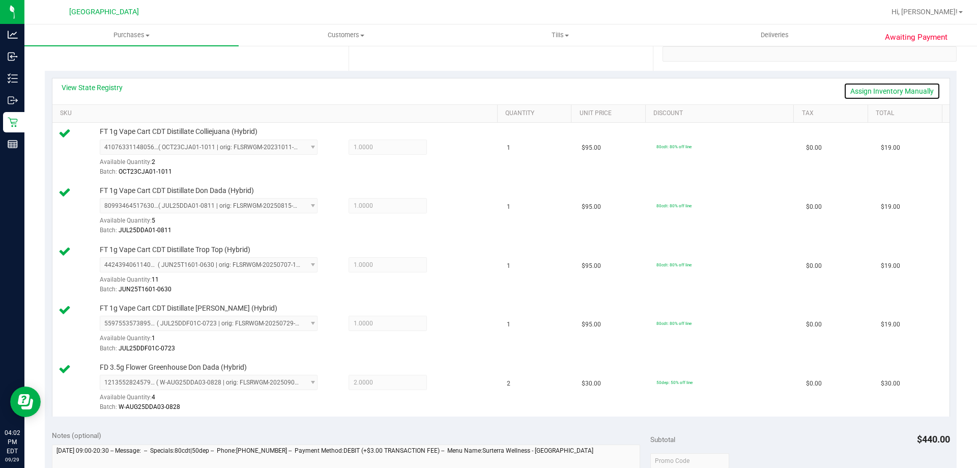
click at [477, 89] on link "Assign Inventory Manually" at bounding box center [892, 90] width 97 height 17
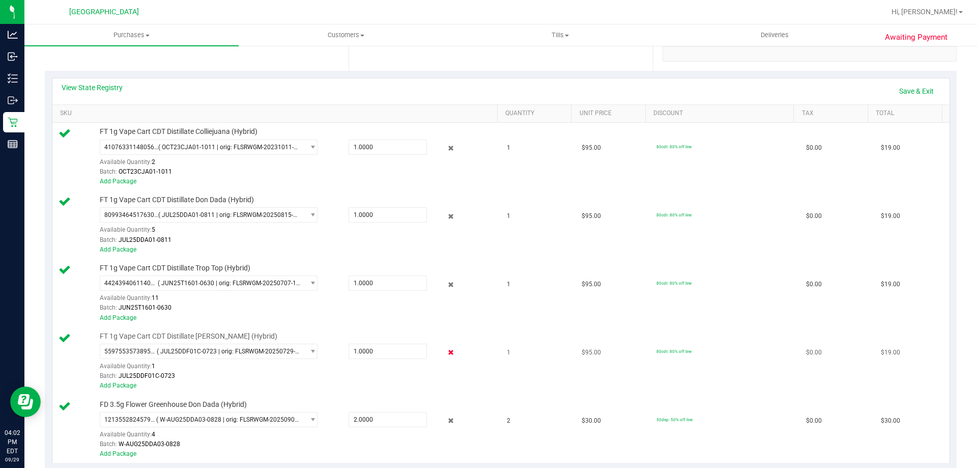
click at [446, 348] on icon at bounding box center [451, 352] width 11 height 12
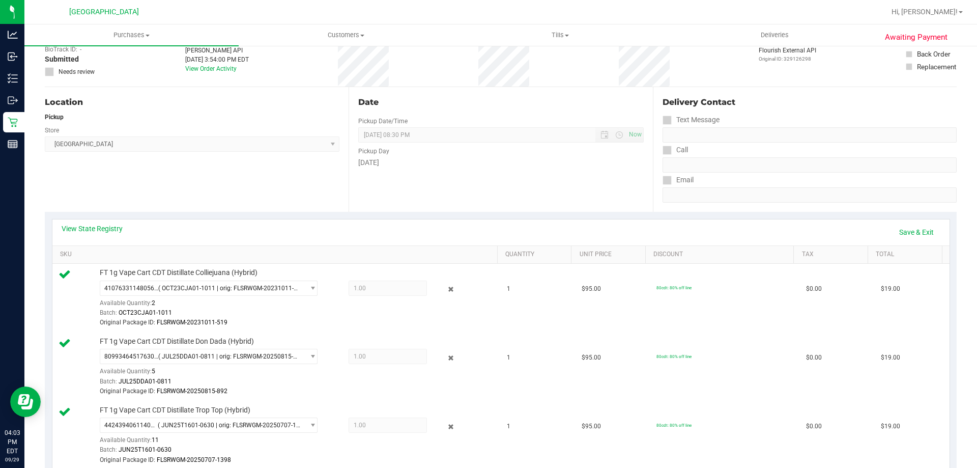
scroll to position [0, 0]
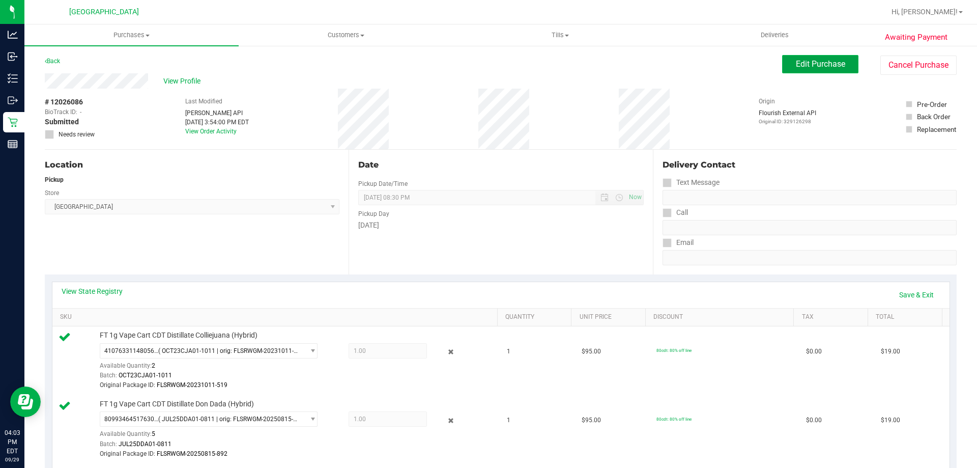
click at [477, 67] on span "Edit Purchase" at bounding box center [820, 64] width 49 height 10
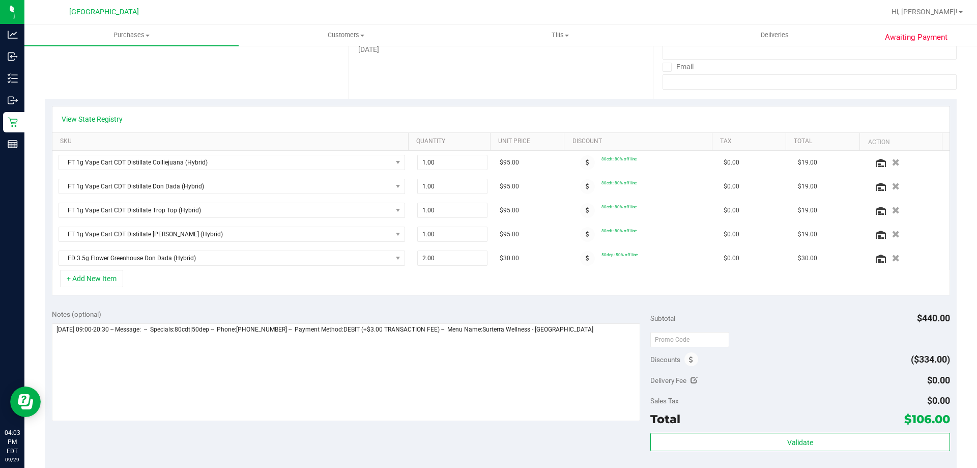
scroll to position [176, 0]
click at [477, 237] on icon "button" at bounding box center [895, 234] width 9 height 8
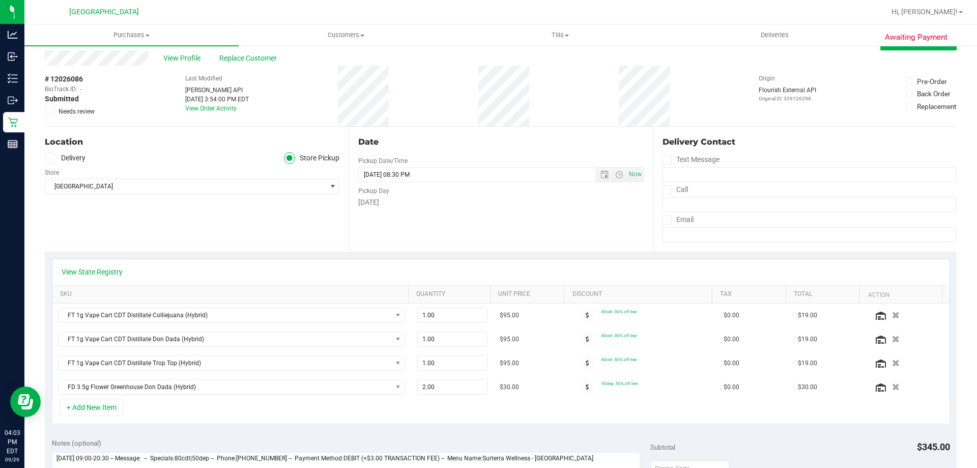
scroll to position [0, 0]
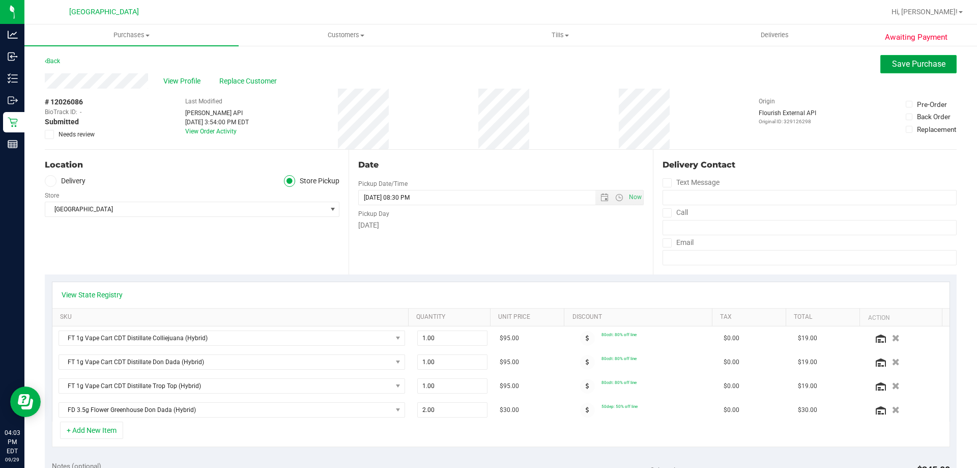
click at [477, 71] on button "Save Purchase" at bounding box center [918, 64] width 76 height 18
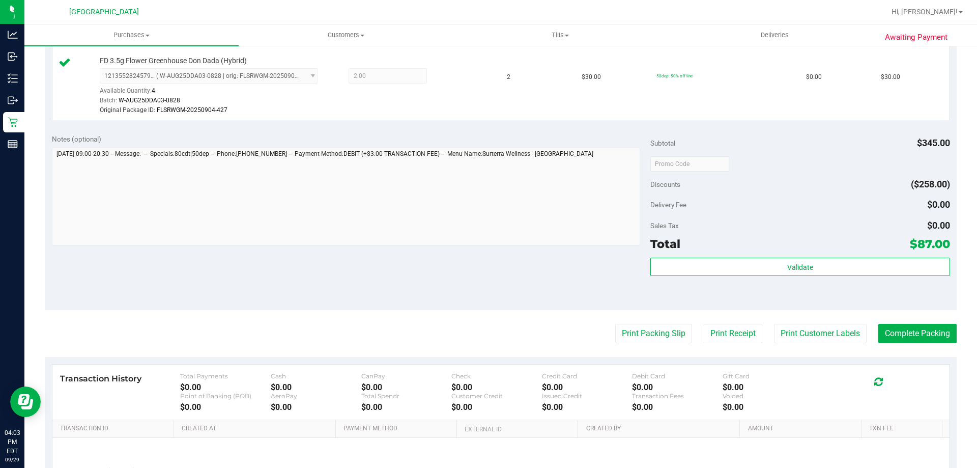
scroll to position [486, 0]
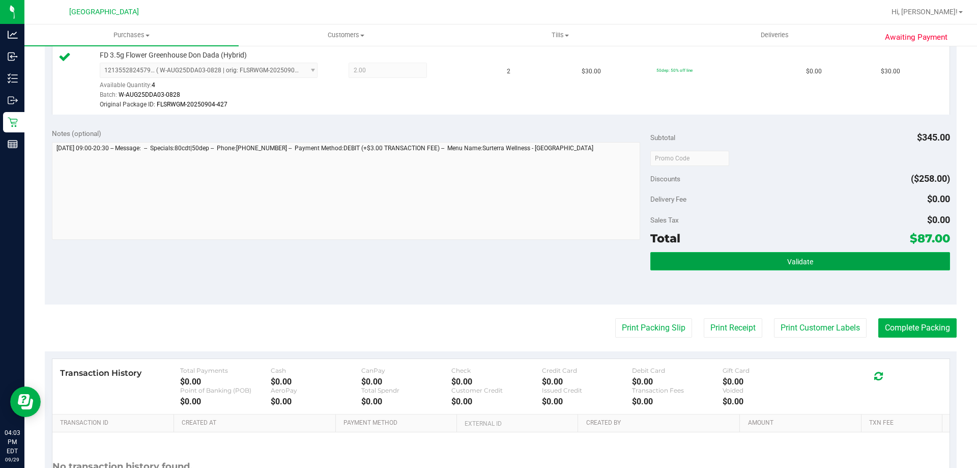
click at [477, 260] on button "Validate" at bounding box center [799, 261] width 299 height 18
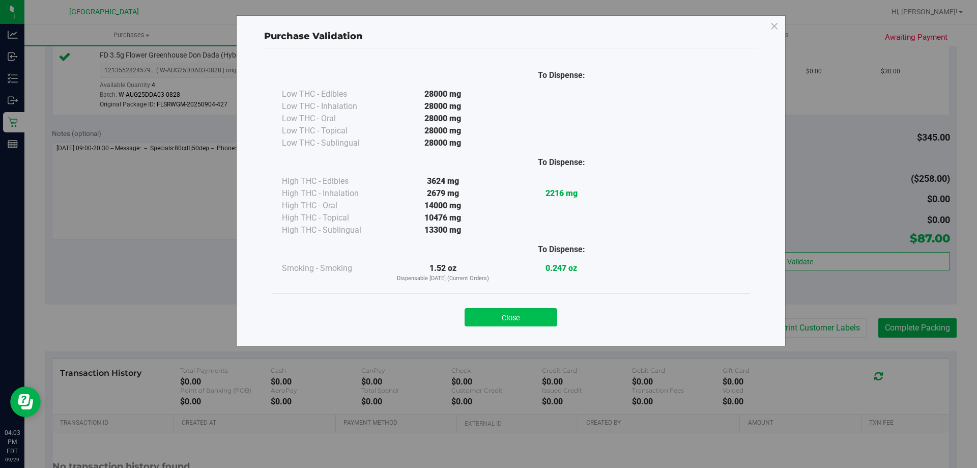
click at [477, 312] on button "Close" at bounding box center [511, 317] width 93 height 18
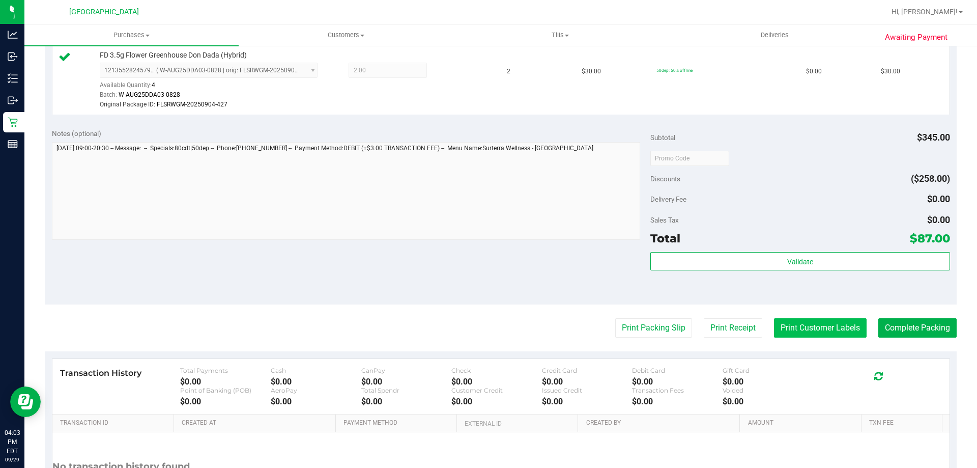
click at [477, 325] on button "Print Customer Labels" at bounding box center [820, 327] width 93 height 19
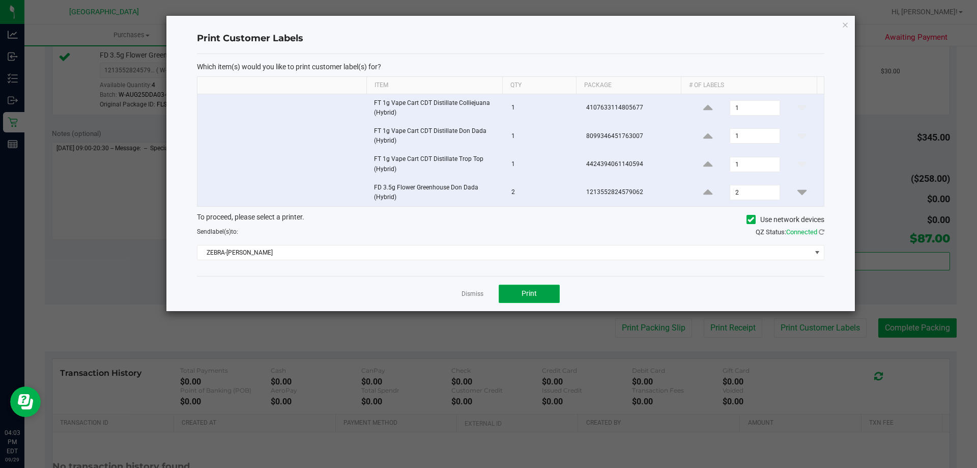
click at [477, 298] on button "Print" at bounding box center [529, 293] width 61 height 18
click at [468, 278] on div "Dismiss Print" at bounding box center [510, 293] width 627 height 35
click at [477, 324] on ngb-modal-window "Print Customer Labels Which item(s) would you like to print customer label(s) f…" at bounding box center [492, 234] width 984 height 468
click at [463, 293] on link "Dismiss" at bounding box center [472, 293] width 22 height 9
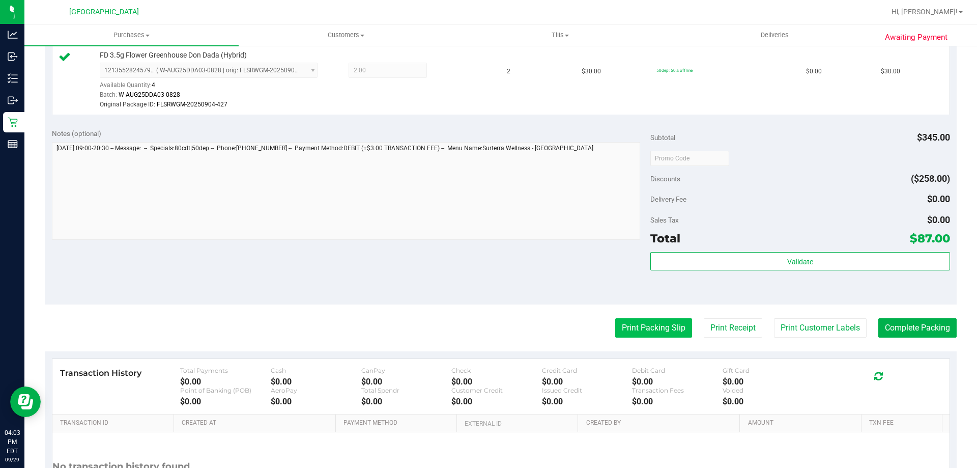
click at [477, 329] on button "Print Packing Slip" at bounding box center [653, 327] width 77 height 19
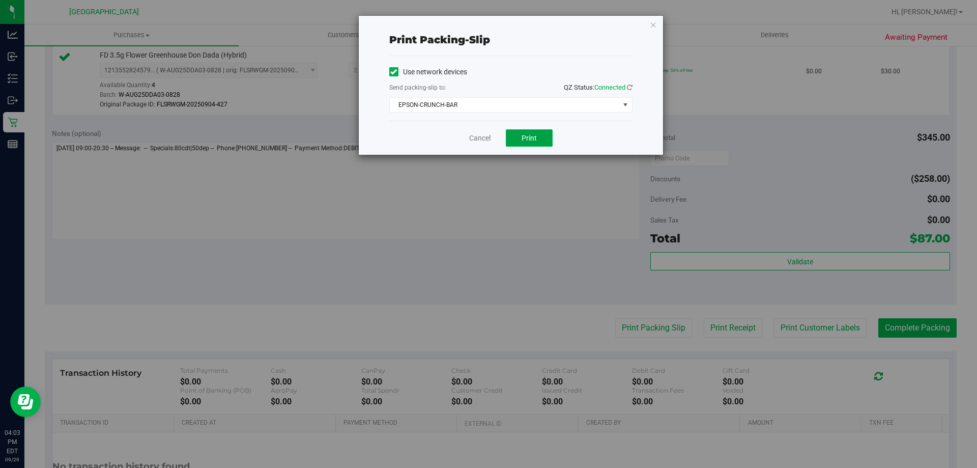
click at [477, 143] on button "Print" at bounding box center [529, 137] width 47 height 17
click at [477, 144] on div "Cancel Print" at bounding box center [510, 138] width 243 height 34
click at [477, 141] on link "Cancel" at bounding box center [479, 138] width 21 height 11
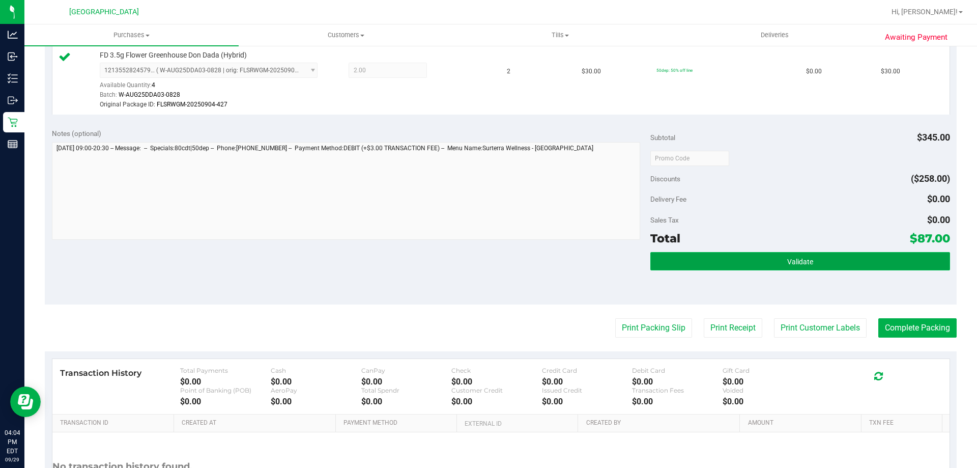
click at [477, 263] on button "Validate" at bounding box center [799, 261] width 299 height 18
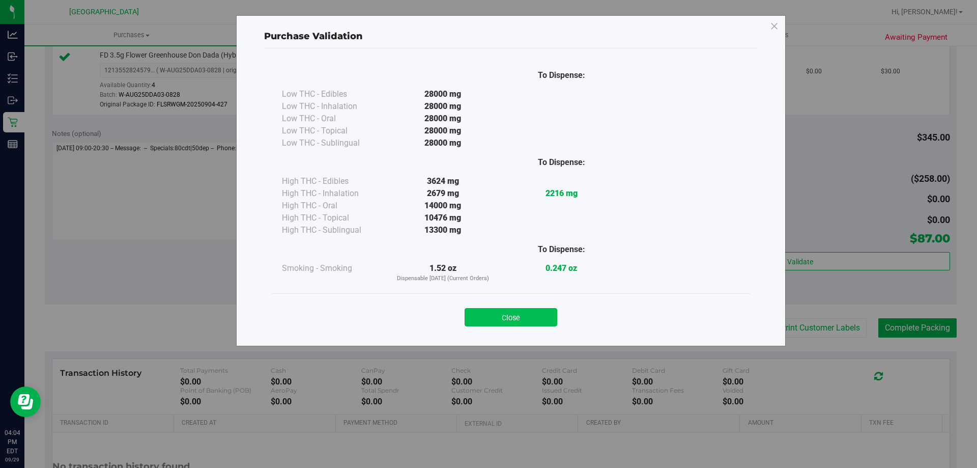
click at [477, 319] on button "Close" at bounding box center [511, 317] width 93 height 18
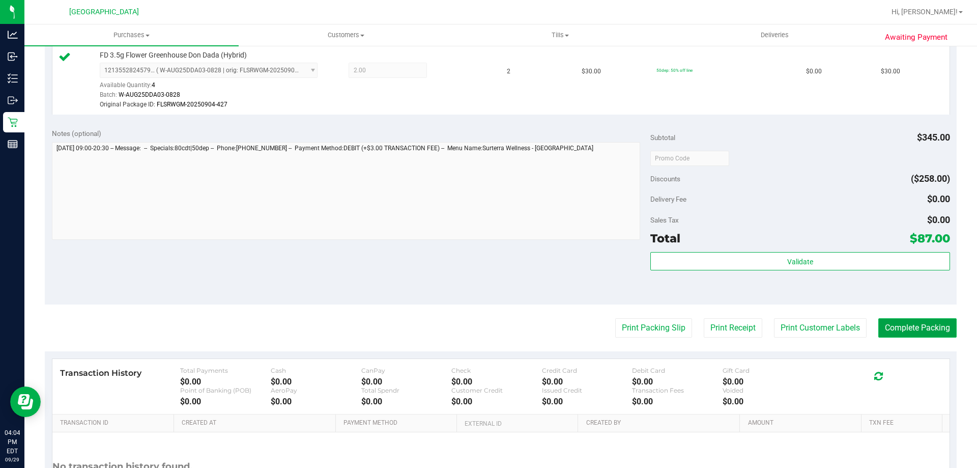
click at [477, 326] on button "Complete Packing" at bounding box center [917, 327] width 78 height 19
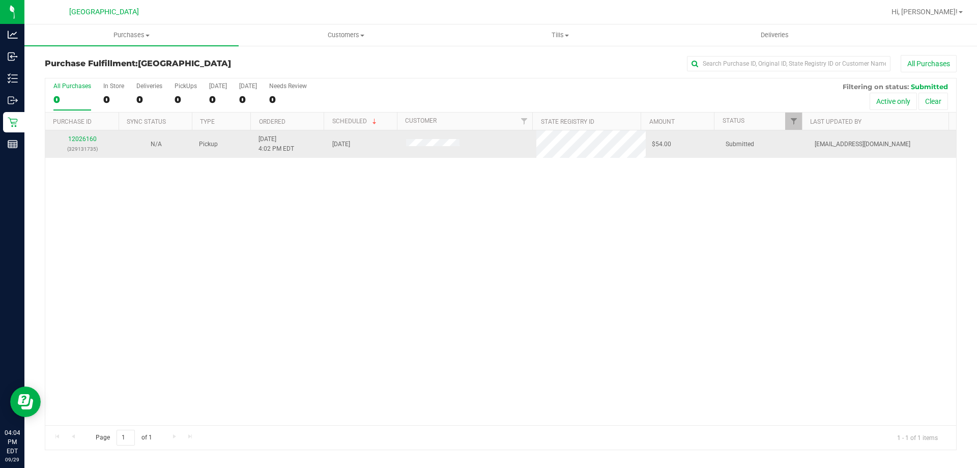
click at [83, 142] on div "12026160 (329131735)" at bounding box center [82, 143] width 62 height 19
click at [82, 141] on link "12026160" at bounding box center [82, 138] width 28 height 7
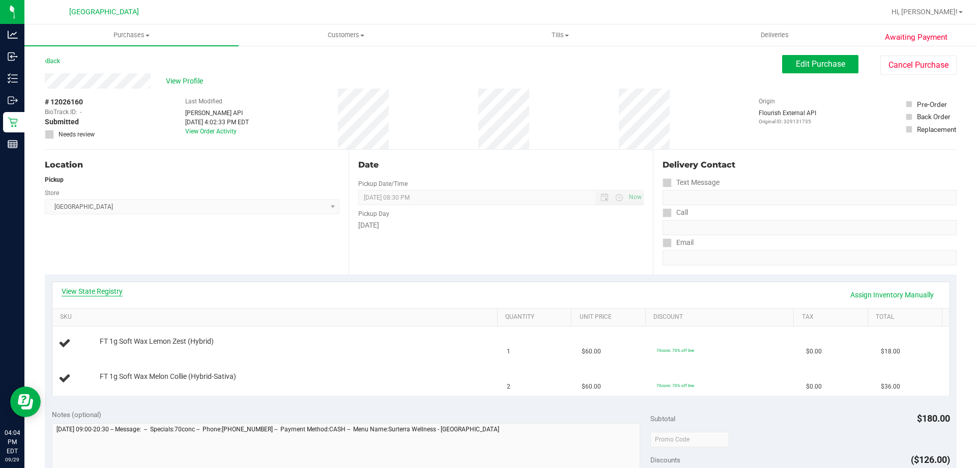
click at [112, 292] on link "View State Registry" at bounding box center [92, 291] width 61 height 10
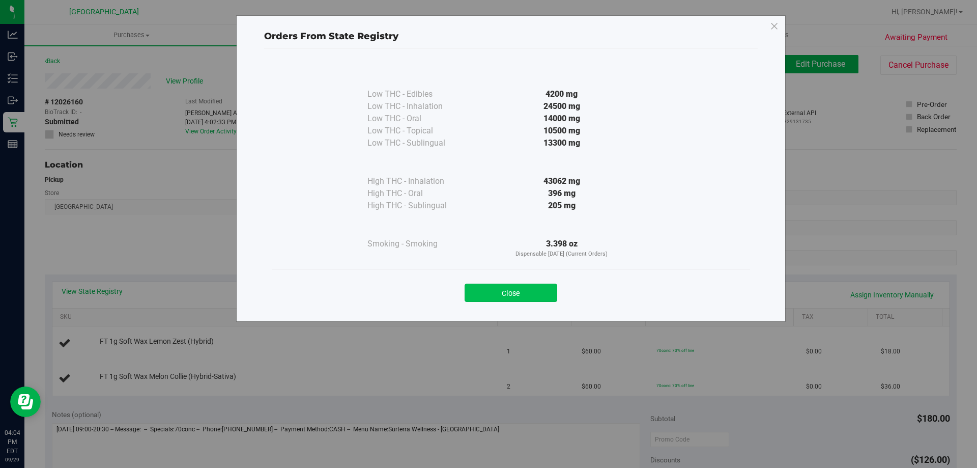
click at [477, 297] on button "Close" at bounding box center [511, 292] width 93 height 18
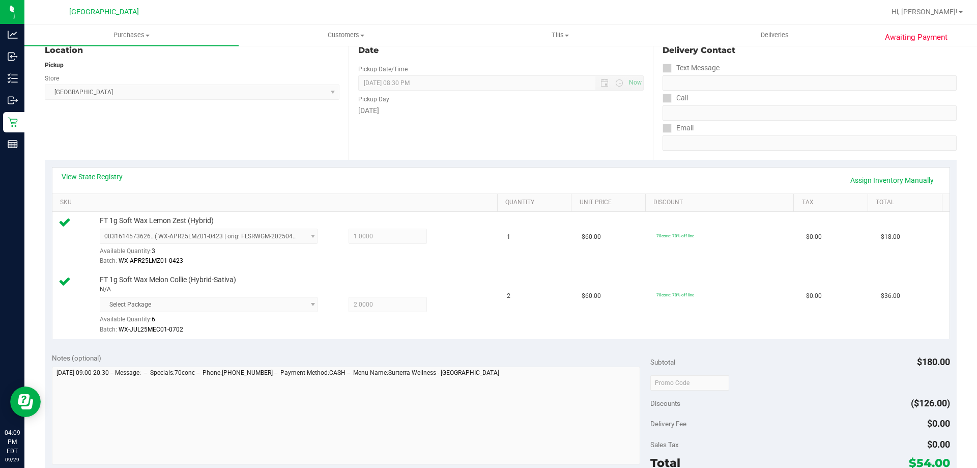
scroll to position [142, 0]
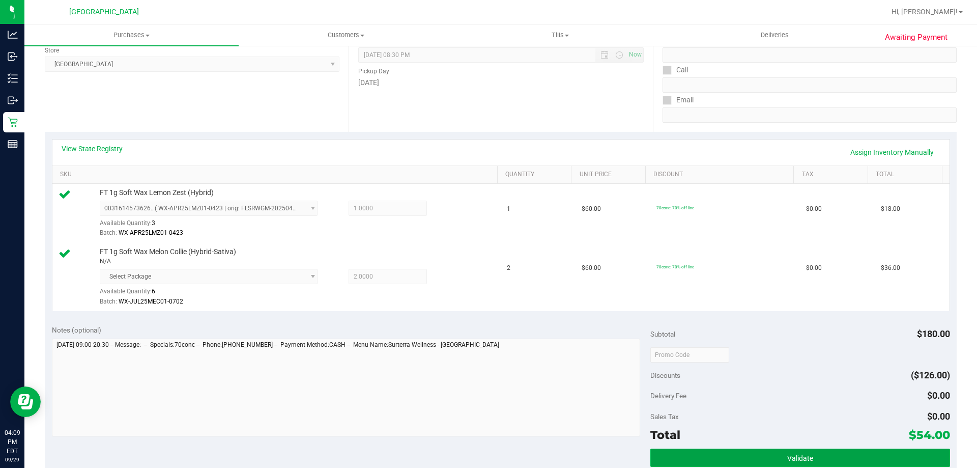
click at [477, 459] on button "Validate" at bounding box center [799, 457] width 299 height 18
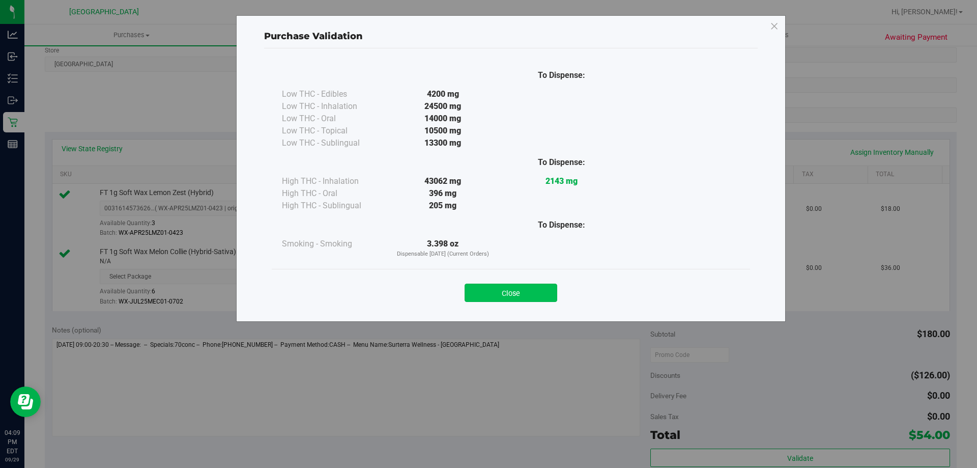
click at [477, 285] on button "Close" at bounding box center [511, 292] width 93 height 18
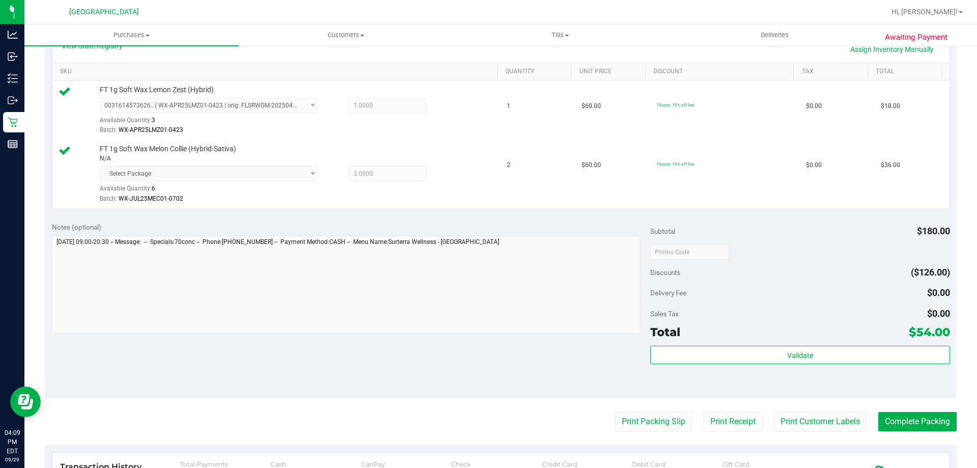
scroll to position [433, 0]
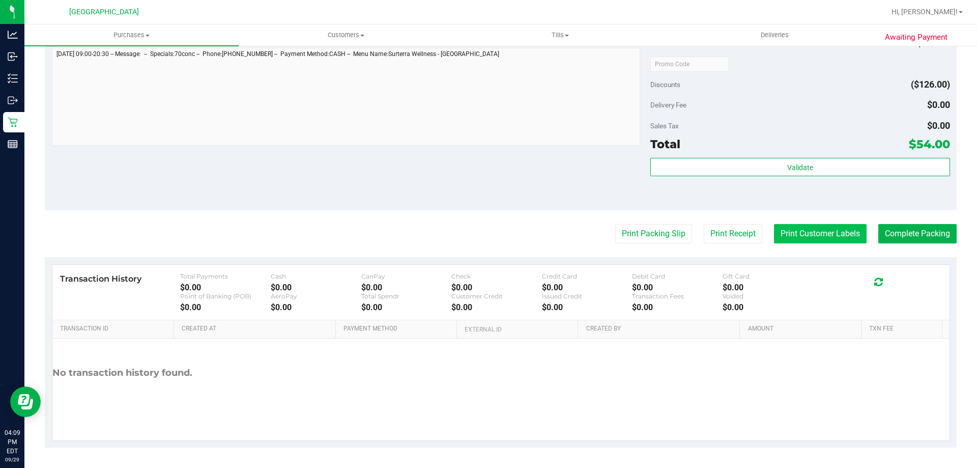
click at [477, 237] on button "Print Customer Labels" at bounding box center [820, 233] width 93 height 19
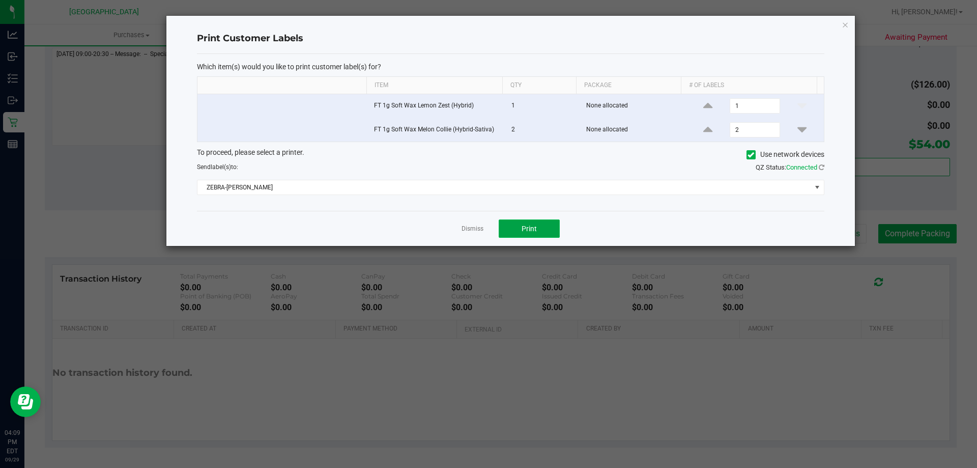
click at [477, 233] on button "Print" at bounding box center [529, 228] width 61 height 18
click at [472, 229] on link "Dismiss" at bounding box center [472, 228] width 22 height 9
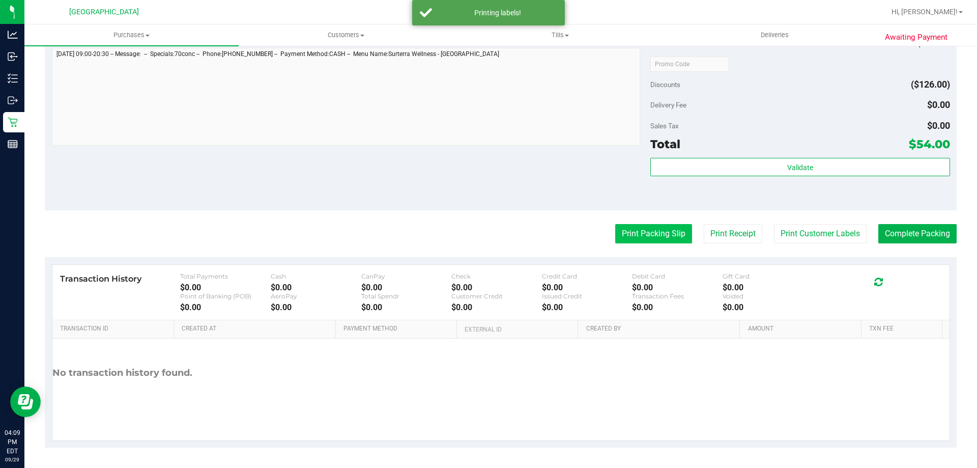
click at [477, 243] on button "Print Packing Slip" at bounding box center [653, 233] width 77 height 19
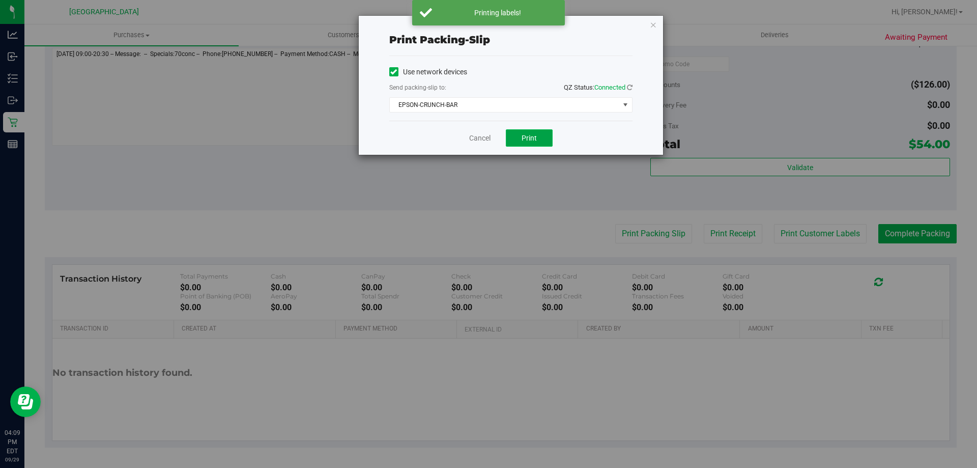
click at [477, 146] on button "Print" at bounding box center [529, 137] width 47 height 17
click at [477, 140] on link "Cancel" at bounding box center [479, 138] width 21 height 11
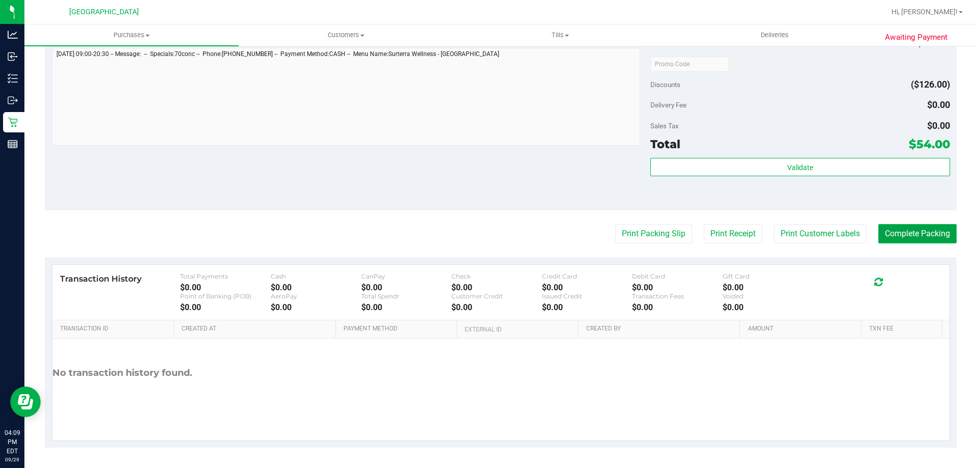
click at [477, 238] on button "Complete Packing" at bounding box center [917, 233] width 78 height 19
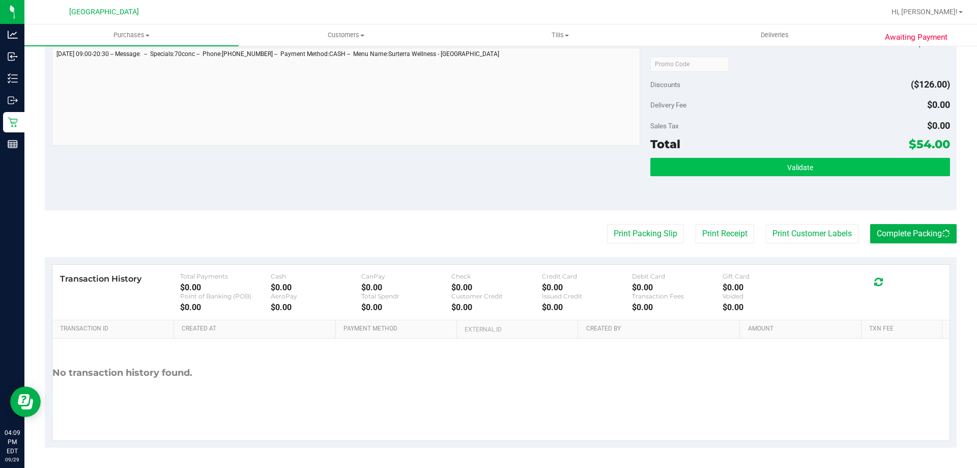
click at [477, 159] on button "Validate" at bounding box center [799, 167] width 299 height 18
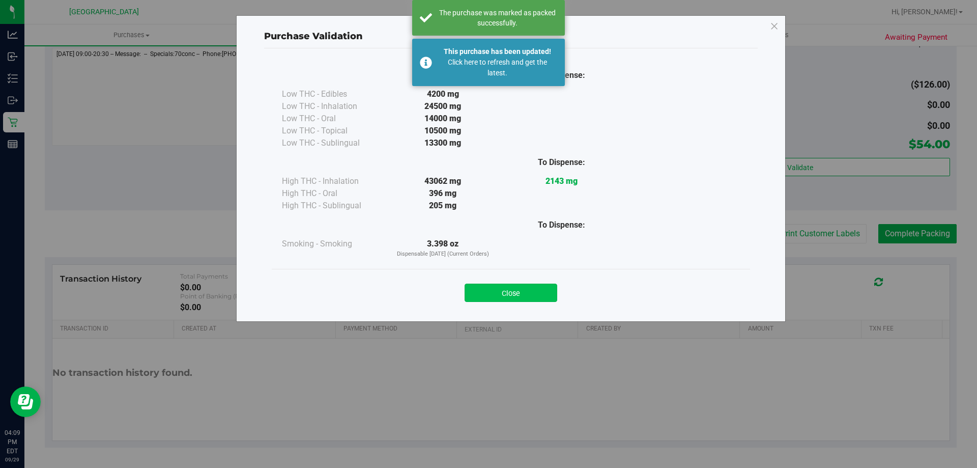
click at [477, 292] on button "Close" at bounding box center [511, 292] width 93 height 18
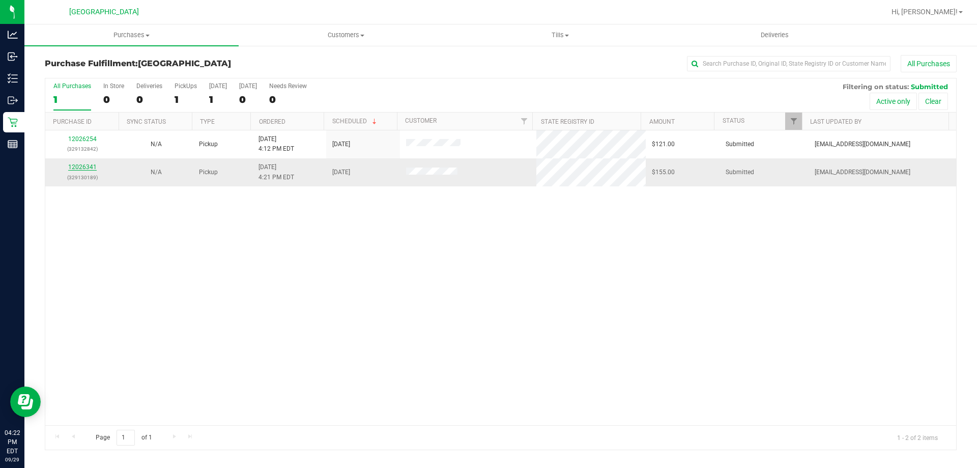
click at [87, 169] on link "12026341" at bounding box center [82, 166] width 28 height 7
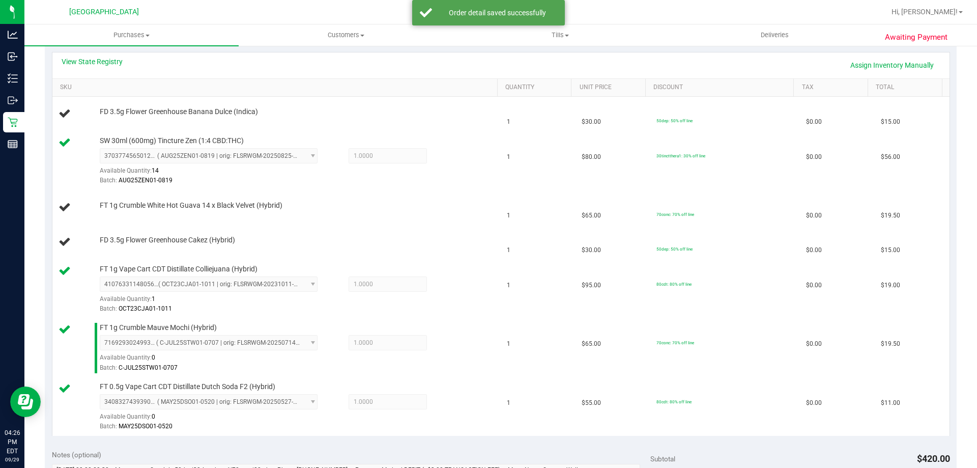
scroll to position [256, 0]
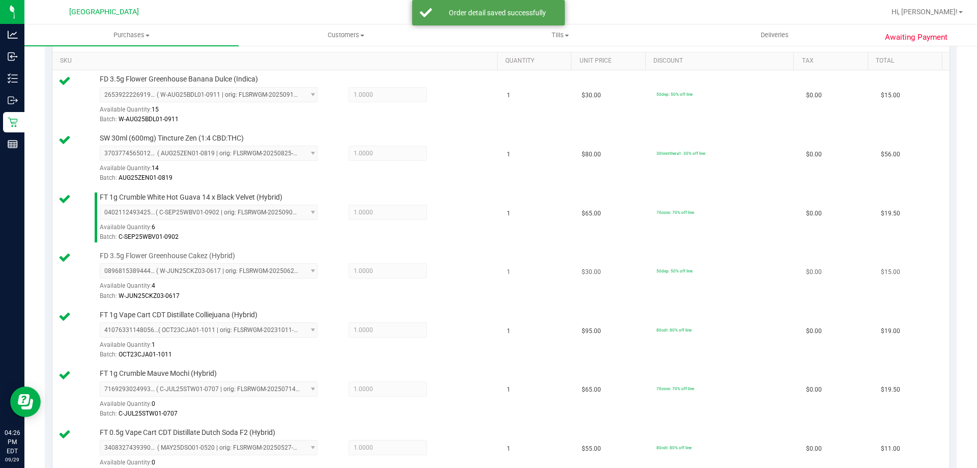
click at [477, 278] on td "$30.00" at bounding box center [612, 276] width 75 height 59
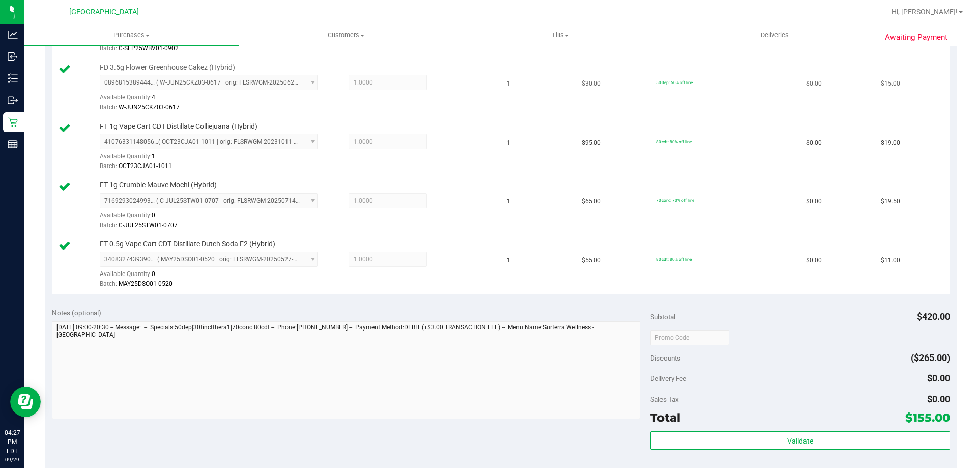
scroll to position [546, 0]
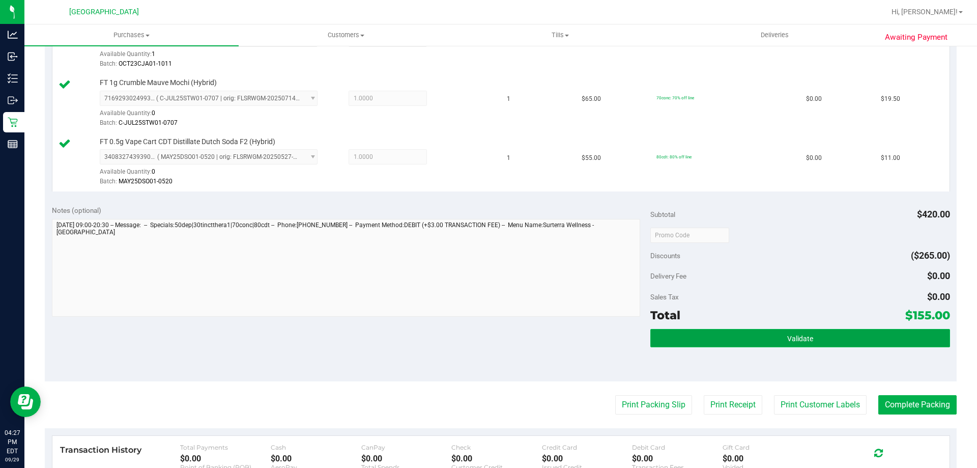
click at [477, 340] on span "Validate" at bounding box center [800, 338] width 26 height 8
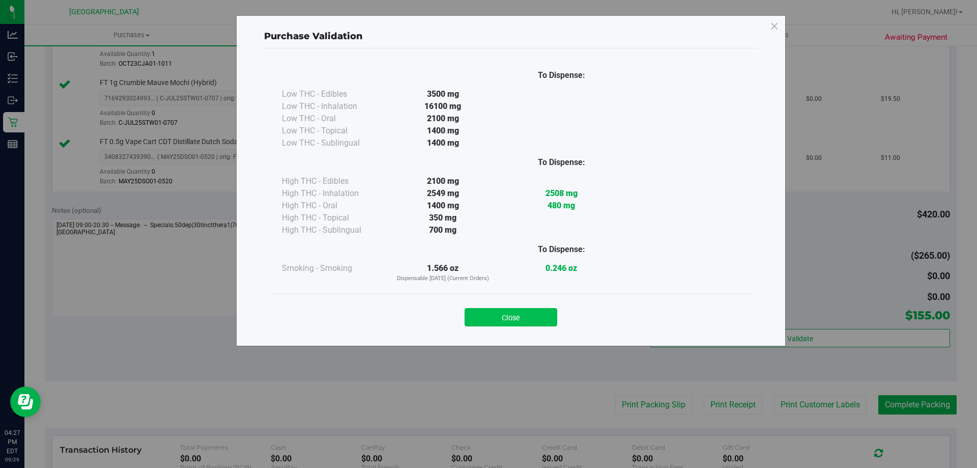
click at [477, 321] on button "Close" at bounding box center [511, 317] width 93 height 18
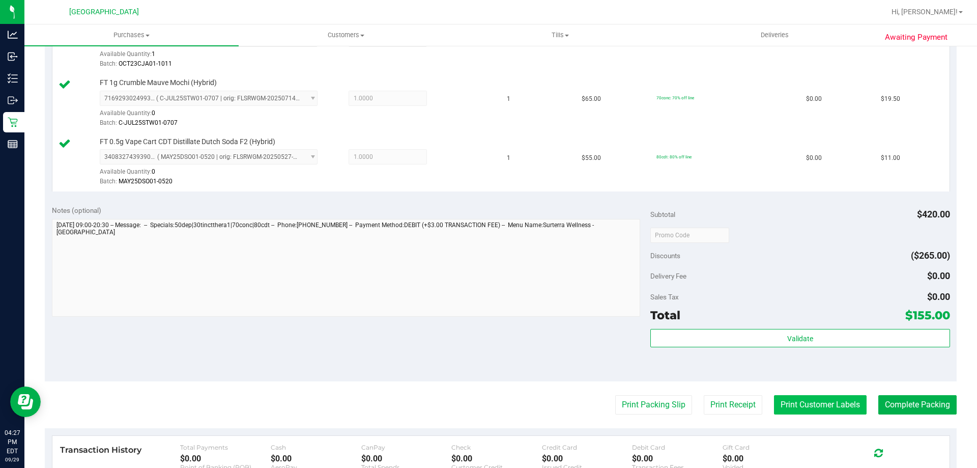
click at [477, 407] on button "Print Customer Labels" at bounding box center [820, 404] width 93 height 19
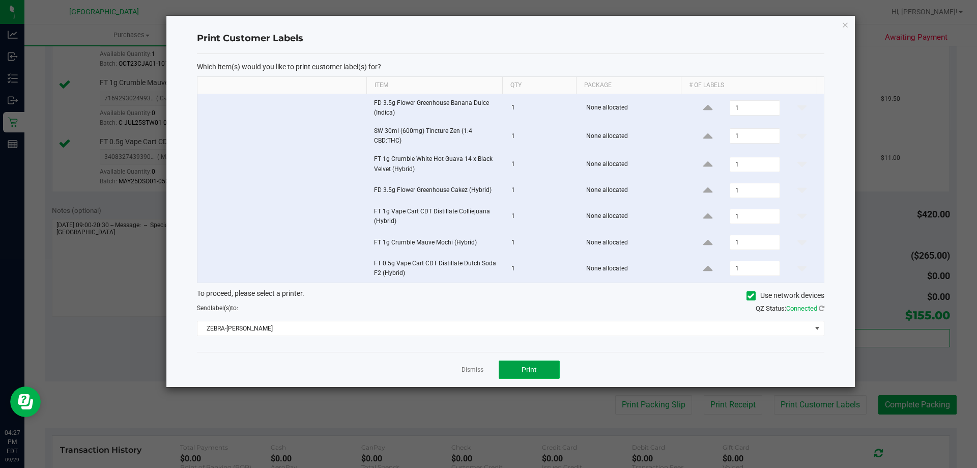
click at [477, 376] on button "Print" at bounding box center [529, 369] width 61 height 18
click at [475, 373] on link "Dismiss" at bounding box center [472, 369] width 22 height 9
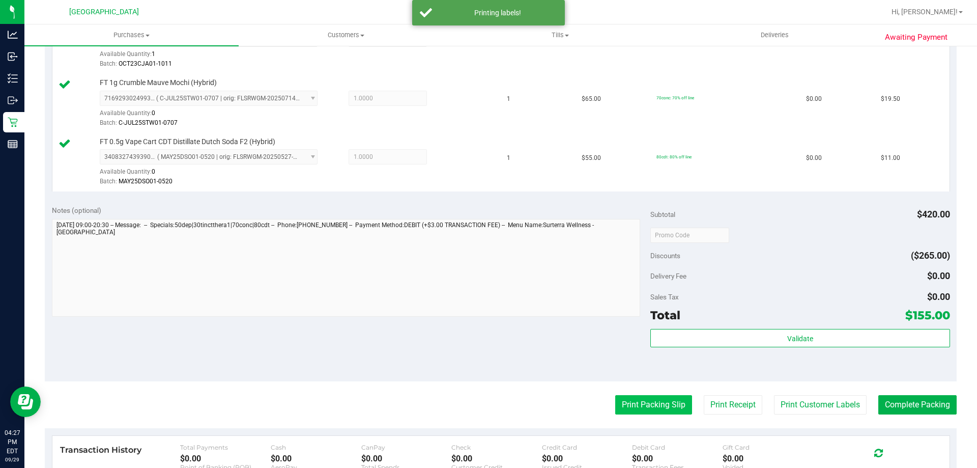
click at [477, 407] on button "Print Packing Slip" at bounding box center [653, 404] width 77 height 19
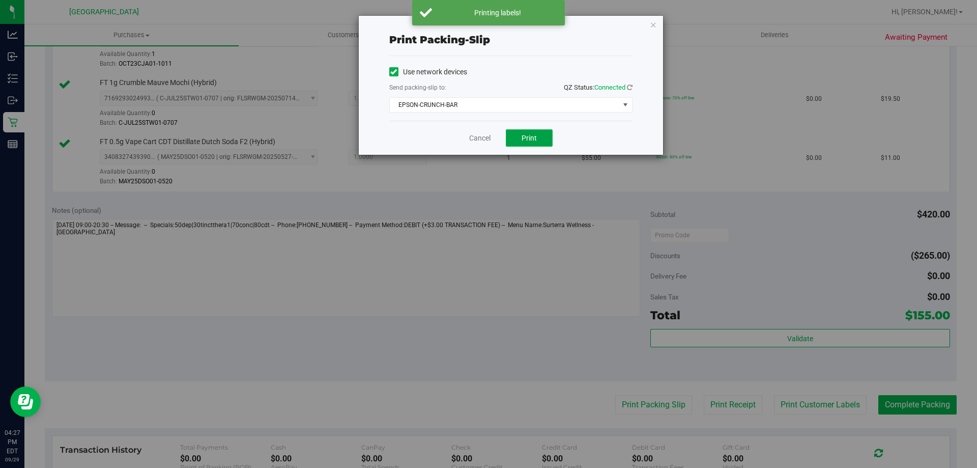
click at [477, 131] on button "Print" at bounding box center [529, 137] width 47 height 17
click at [475, 138] on link "Cancel" at bounding box center [479, 138] width 21 height 11
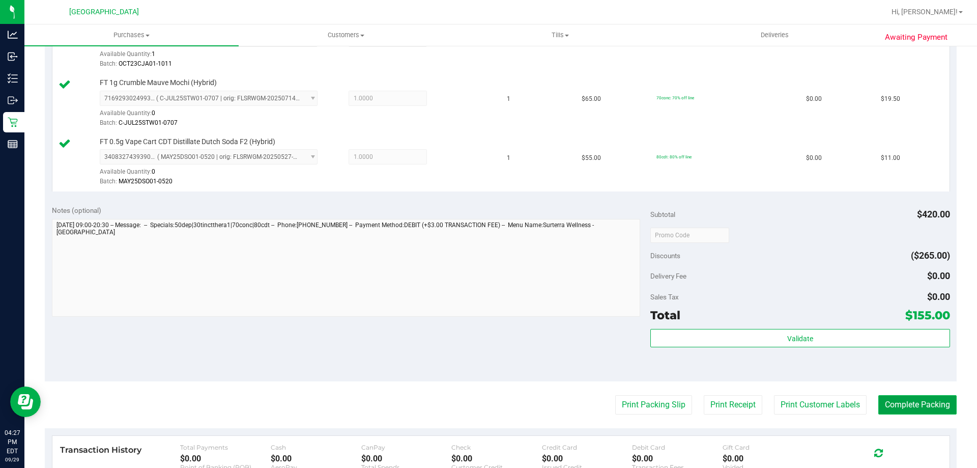
click at [477, 414] on button "Complete Packing" at bounding box center [917, 404] width 78 height 19
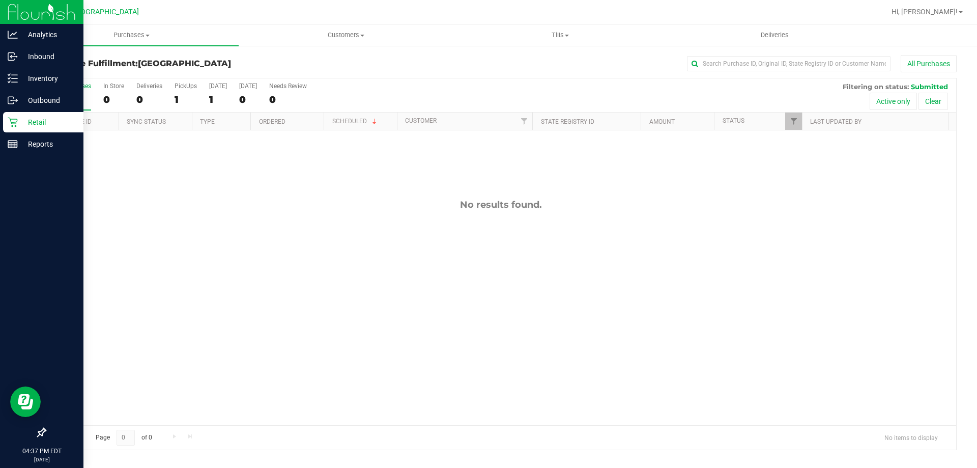
click at [23, 122] on p "Retail" at bounding box center [48, 122] width 61 height 12
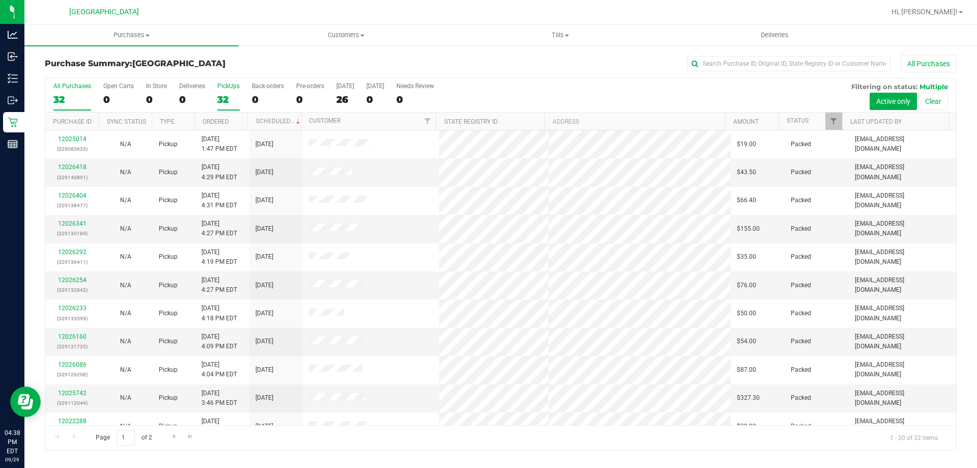
click at [238, 101] on div "32" at bounding box center [228, 100] width 22 height 12
click at [0, 0] on input "PickUps 32" at bounding box center [0, 0] width 0 height 0
click at [220, 98] on div "32" at bounding box center [228, 100] width 22 height 12
click at [0, 0] on input "PickUps 32" at bounding box center [0, 0] width 0 height 0
click at [230, 98] on div "32" at bounding box center [228, 100] width 22 height 12
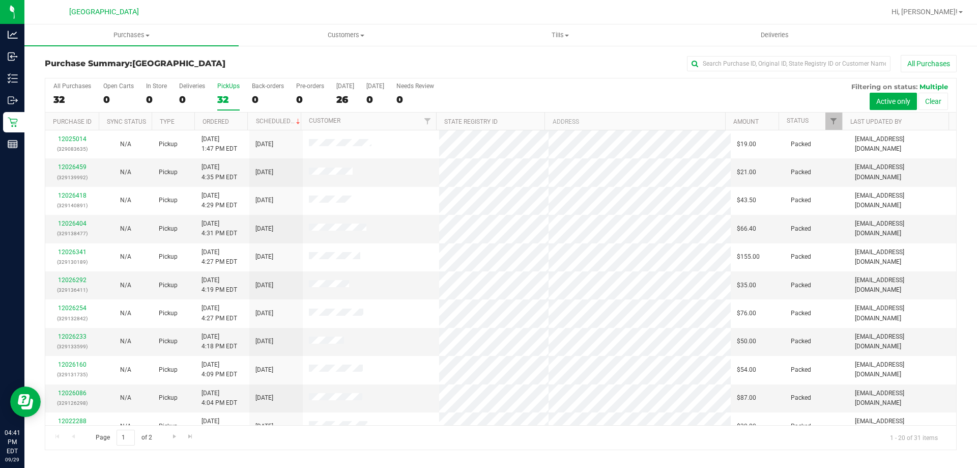
click at [0, 0] on input "PickUps 32" at bounding box center [0, 0] width 0 height 0
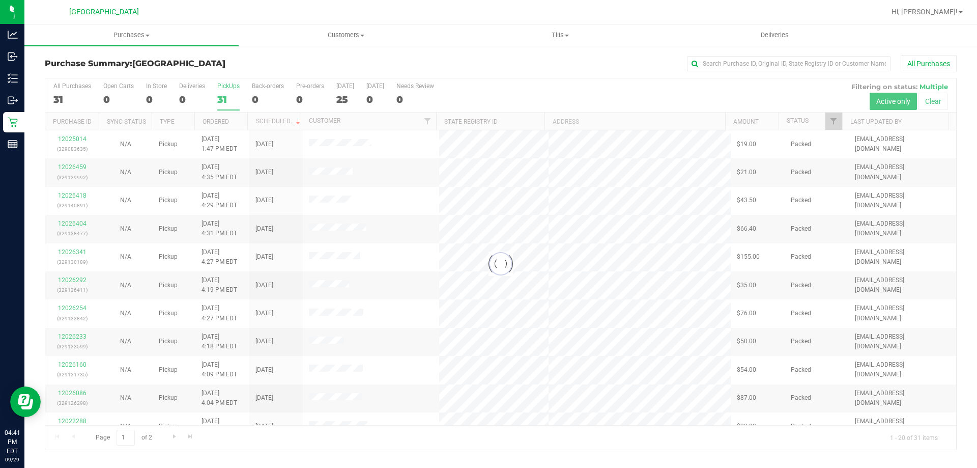
click at [224, 89] on div at bounding box center [500, 263] width 911 height 371
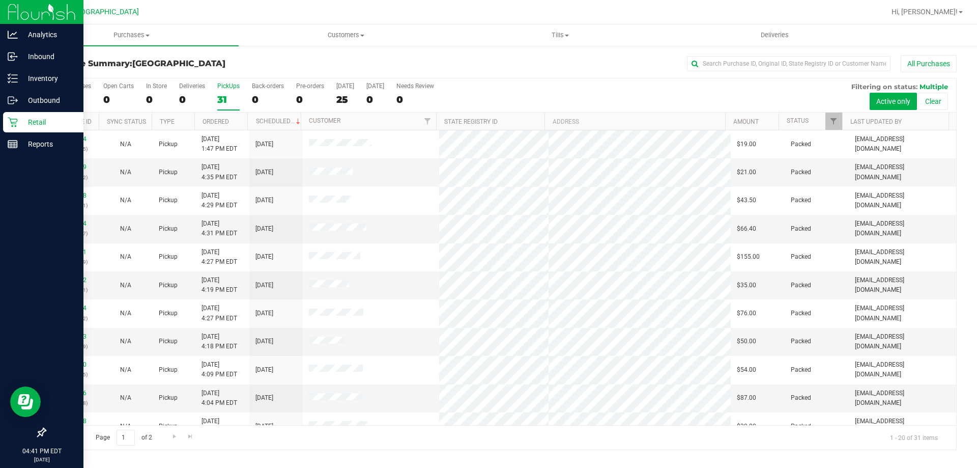
click at [7, 121] on div "Retail" at bounding box center [43, 122] width 80 height 20
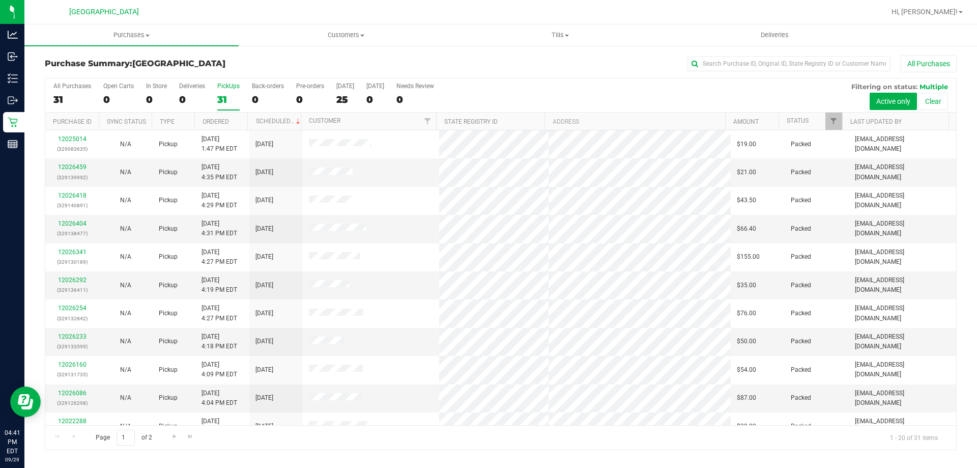
click at [230, 97] on div "31" at bounding box center [228, 100] width 22 height 12
click at [0, 0] on input "PickUps 31" at bounding box center [0, 0] width 0 height 0
click at [223, 91] on label "PickUps 31" at bounding box center [228, 96] width 22 height 28
click at [0, 0] on input "PickUps 31" at bounding box center [0, 0] width 0 height 0
click at [230, 84] on div "PickUps" at bounding box center [228, 85] width 22 height 7
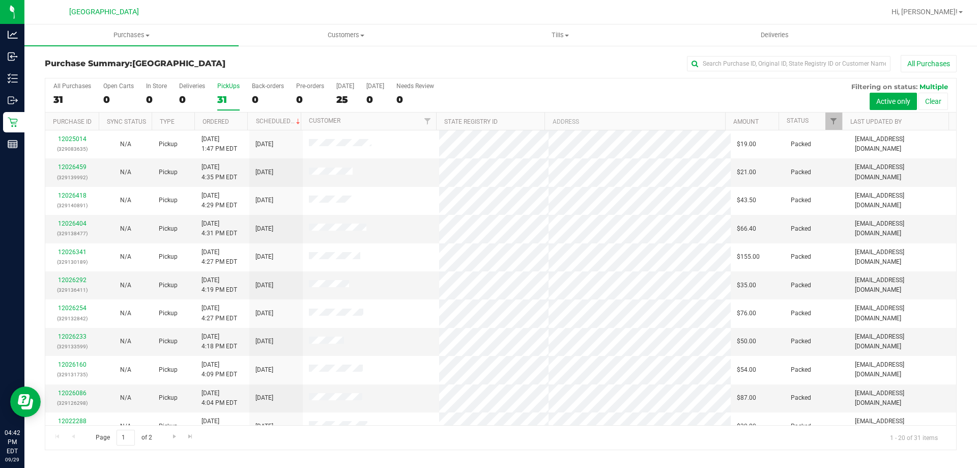
click at [0, 0] on input "PickUps 31" at bounding box center [0, 0] width 0 height 0
click at [228, 90] on label "PickUps 31" at bounding box center [228, 96] width 22 height 28
click at [0, 0] on input "PickUps 31" at bounding box center [0, 0] width 0 height 0
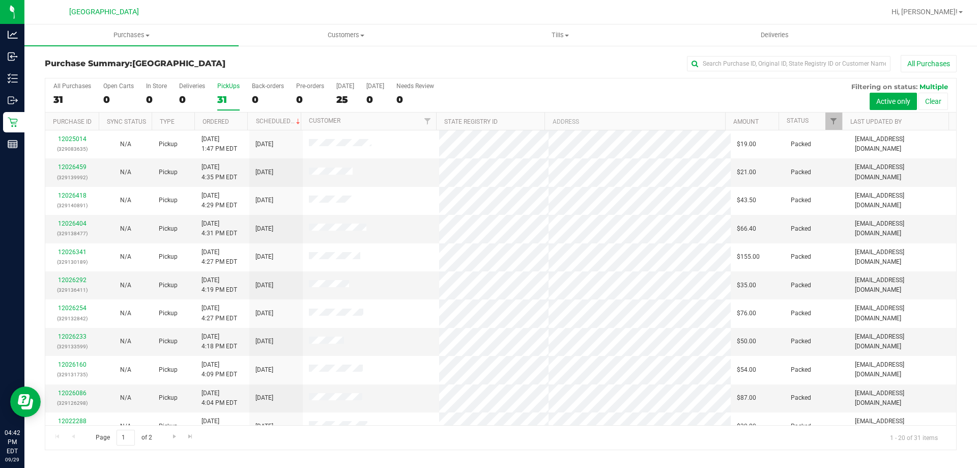
click at [229, 97] on div "31" at bounding box center [228, 100] width 22 height 12
click at [0, 0] on input "PickUps 31" at bounding box center [0, 0] width 0 height 0
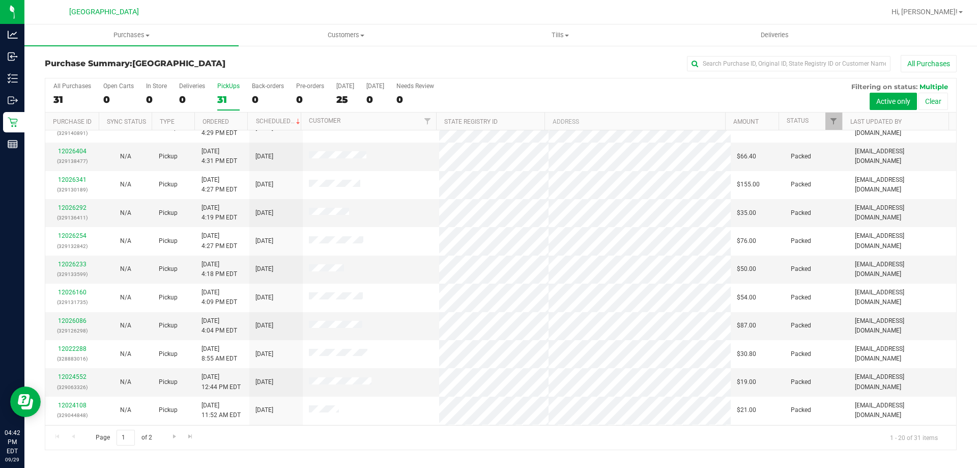
scroll to position [106, 0]
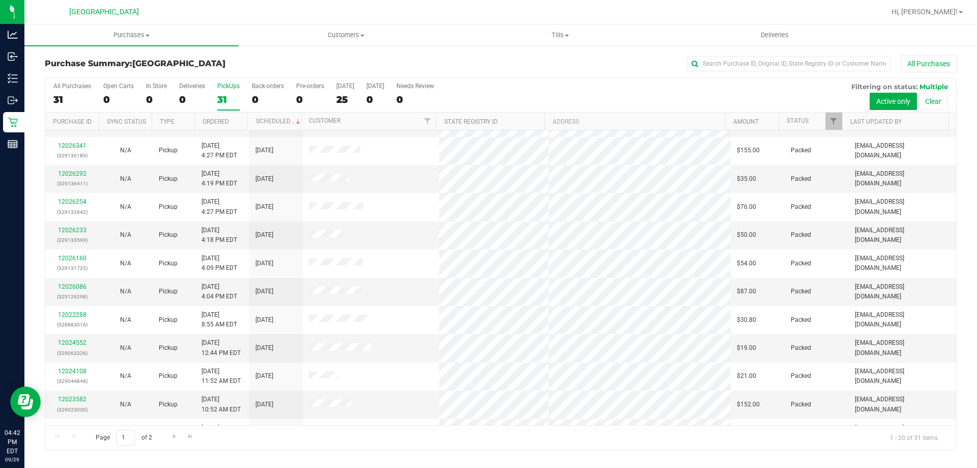
click at [1, 124] on link "Retail" at bounding box center [12, 123] width 24 height 22
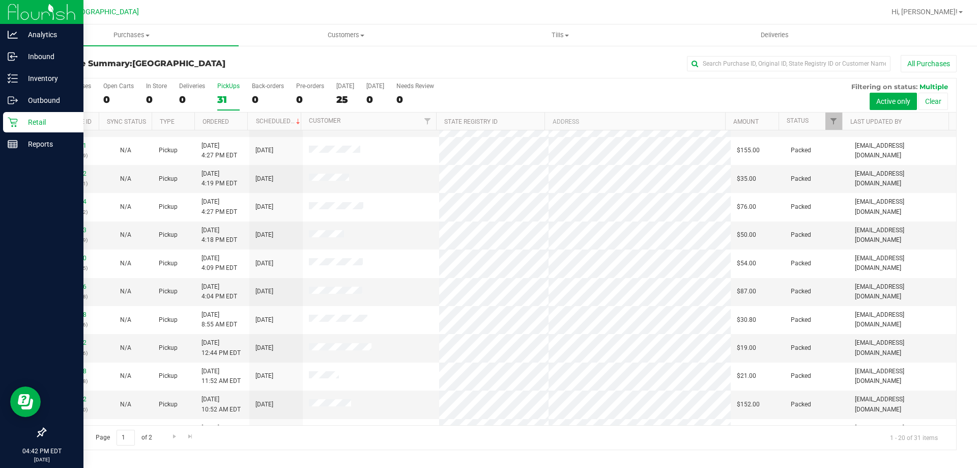
click at [37, 133] on link "Retail" at bounding box center [41, 123] width 83 height 22
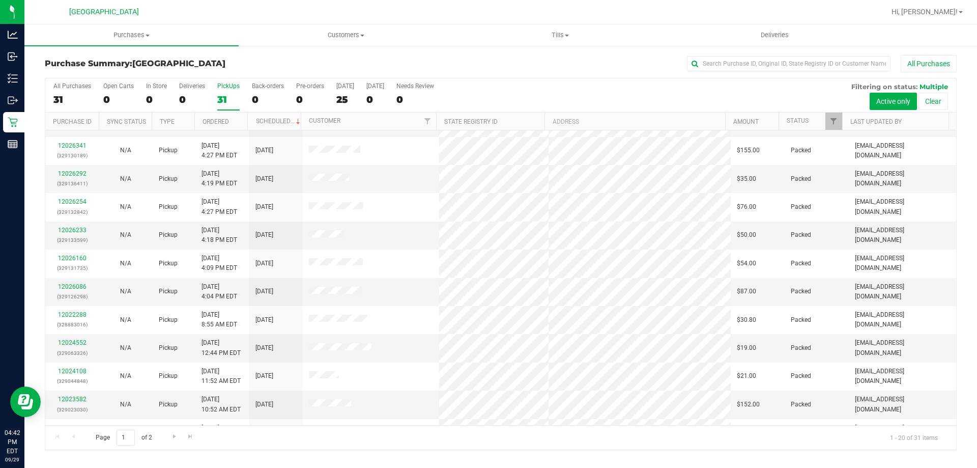
click at [228, 91] on label "PickUps 31" at bounding box center [228, 96] width 22 height 28
click at [0, 0] on input "PickUps 31" at bounding box center [0, 0] width 0 height 0
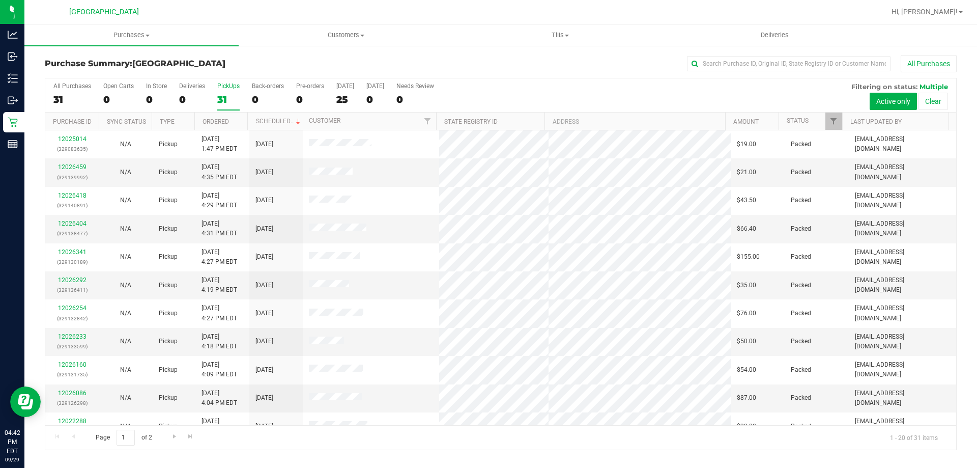
click at [234, 95] on div "31" at bounding box center [228, 100] width 22 height 12
click at [0, 0] on input "PickUps 31" at bounding box center [0, 0] width 0 height 0
click at [227, 82] on div "PickUps" at bounding box center [228, 85] width 22 height 7
click at [0, 0] on input "PickUps 31" at bounding box center [0, 0] width 0 height 0
click at [0, 126] on link "Retail" at bounding box center [12, 123] width 24 height 22
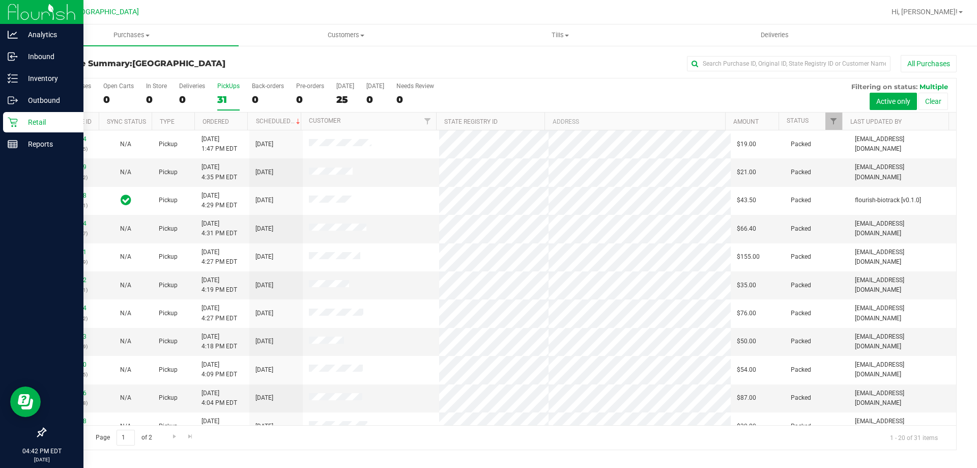
click at [25, 123] on p "Retail" at bounding box center [48, 122] width 61 height 12
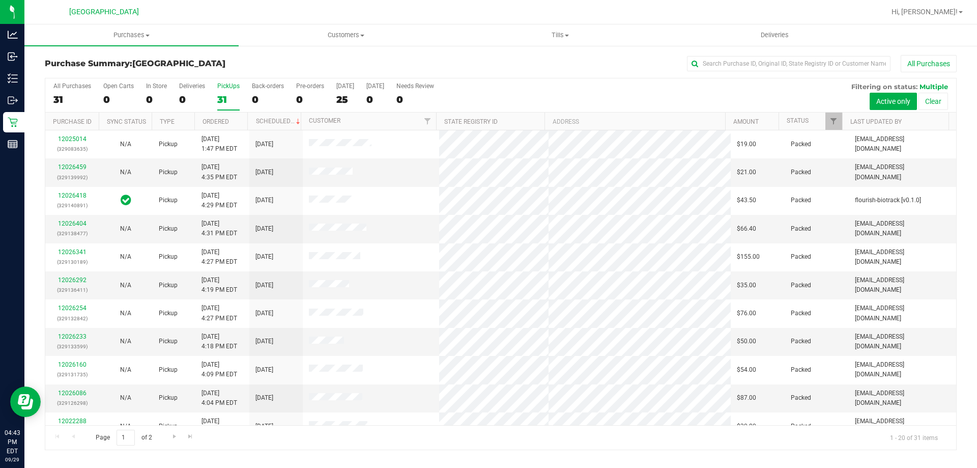
click at [220, 97] on div "31" at bounding box center [228, 100] width 22 height 12
click at [0, 0] on input "PickUps 31" at bounding box center [0, 0] width 0 height 0
click at [223, 90] on label "PickUps 31" at bounding box center [228, 96] width 22 height 28
click at [0, 0] on input "PickUps 31" at bounding box center [0, 0] width 0 height 0
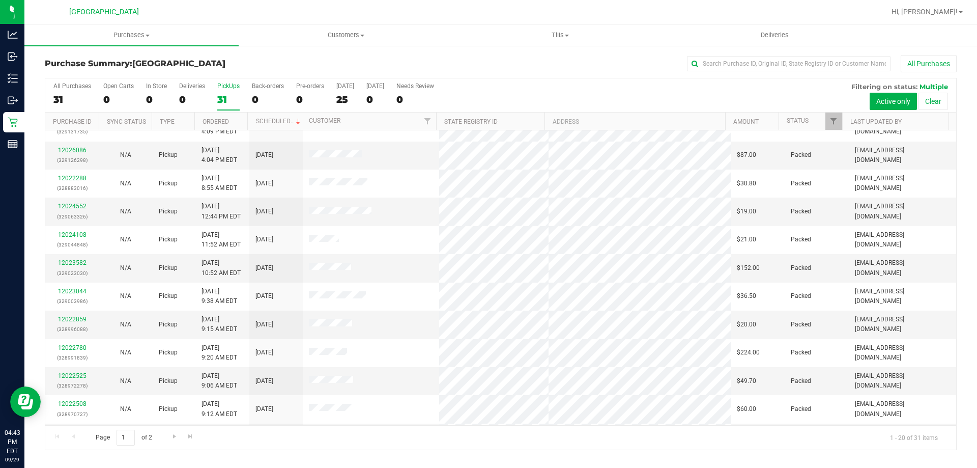
scroll to position [244, 0]
click at [221, 84] on div "PickUps" at bounding box center [228, 85] width 22 height 7
click at [0, 0] on input "PickUps 31" at bounding box center [0, 0] width 0 height 0
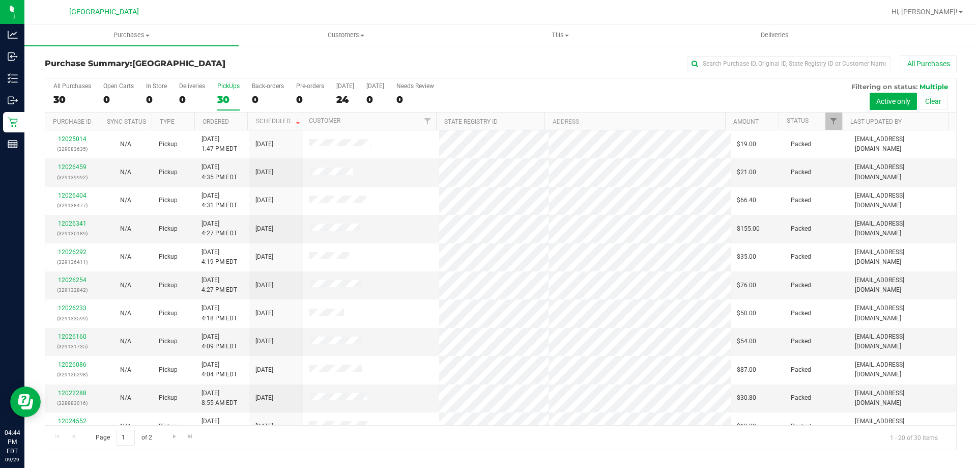
click at [225, 91] on label "PickUps 30" at bounding box center [228, 96] width 22 height 28
click at [0, 0] on input "PickUps 30" at bounding box center [0, 0] width 0 height 0
click at [11, 119] on icon at bounding box center [13, 123] width 10 height 10
click at [224, 95] on div "30" at bounding box center [228, 100] width 22 height 12
click at [0, 0] on input "PickUps 30" at bounding box center [0, 0] width 0 height 0
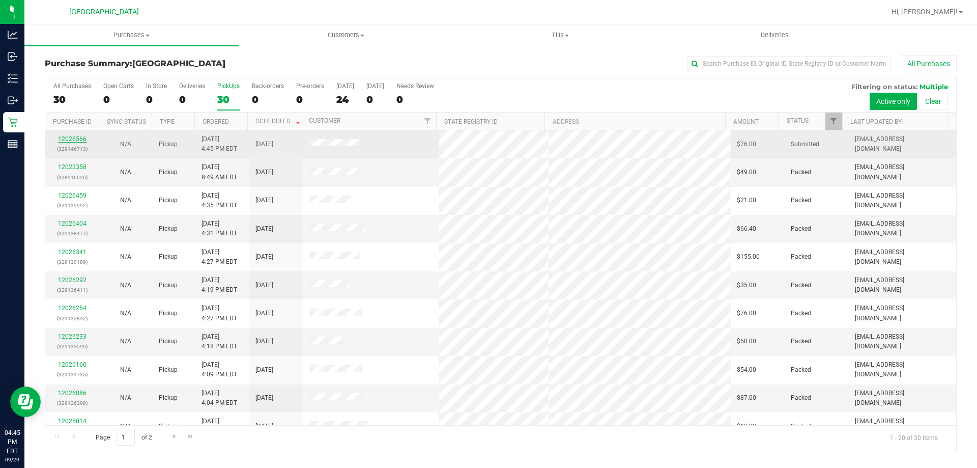
click at [76, 139] on link "12026566" at bounding box center [72, 138] width 28 height 7
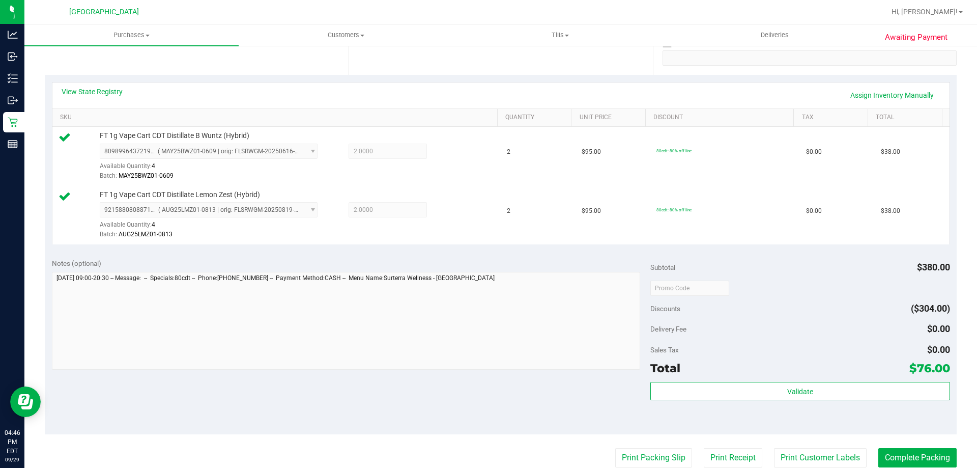
scroll to position [206, 0]
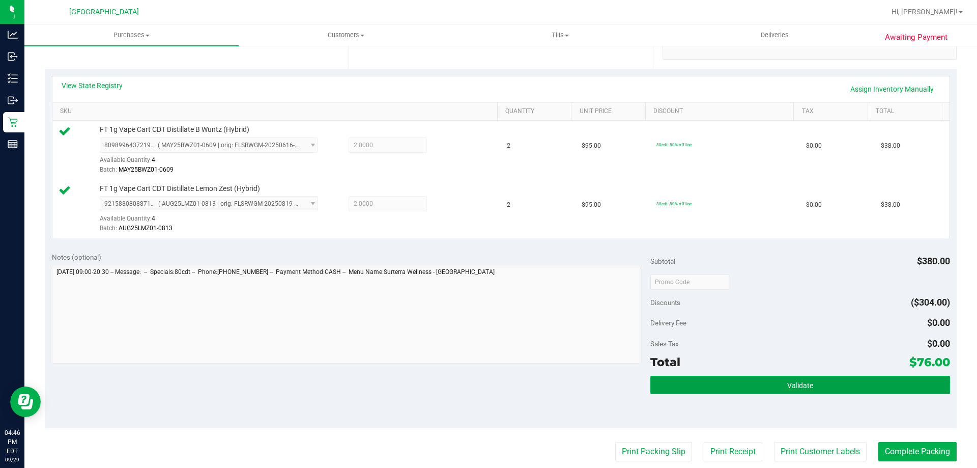
click at [477, 390] on button "Validate" at bounding box center [799, 384] width 299 height 18
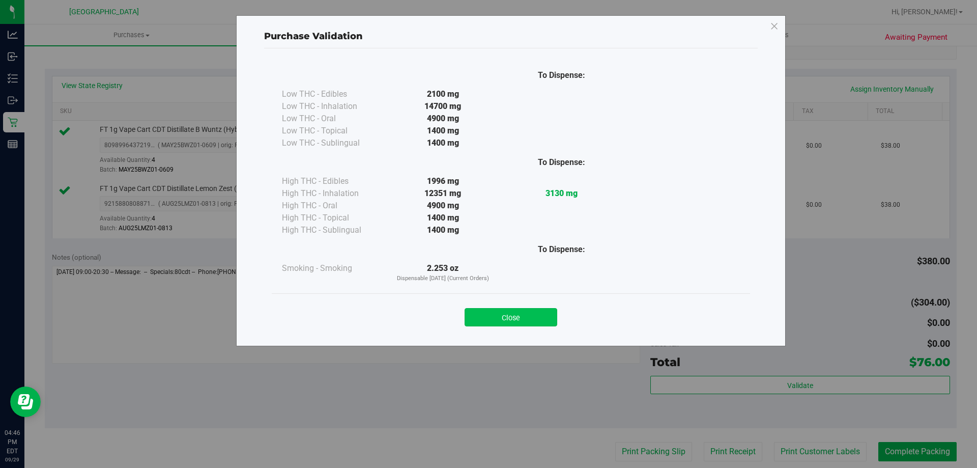
click at [477, 315] on button "Close" at bounding box center [511, 317] width 93 height 18
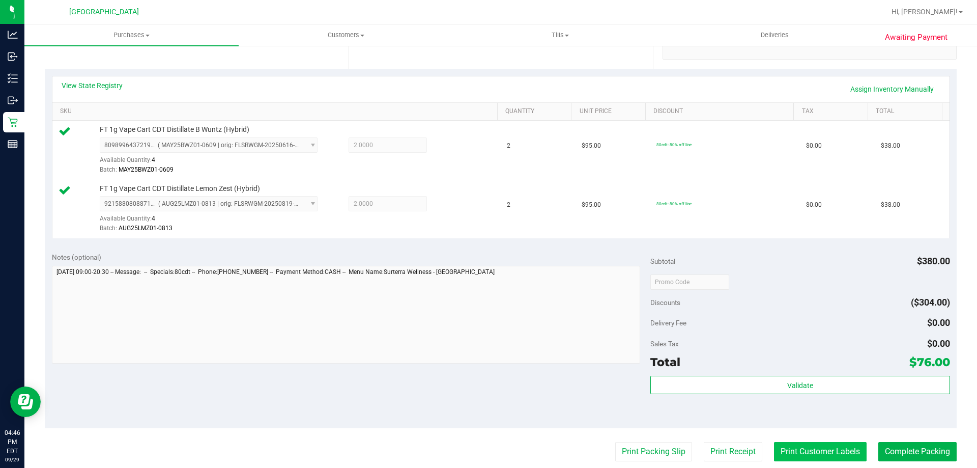
click at [477, 454] on button "Print Customer Labels" at bounding box center [820, 451] width 93 height 19
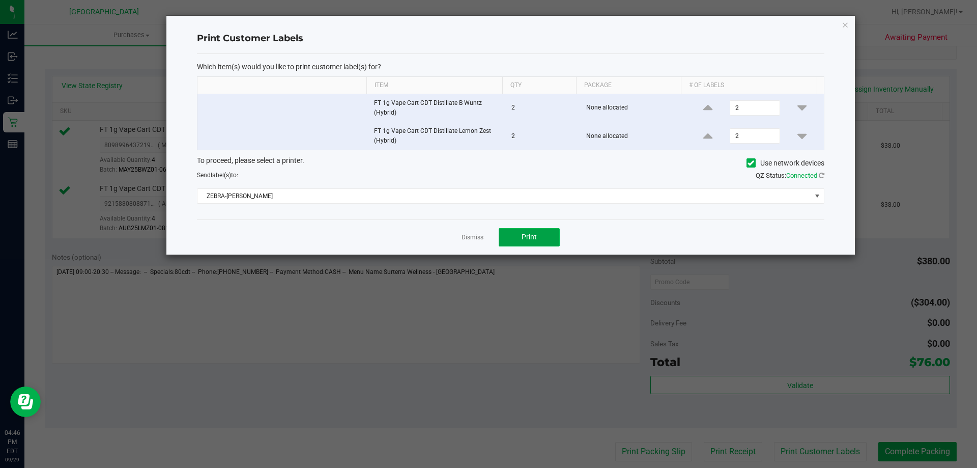
click at [477, 232] on button "Print" at bounding box center [529, 237] width 61 height 18
click at [477, 24] on icon "button" at bounding box center [844, 24] width 7 height 12
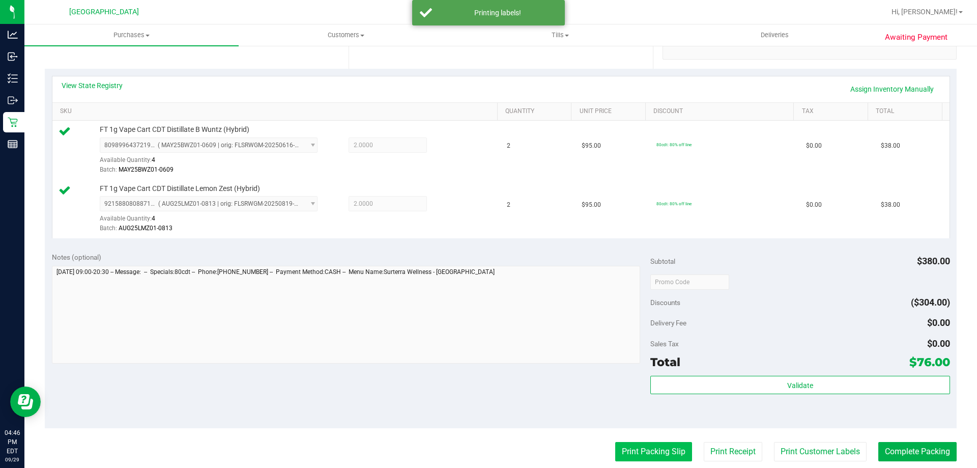
click at [477, 451] on button "Print Packing Slip" at bounding box center [653, 451] width 77 height 19
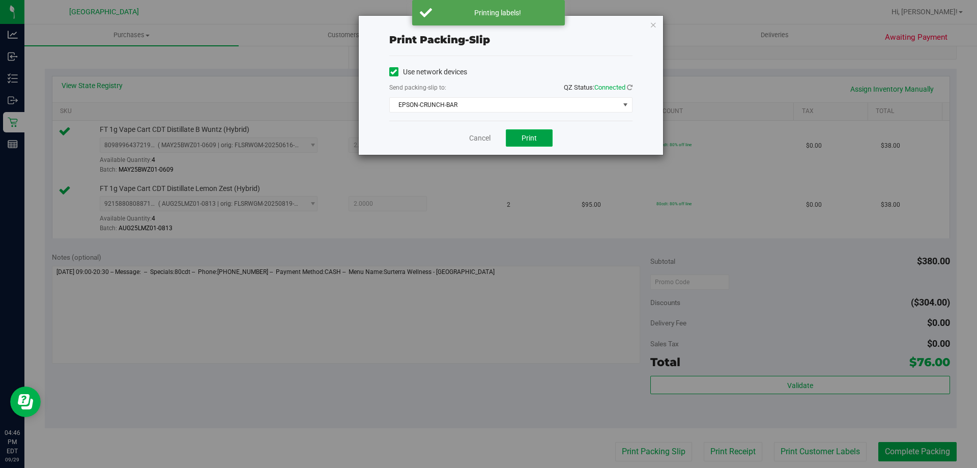
click at [477, 139] on span "Print" at bounding box center [528, 138] width 15 height 8
click at [477, 27] on icon "button" at bounding box center [653, 24] width 7 height 12
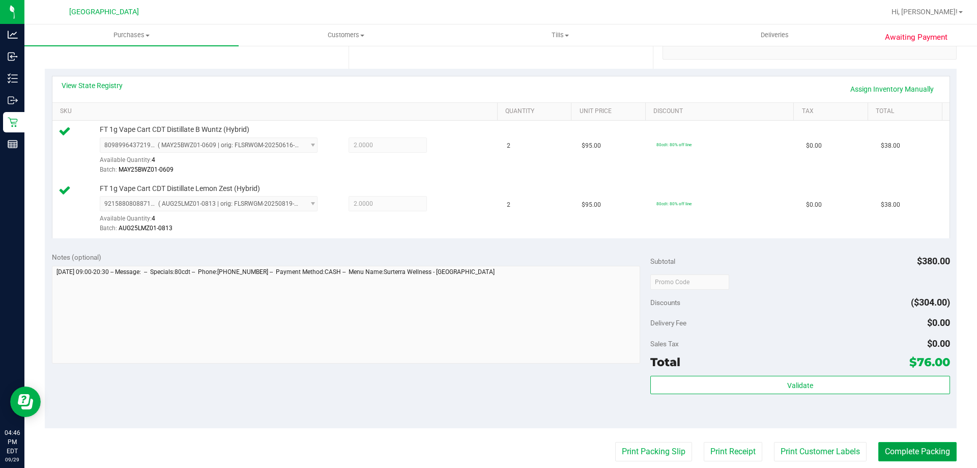
click at [477, 452] on button "Complete Packing" at bounding box center [917, 451] width 78 height 19
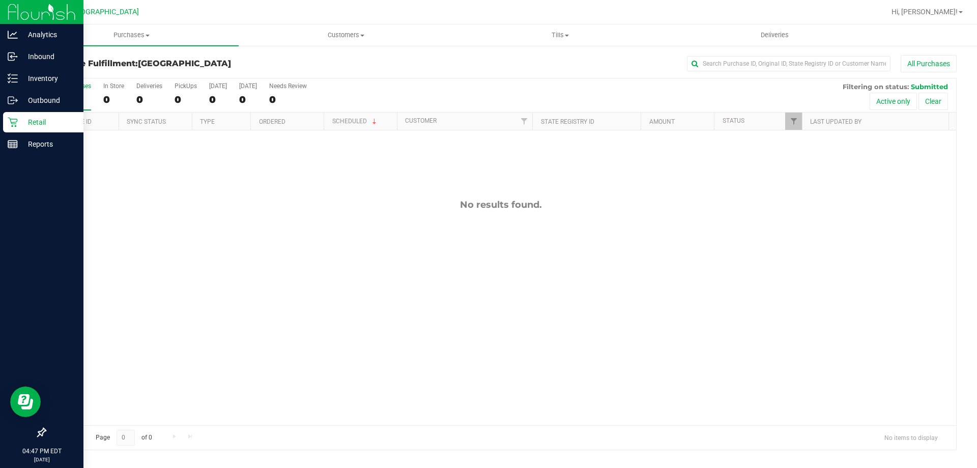
click at [7, 125] on div "Retail" at bounding box center [43, 122] width 80 height 20
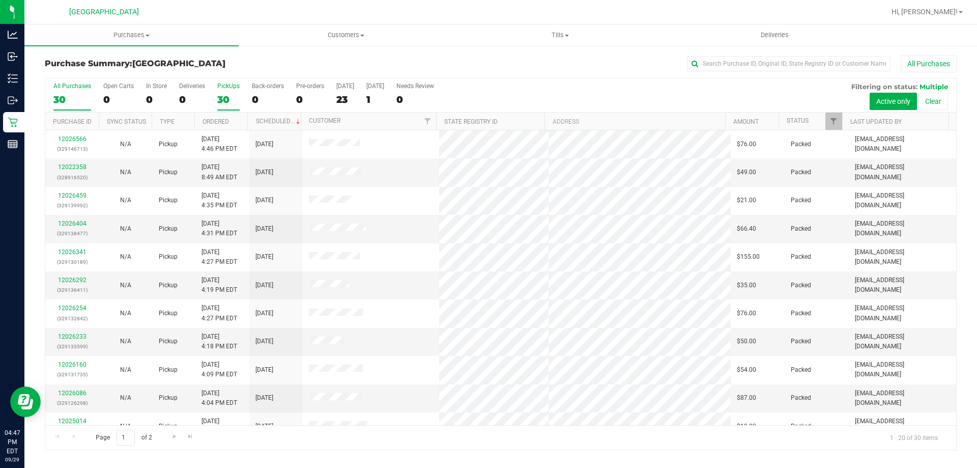
click at [235, 83] on div "PickUps" at bounding box center [228, 85] width 22 height 7
click at [0, 0] on input "PickUps 30" at bounding box center [0, 0] width 0 height 0
click at [72, 281] on link "12026292" at bounding box center [72, 279] width 28 height 7
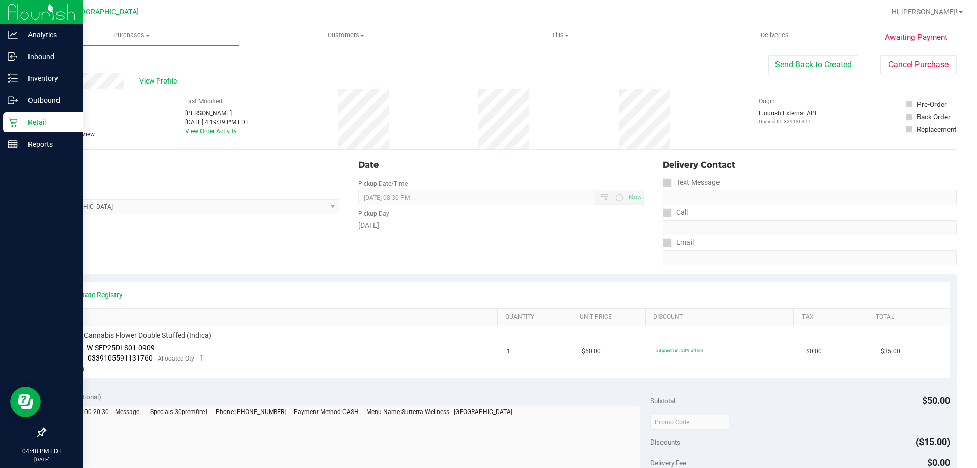
click at [21, 126] on p "Retail" at bounding box center [48, 122] width 61 height 12
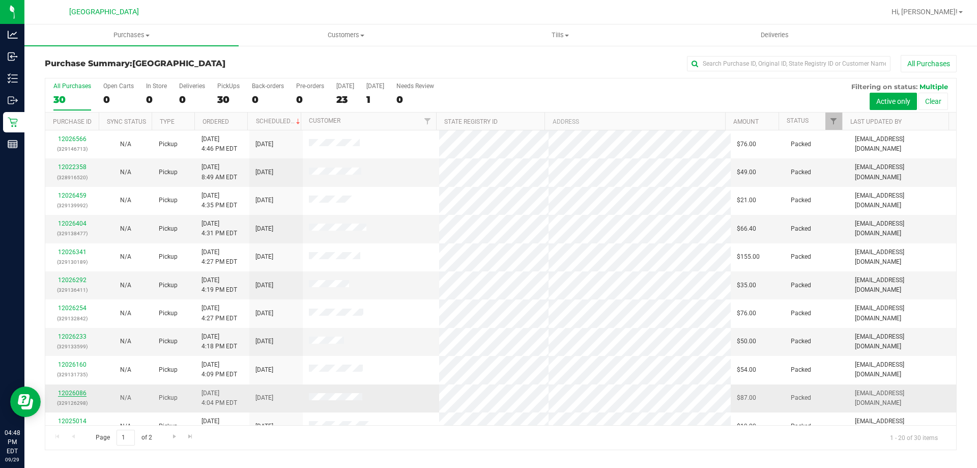
click at [85, 392] on link "12026086" at bounding box center [72, 392] width 28 height 7
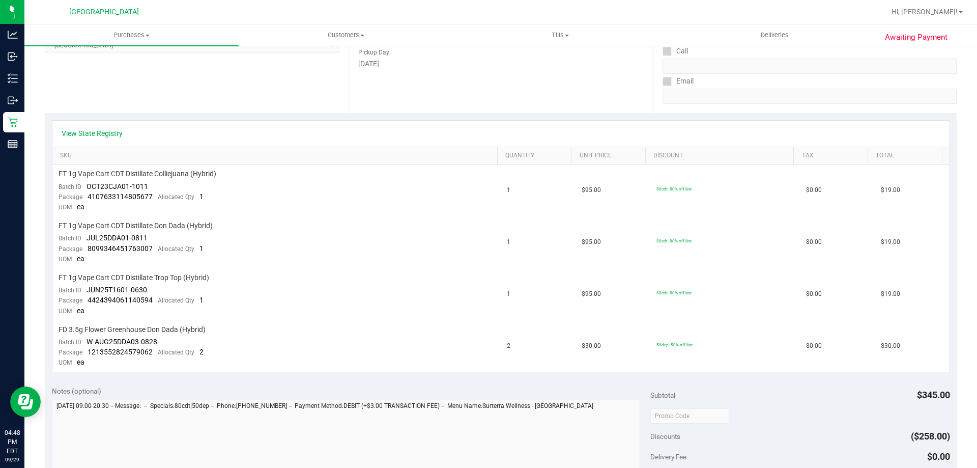
scroll to position [162, 0]
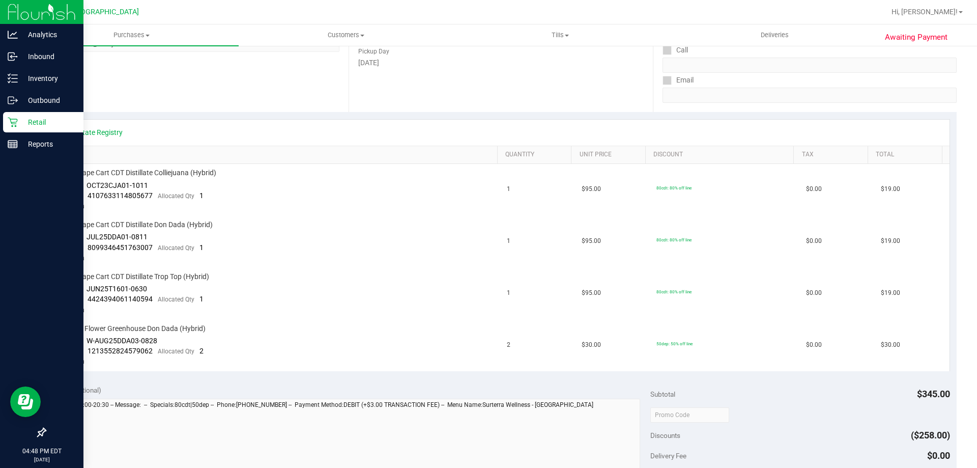
click at [12, 122] on icon at bounding box center [13, 122] width 10 height 10
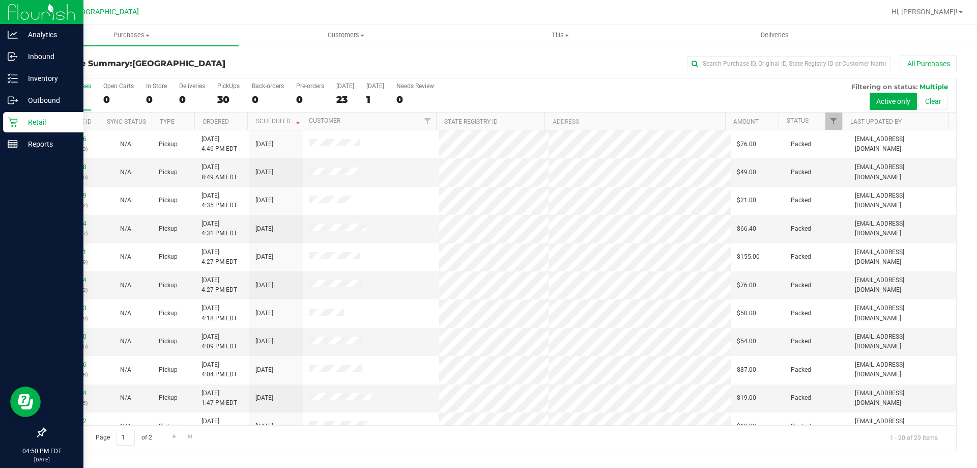
click at [8, 123] on icon at bounding box center [13, 122] width 10 height 10
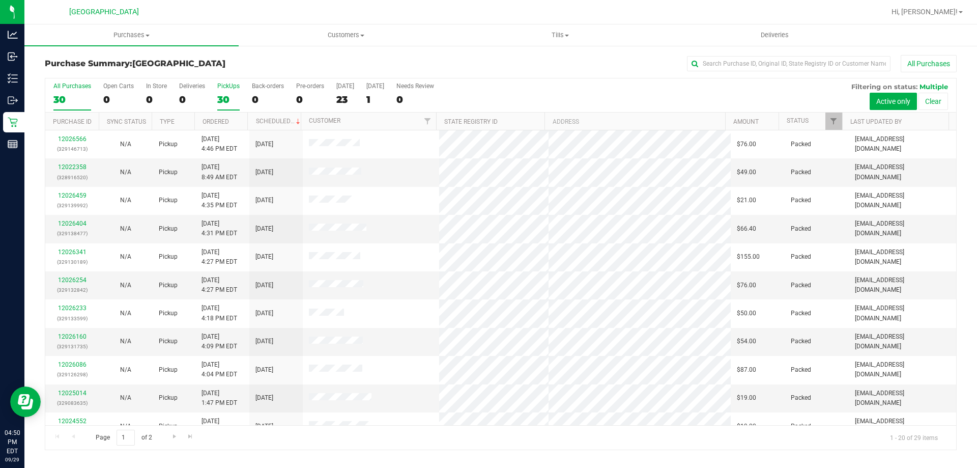
click at [229, 92] on label "PickUps 30" at bounding box center [228, 96] width 22 height 28
click at [0, 0] on input "PickUps 30" at bounding box center [0, 0] width 0 height 0
click at [229, 90] on label "PickUps 29" at bounding box center [228, 96] width 22 height 28
click at [0, 0] on input "PickUps 29" at bounding box center [0, 0] width 0 height 0
click at [225, 94] on div "29" at bounding box center [228, 100] width 22 height 12
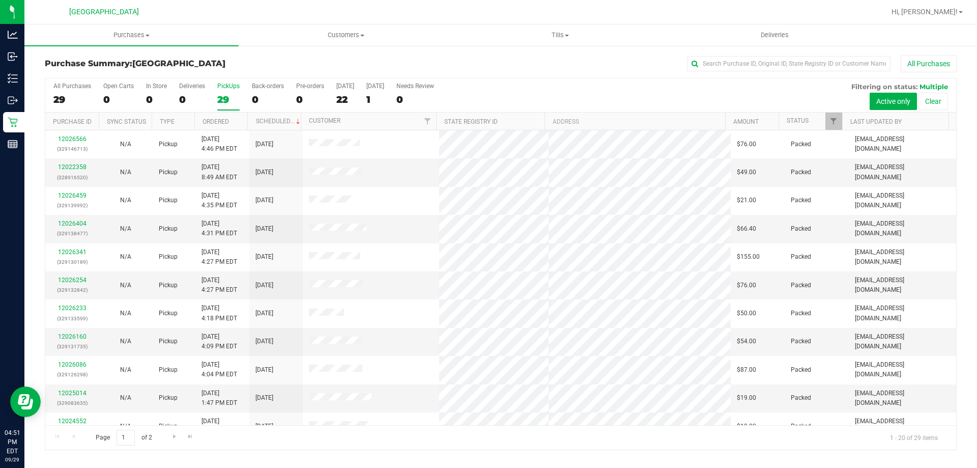
click at [0, 0] on input "PickUps 29" at bounding box center [0, 0] width 0 height 0
click at [228, 90] on label "PickUps 29" at bounding box center [228, 96] width 22 height 28
click at [0, 0] on input "PickUps 29" at bounding box center [0, 0] width 0 height 0
click at [218, 97] on div "29" at bounding box center [228, 100] width 22 height 12
click at [0, 0] on input "PickUps 29" at bounding box center [0, 0] width 0 height 0
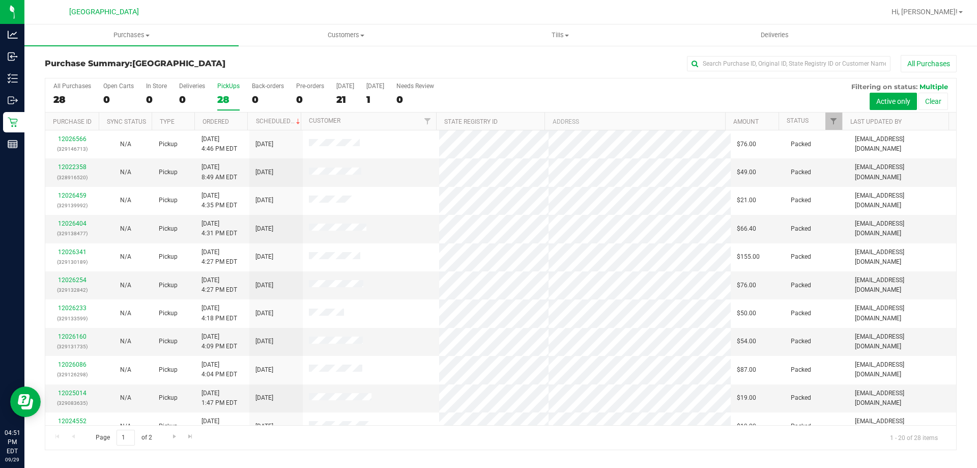
click at [231, 97] on div "28" at bounding box center [228, 100] width 22 height 12
click at [0, 0] on input "PickUps 28" at bounding box center [0, 0] width 0 height 0
click at [224, 85] on div "PickUps" at bounding box center [228, 85] width 22 height 7
click at [0, 0] on input "PickUps 28" at bounding box center [0, 0] width 0 height 0
click at [221, 84] on div "PickUps" at bounding box center [228, 85] width 22 height 7
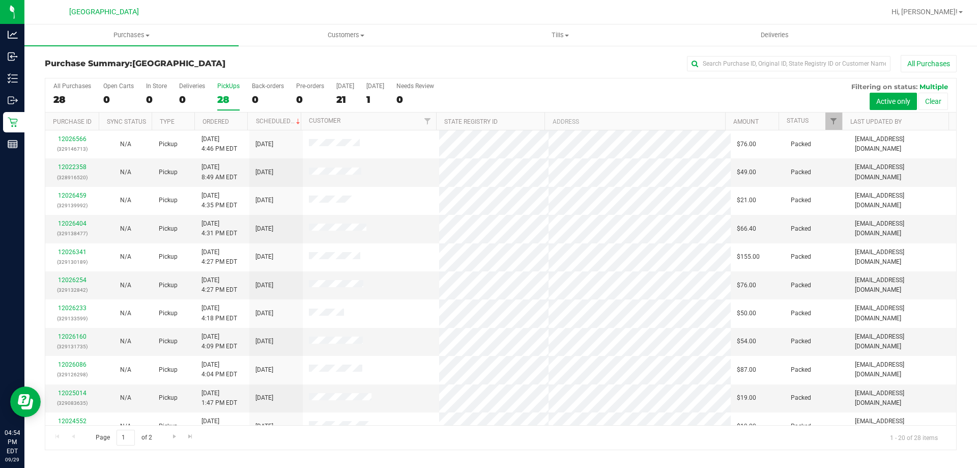
click at [0, 0] on input "PickUps 28" at bounding box center [0, 0] width 0 height 0
click at [228, 99] on div "28" at bounding box center [228, 100] width 22 height 12
click at [0, 0] on input "PickUps 28" at bounding box center [0, 0] width 0 height 0
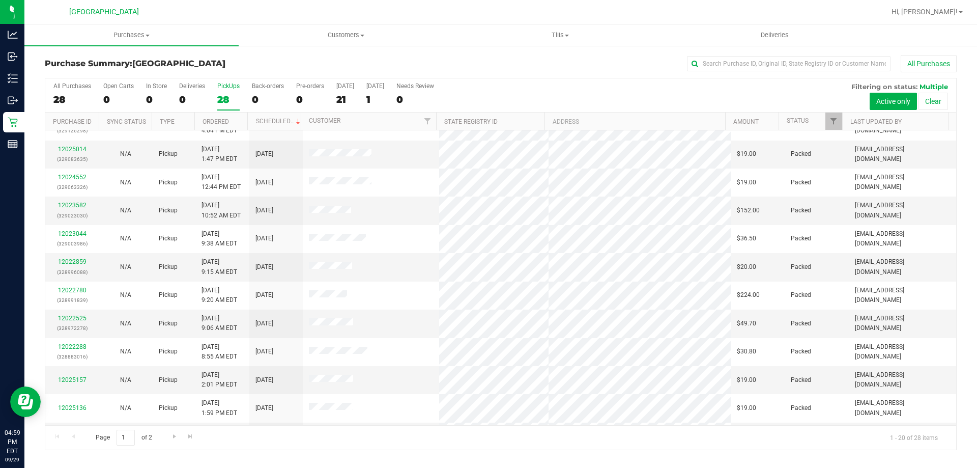
scroll to position [244, 0]
click at [231, 90] on label "PickUps 28" at bounding box center [228, 96] width 22 height 28
click at [0, 0] on input "PickUps 28" at bounding box center [0, 0] width 0 height 0
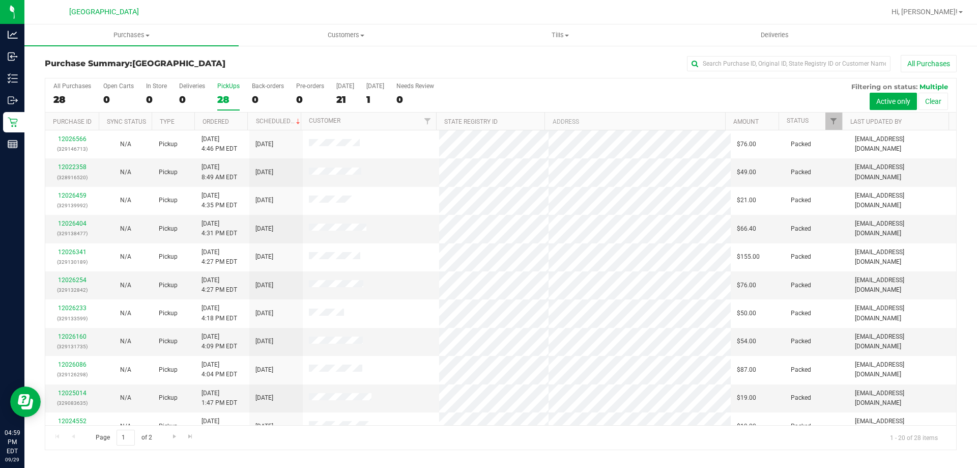
click at [230, 85] on div "PickUps" at bounding box center [228, 85] width 22 height 7
click at [0, 0] on input "PickUps 28" at bounding box center [0, 0] width 0 height 0
click at [225, 91] on label "PickUps 28" at bounding box center [228, 96] width 22 height 28
click at [0, 0] on input "PickUps 28" at bounding box center [0, 0] width 0 height 0
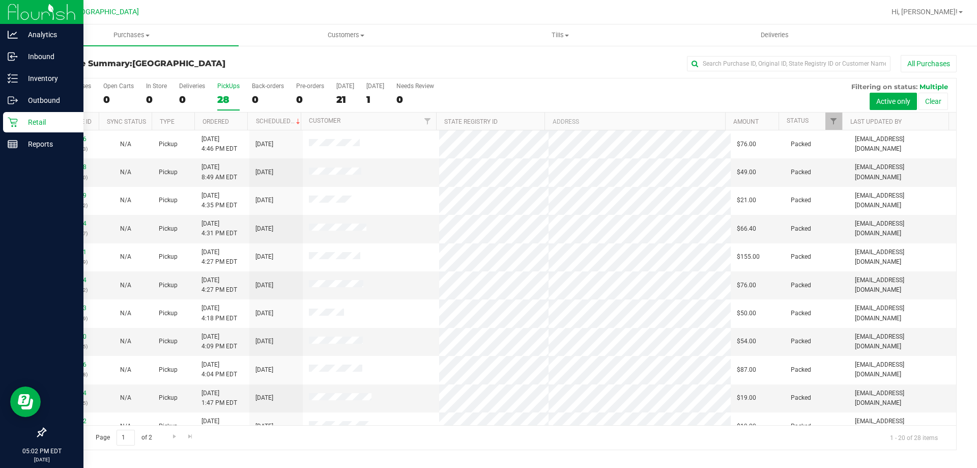
click at [14, 123] on icon at bounding box center [13, 122] width 10 height 10
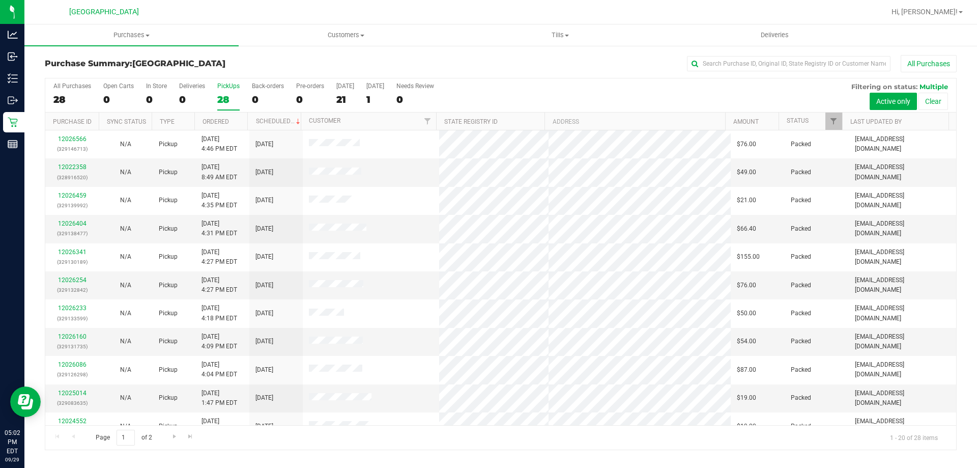
click at [218, 101] on div "28" at bounding box center [228, 100] width 22 height 12
click at [0, 0] on input "PickUps 28" at bounding box center [0, 0] width 0 height 0
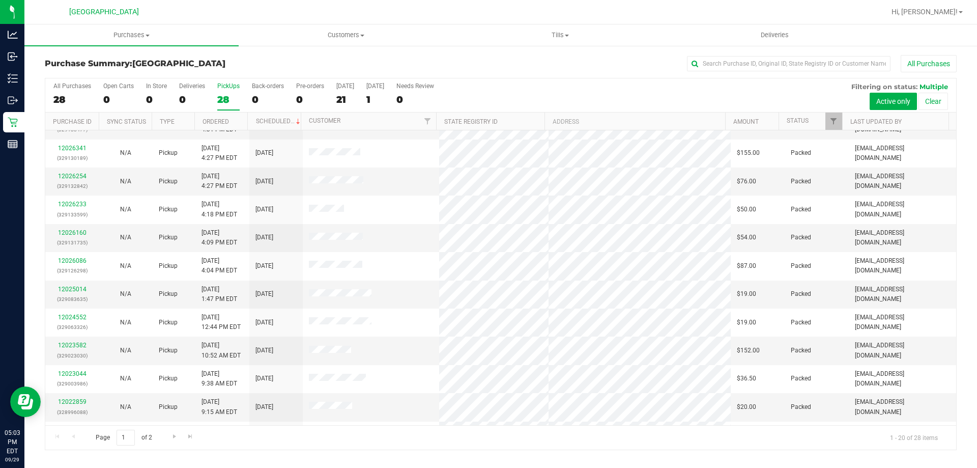
scroll to position [269, 0]
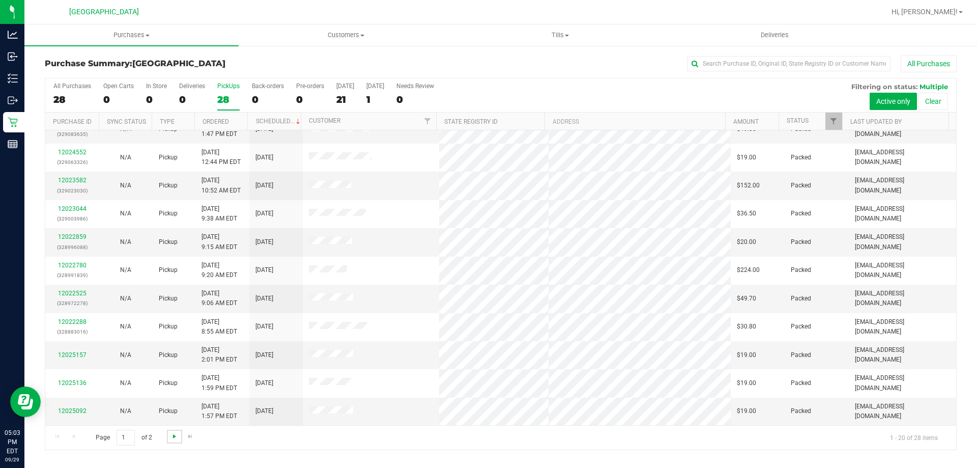
click at [177, 437] on span "Go to the next page" at bounding box center [174, 436] width 8 height 8
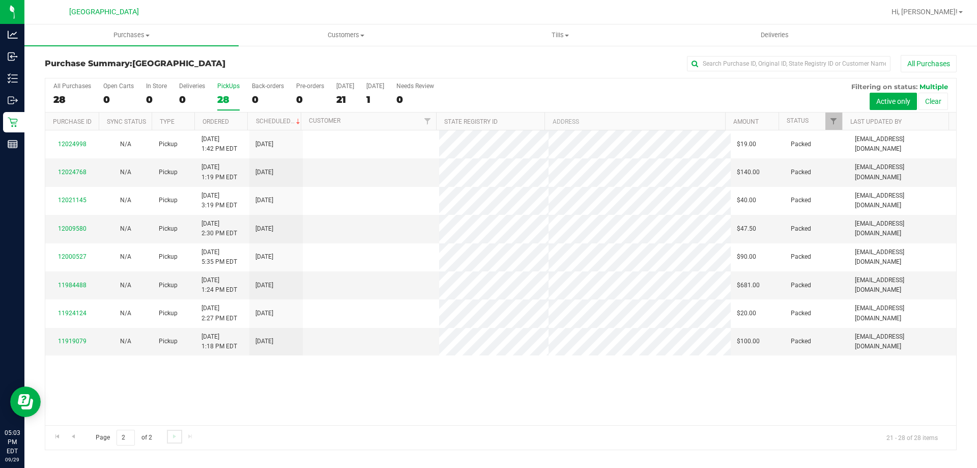
scroll to position [0, 0]
click at [74, 436] on span "Go to the previous page" at bounding box center [73, 436] width 8 height 8
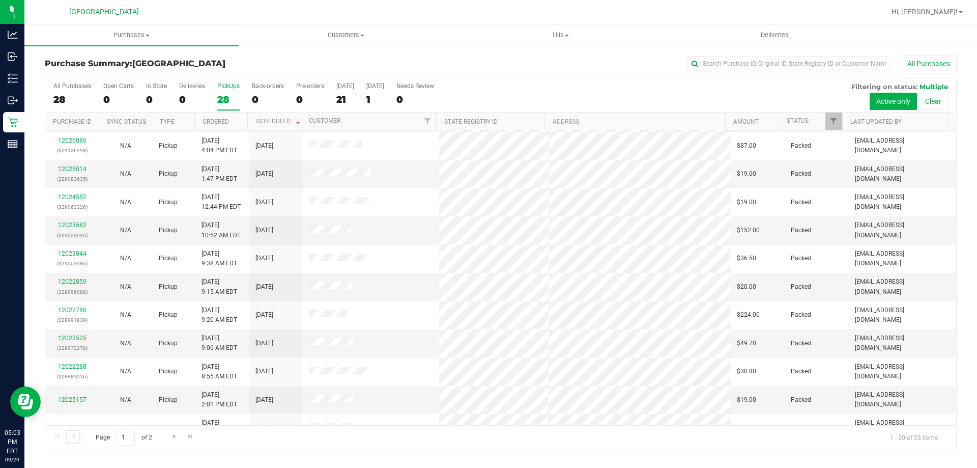
scroll to position [269, 0]
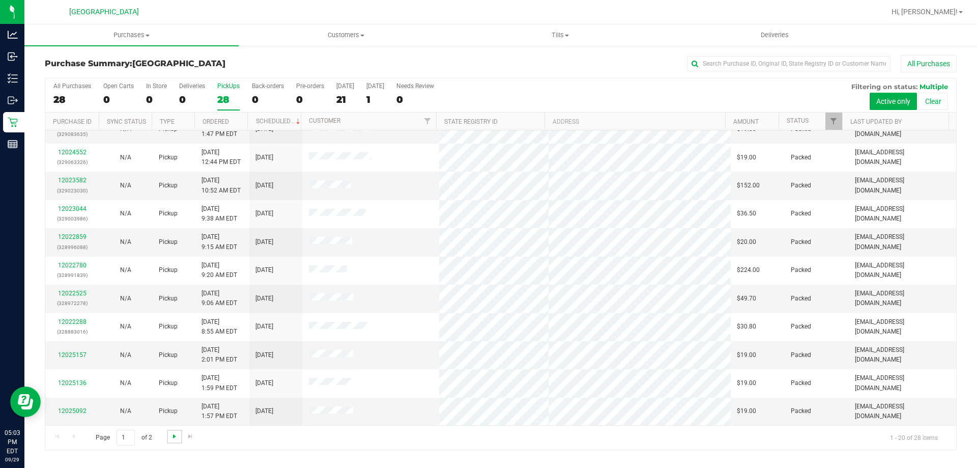
click at [173, 438] on span "Go to the next page" at bounding box center [174, 436] width 8 height 8
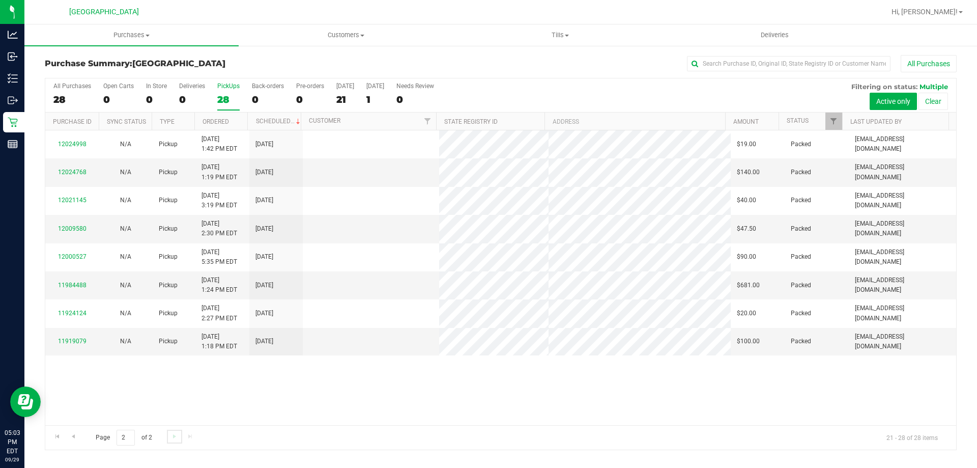
scroll to position [0, 0]
click at [69, 436] on span "Go to the previous page" at bounding box center [73, 436] width 8 height 8
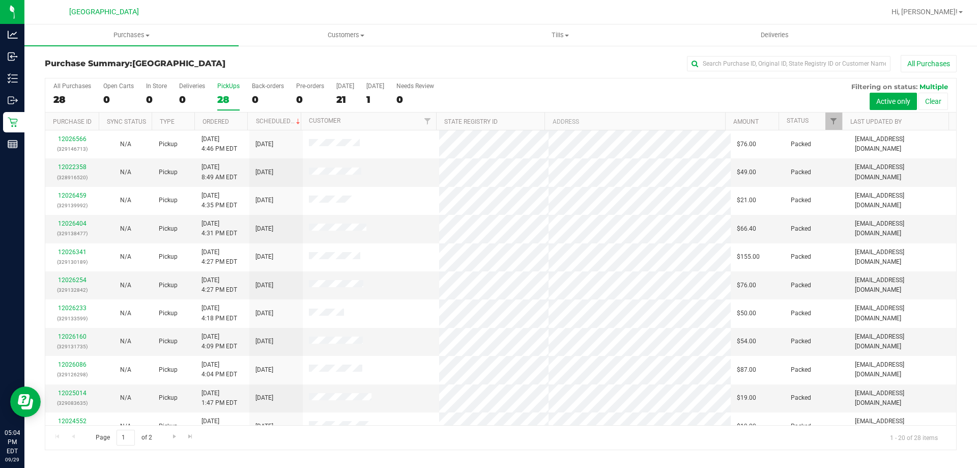
click at [230, 95] on div "28" at bounding box center [228, 100] width 22 height 12
click at [0, 0] on input "PickUps 28" at bounding box center [0, 0] width 0 height 0
click at [220, 92] on label "PickUps 28" at bounding box center [228, 96] width 22 height 28
click at [0, 0] on input "PickUps 28" at bounding box center [0, 0] width 0 height 0
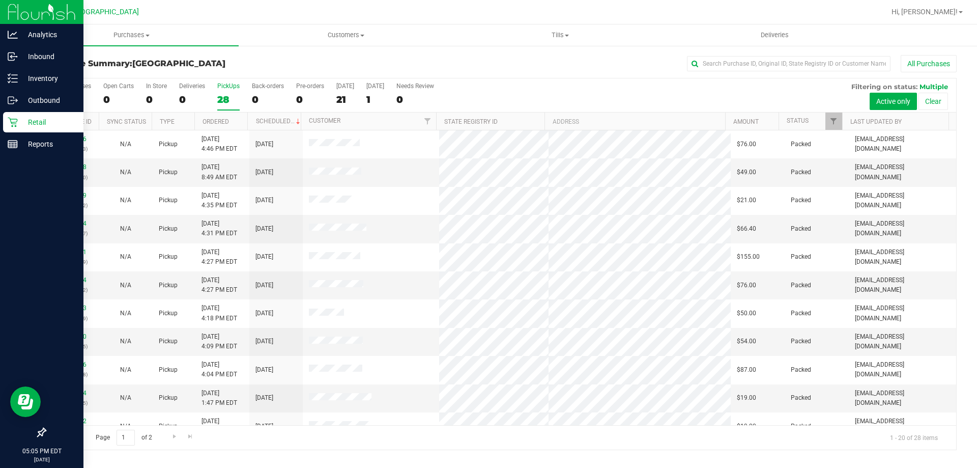
click at [5, 123] on div "Retail" at bounding box center [43, 122] width 80 height 20
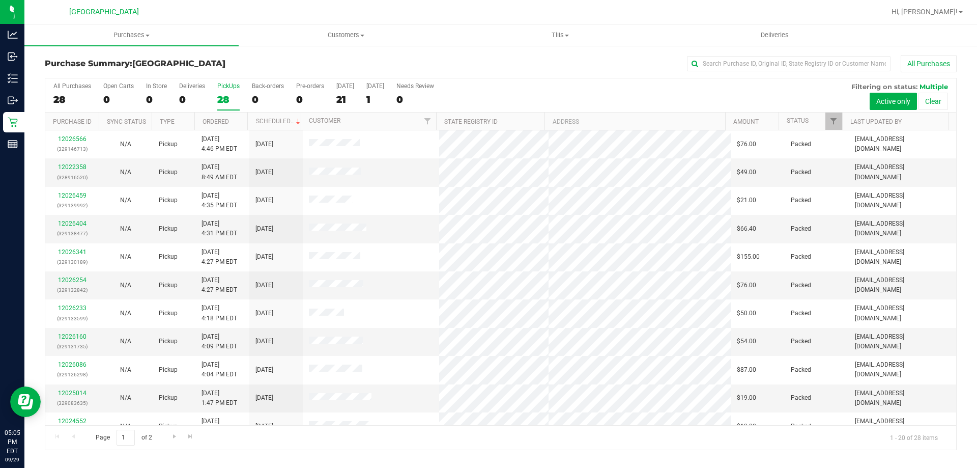
click at [226, 91] on label "PickUps 28" at bounding box center [228, 96] width 22 height 28
click at [0, 0] on input "PickUps 28" at bounding box center [0, 0] width 0 height 0
click at [233, 91] on label "PickUps 28" at bounding box center [228, 96] width 22 height 28
click at [0, 0] on input "PickUps 28" at bounding box center [0, 0] width 0 height 0
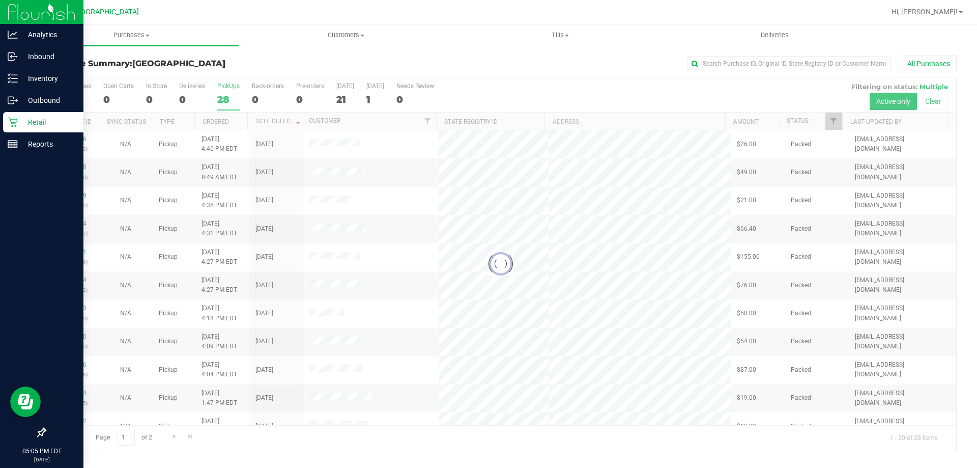
click at [7, 113] on div "Retail" at bounding box center [43, 122] width 80 height 20
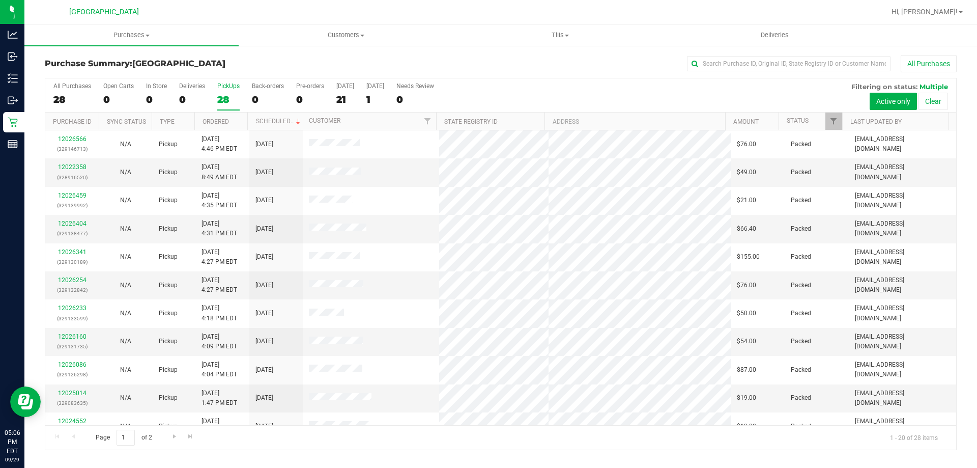
click at [223, 91] on label "PickUps 28" at bounding box center [228, 96] width 22 height 28
click at [0, 0] on input "PickUps 28" at bounding box center [0, 0] width 0 height 0
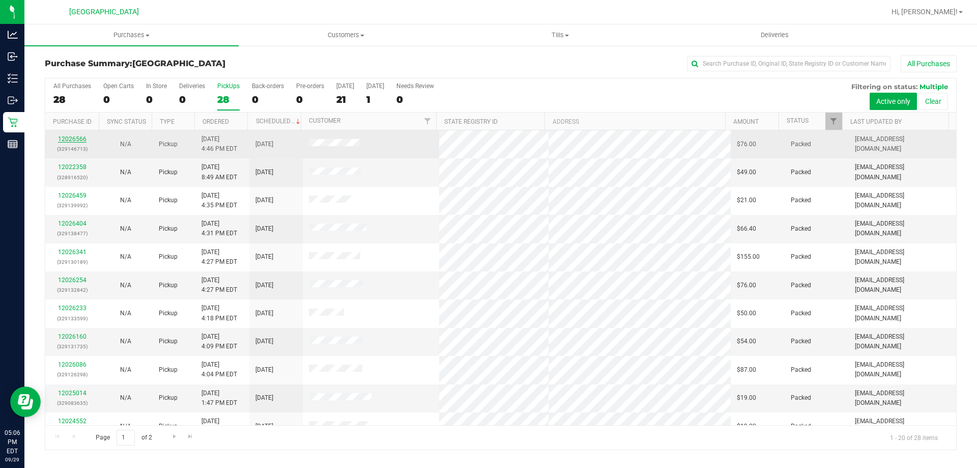
click at [71, 139] on link "12026566" at bounding box center [72, 138] width 28 height 7
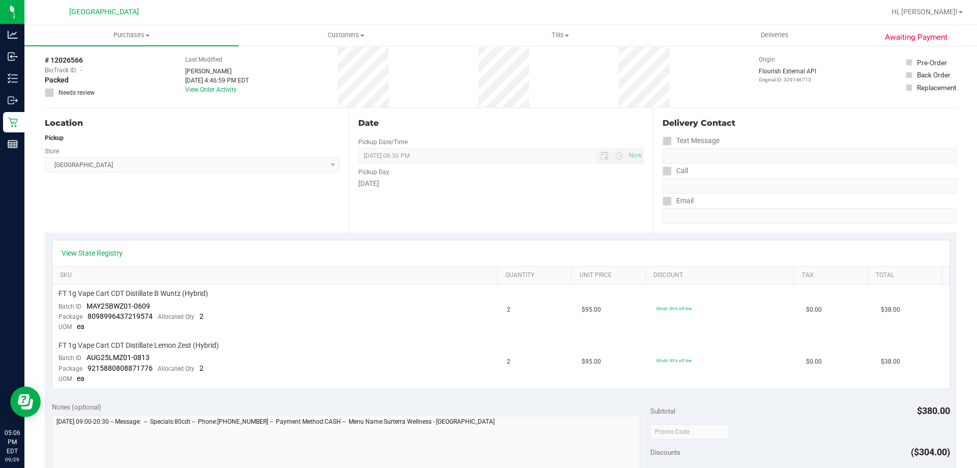
scroll to position [67, 0]
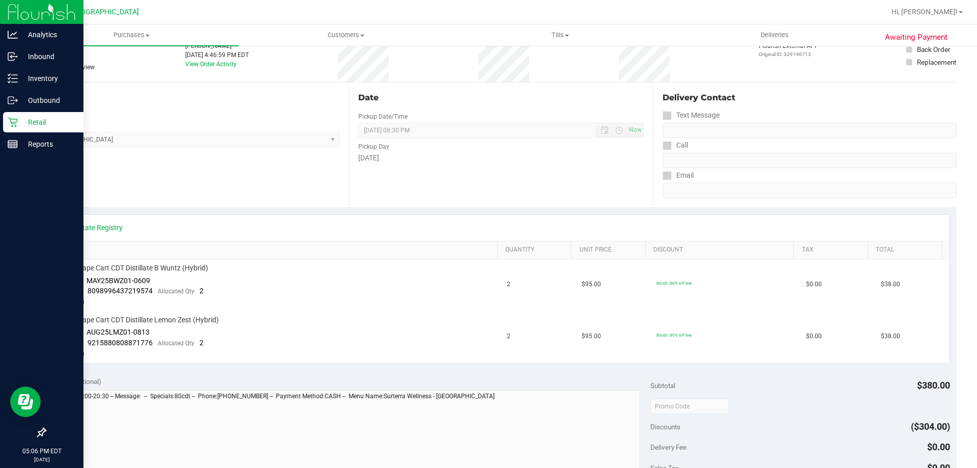
click at [13, 121] on icon at bounding box center [13, 122] width 10 height 10
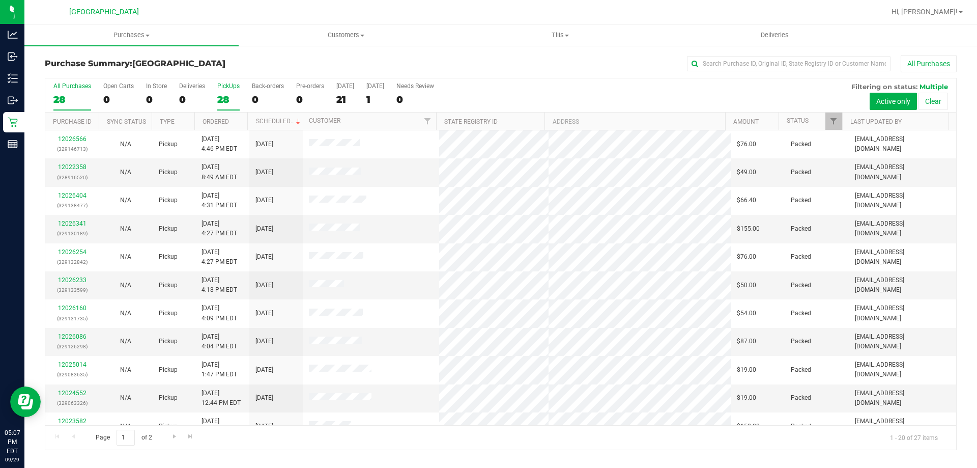
click at [225, 97] on div "28" at bounding box center [228, 100] width 22 height 12
click at [0, 0] on input "PickUps 28" at bounding box center [0, 0] width 0 height 0
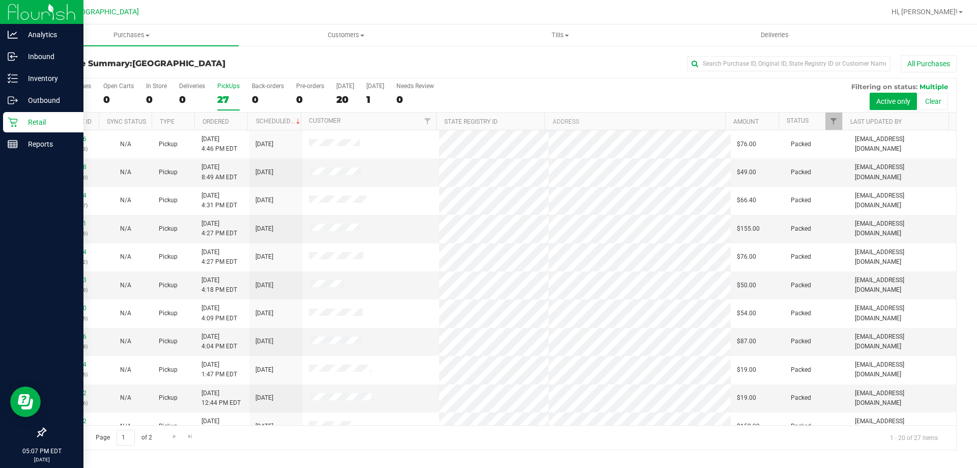
click at [15, 118] on icon at bounding box center [13, 122] width 10 height 10
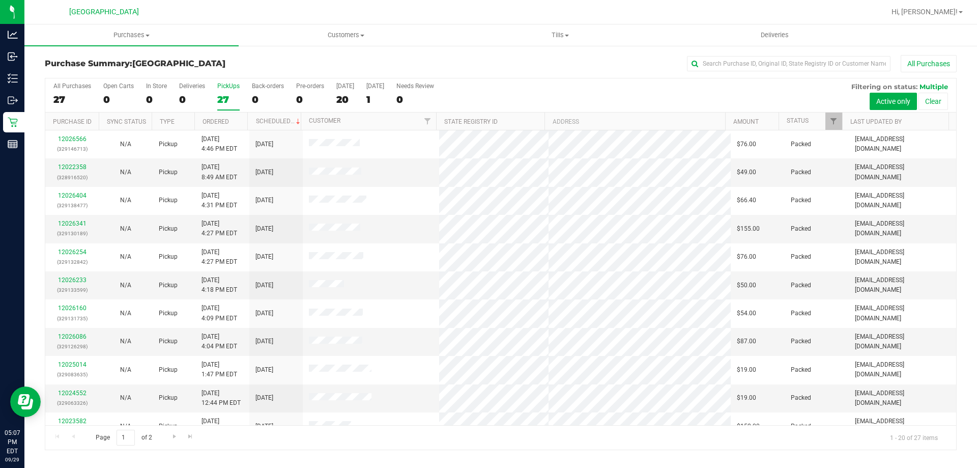
click at [231, 96] on div "27" at bounding box center [228, 100] width 22 height 12
click at [0, 0] on input "PickUps 27" at bounding box center [0, 0] width 0 height 0
click at [226, 92] on label "PickUps 27" at bounding box center [228, 96] width 22 height 28
click at [0, 0] on input "PickUps 27" at bounding box center [0, 0] width 0 height 0
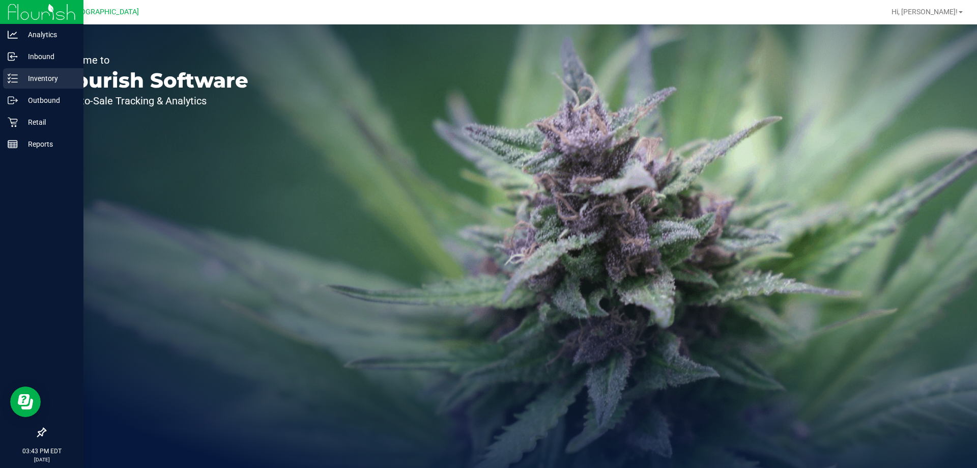
click at [6, 78] on div "Inventory" at bounding box center [43, 78] width 80 height 20
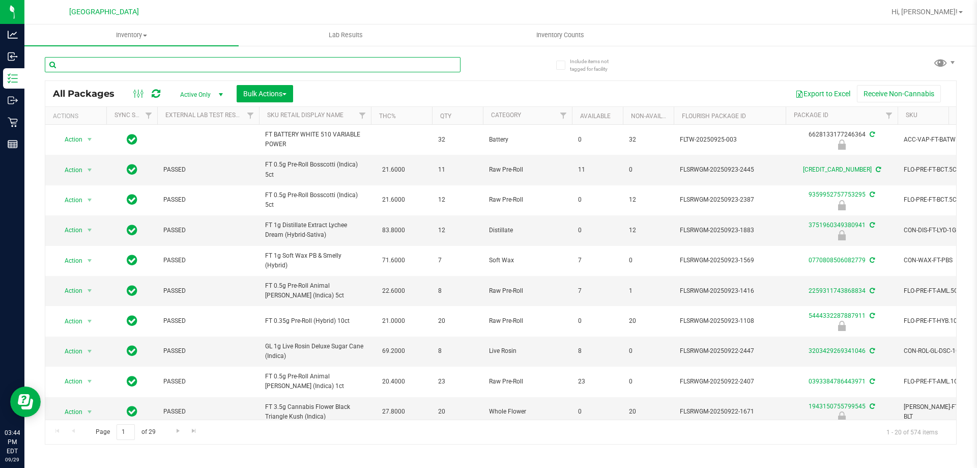
click at [199, 59] on input "text" at bounding box center [253, 64] width 416 height 15
type input "wbv"
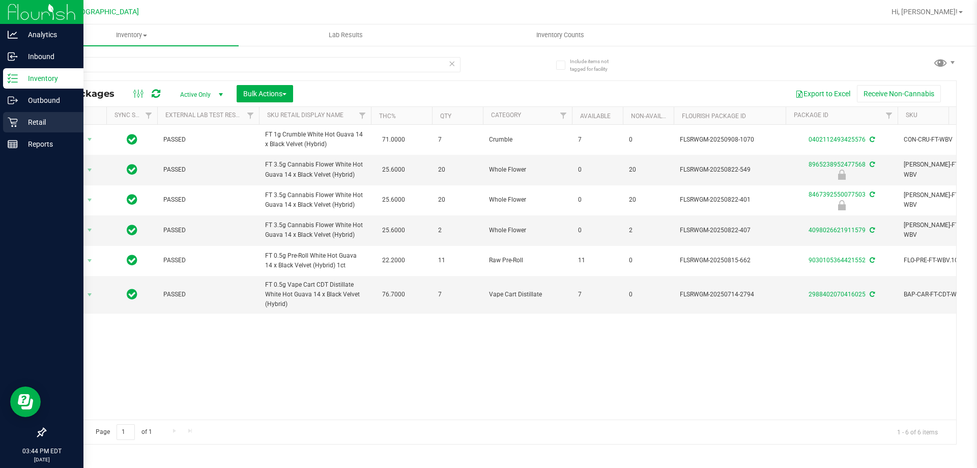
click at [6, 123] on div "Retail" at bounding box center [43, 122] width 80 height 20
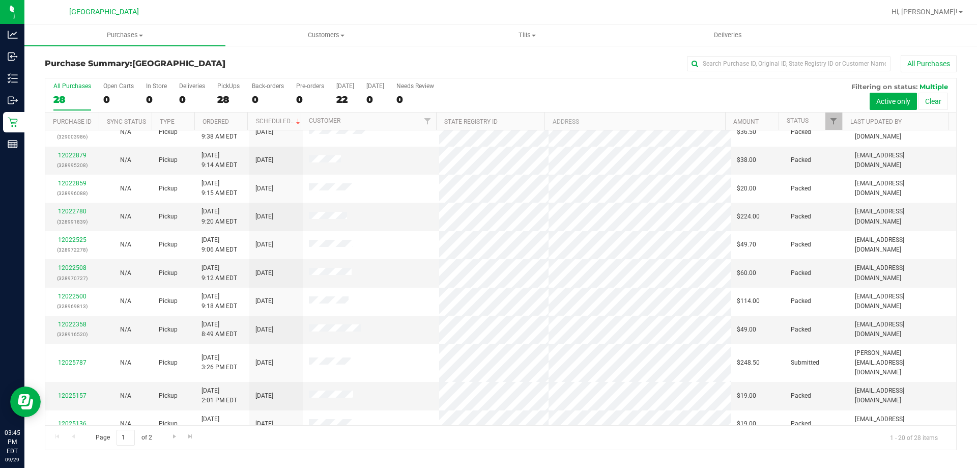
scroll to position [269, 0]
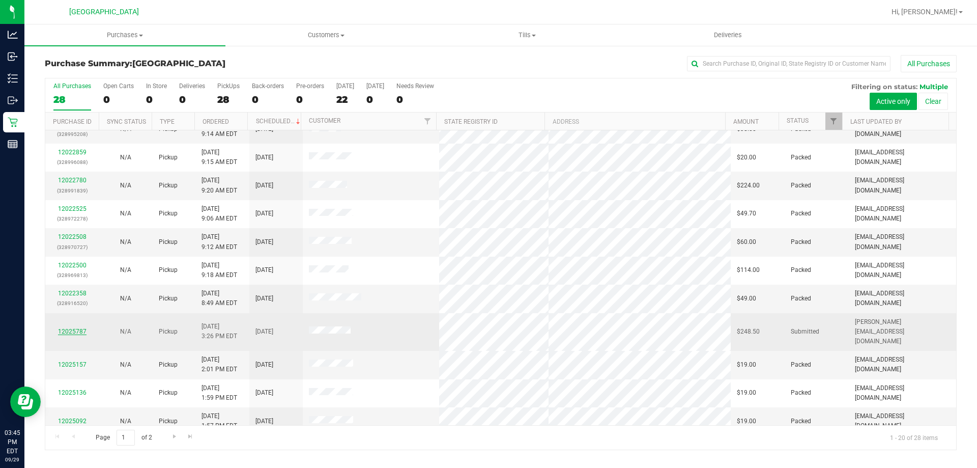
click at [81, 328] on link "12025787" at bounding box center [72, 331] width 28 height 7
